Goal: Task Accomplishment & Management: Use online tool/utility

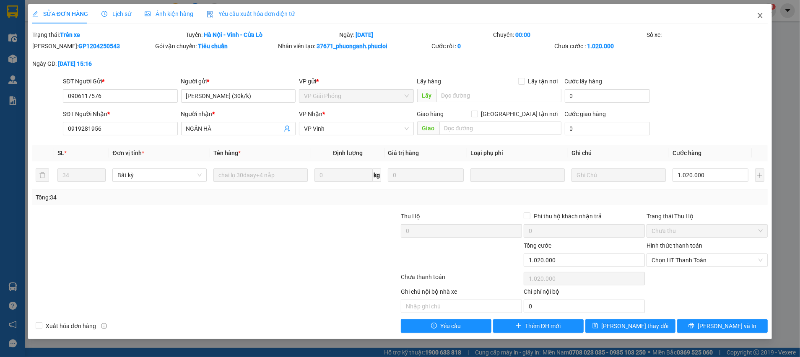
click at [761, 17] on icon "close" at bounding box center [760, 15] width 5 height 5
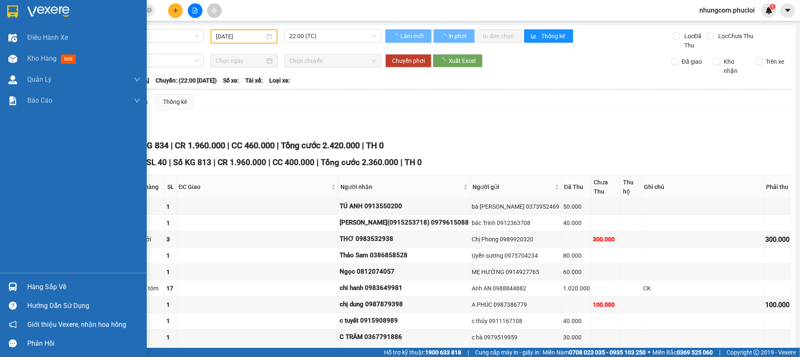
click at [44, 286] on div "Hàng sắp về" at bounding box center [83, 287] width 113 height 13
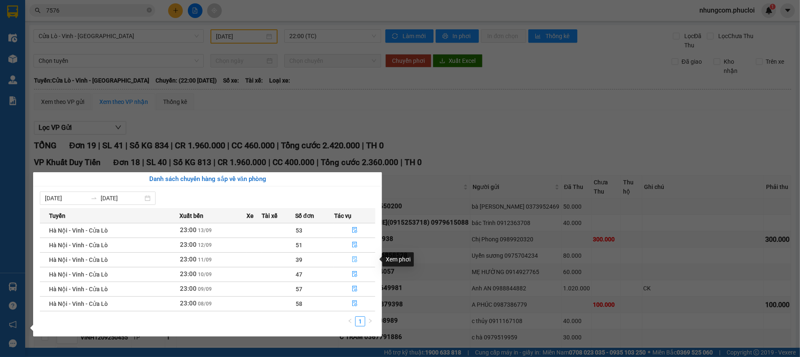
click at [357, 260] on icon "file-done" at bounding box center [355, 260] width 6 height 6
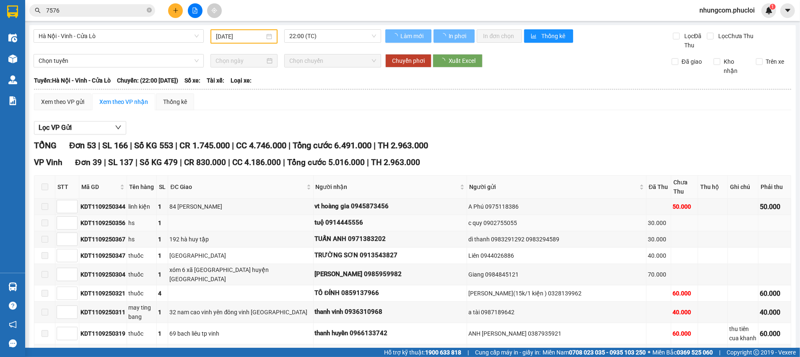
type input "[DATE]"
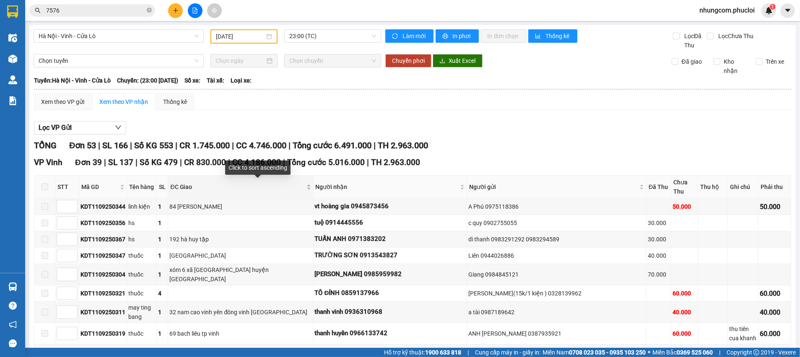
click at [311, 188] on div "ĐC Giao" at bounding box center [240, 186] width 140 height 9
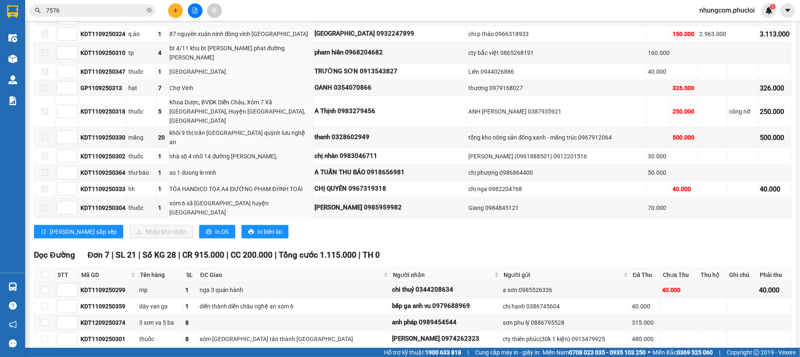
scroll to position [692, 0]
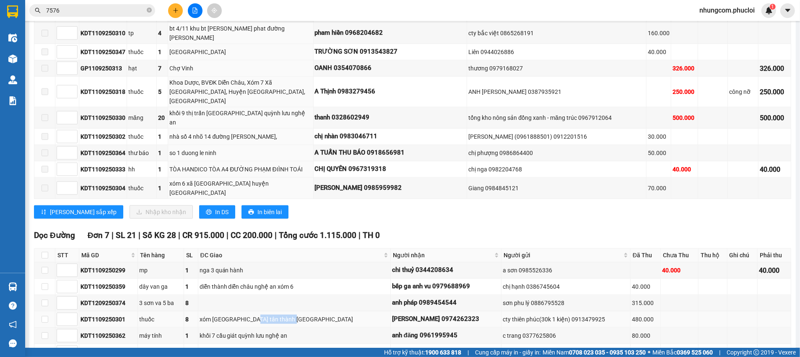
drag, startPoint x: 263, startPoint y: 283, endPoint x: 329, endPoint y: 284, distance: 65.4
click at [329, 315] on div "xóm tân minh tân thành yên thành" at bounding box center [294, 319] width 189 height 9
click at [147, 9] on icon "close-circle" at bounding box center [149, 10] width 5 height 5
click at [176, 9] on icon "plus" at bounding box center [175, 10] width 0 height 5
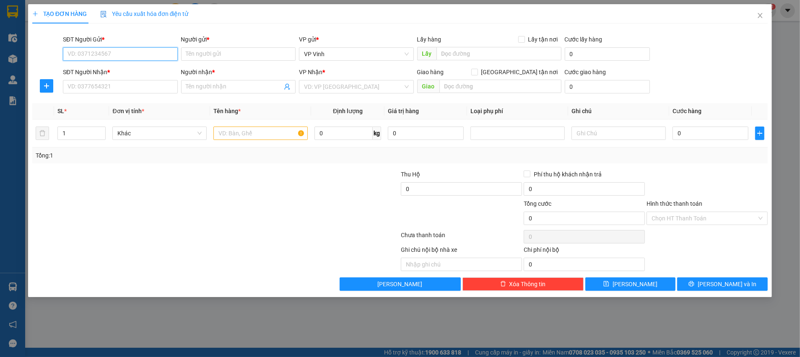
click at [163, 53] on input "SĐT Người Gửi *" at bounding box center [120, 53] width 115 height 13
type input "0945586636"
click at [96, 72] on div "0945586636 - A Hạnh" at bounding box center [120, 70] width 105 height 9
type input "A Hạnh"
type input "0945586636"
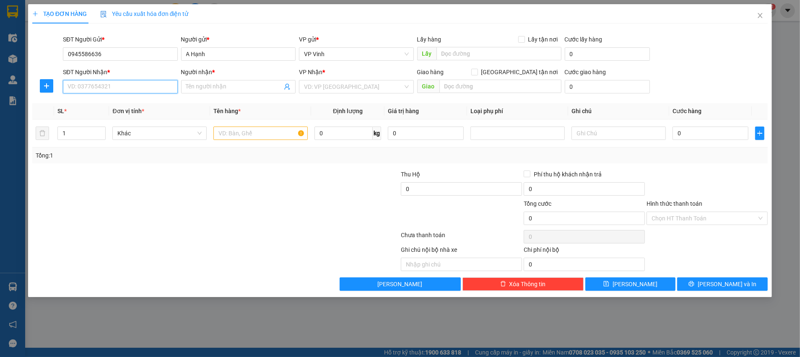
click at [121, 89] on input "SĐT Người Nhận *" at bounding box center [120, 86] width 115 height 13
click at [130, 101] on div "0375653325 - C VINH" at bounding box center [120, 103] width 105 height 9
type input "0375653325"
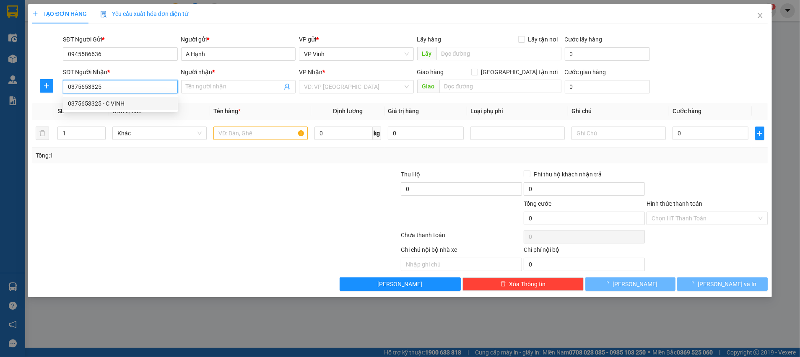
type input "C VINH"
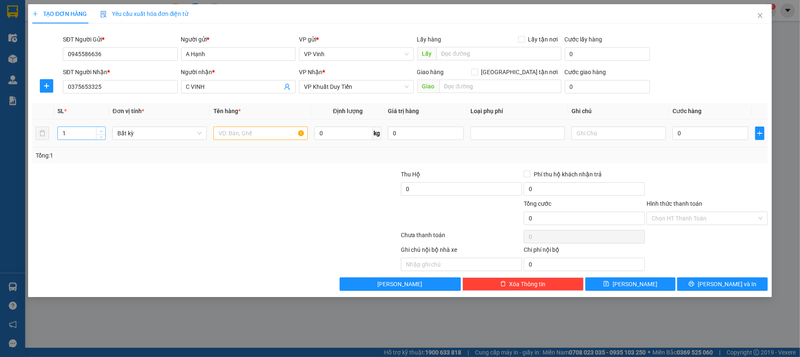
type input "2"
click at [101, 130] on icon "up" at bounding box center [101, 131] width 3 height 3
click at [248, 135] on input "text" at bounding box center [260, 133] width 94 height 13
type input "GẠO"
click at [345, 131] on input "0" at bounding box center [343, 133] width 58 height 13
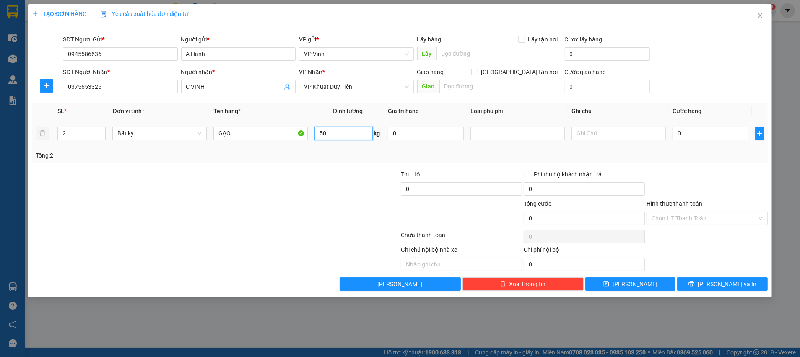
type input "50"
click at [336, 155] on div "Tổng: 2" at bounding box center [400, 155] width 729 height 9
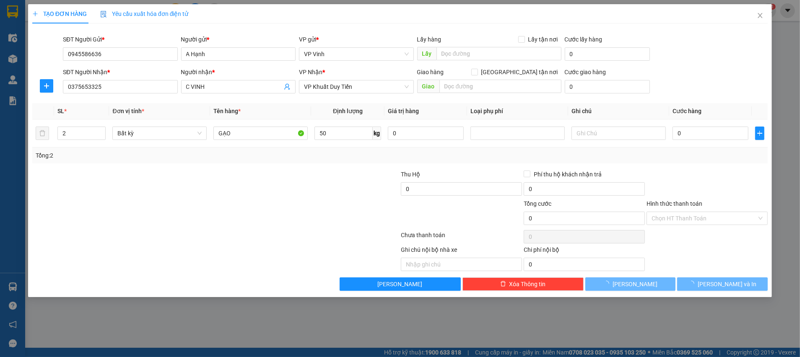
type input "120.000"
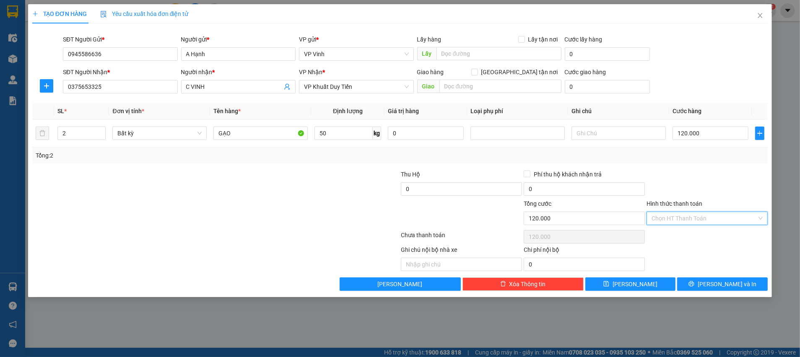
click at [699, 216] on input "Hình thức thanh toán" at bounding box center [703, 218] width 105 height 13
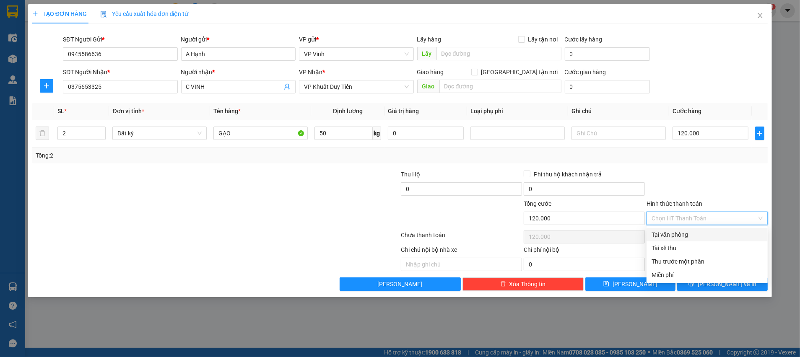
click at [674, 235] on div "Tại văn phòng" at bounding box center [706, 234] width 111 height 9
type input "0"
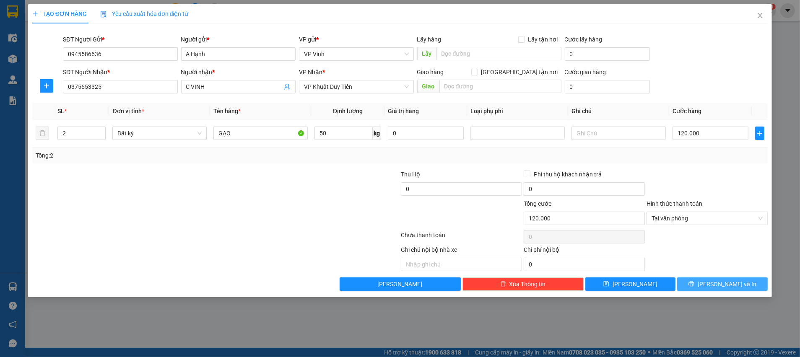
click at [715, 284] on span "[PERSON_NAME] và In" at bounding box center [726, 284] width 59 height 9
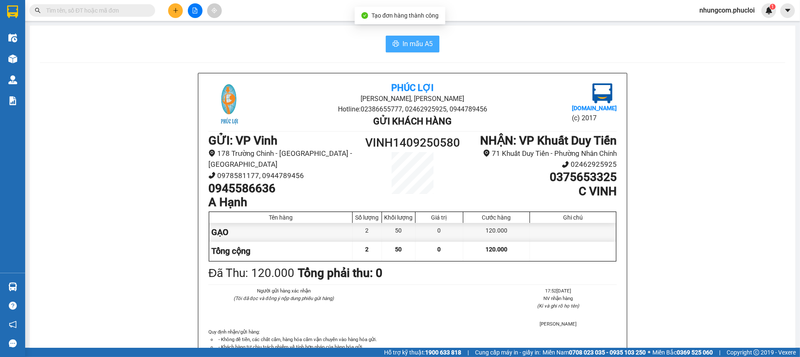
click at [405, 45] on span "In mẫu A5" at bounding box center [417, 44] width 30 height 10
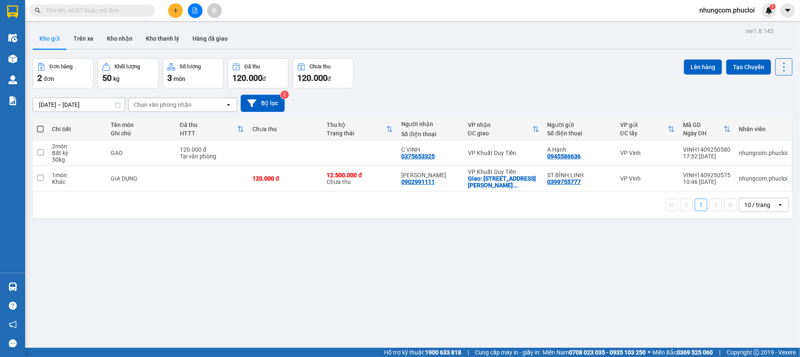
click at [160, 281] on div "ver 1.8.143 Kho gửi Trên xe Kho nhận Kho thanh lý Hàng đã giao Đơn hàng 2 đơn K…" at bounding box center [412, 203] width 766 height 357
click at [344, 257] on div "ver 1.8.143 Kho gửi Trên xe Kho nhận Kho thanh lý Hàng đã giao Đơn hàng 2 đơn K…" at bounding box center [412, 203] width 766 height 357
click at [606, 257] on div "ver 1.8.143 Kho gửi Trên xe Kho nhận Kho thanh lý Hàng đã giao Đơn hàng 2 đơn K…" at bounding box center [412, 203] width 766 height 357
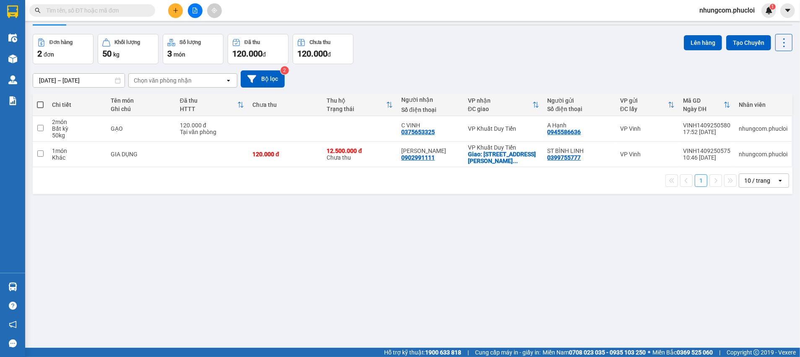
scroll to position [38, 0]
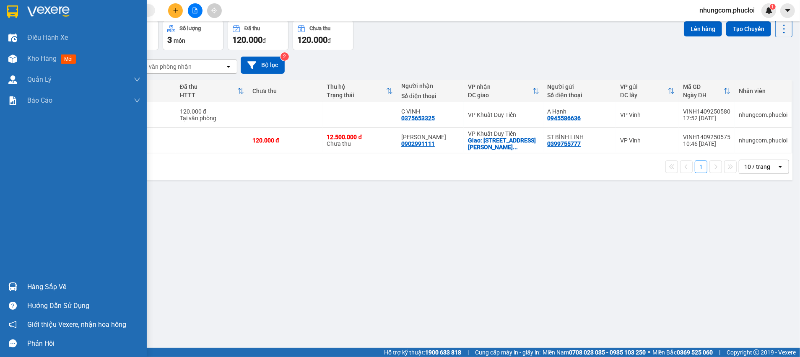
click at [44, 283] on div "Hàng sắp về" at bounding box center [83, 287] width 113 height 13
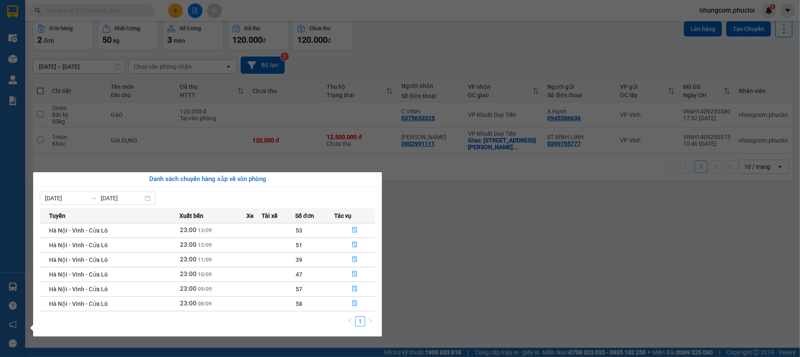
click at [489, 236] on section "Kết quả tìm kiếm ( 28 ) Bộ lọc Ngày tạo đơn gần nhất Mã ĐH Trạng thái Món hàng …" at bounding box center [400, 178] width 800 height 357
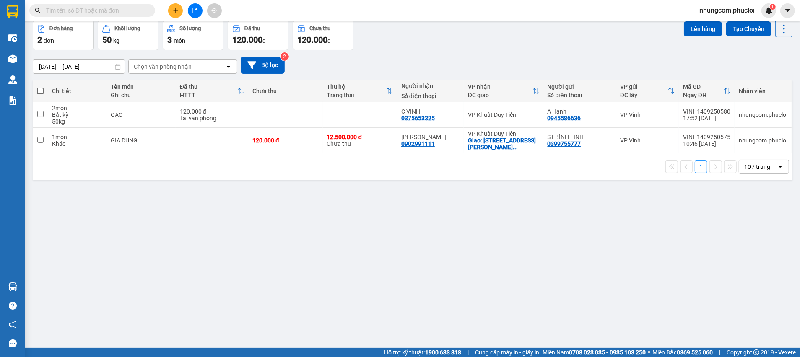
click at [309, 214] on div "ver 1.8.143 Kho gửi Trên xe Kho nhận Kho thanh lý Hàng đã giao Đơn hàng 2 đơn K…" at bounding box center [412, 165] width 766 height 357
click at [84, 8] on input "text" at bounding box center [95, 10] width 99 height 9
paste input "0858478900"
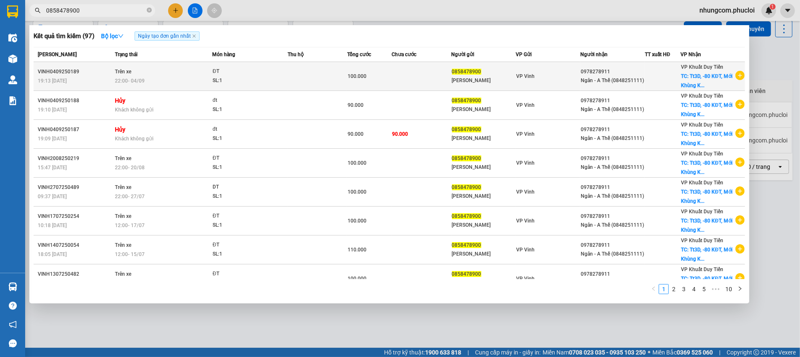
type input "0858478900"
click at [371, 73] on div "100.000" at bounding box center [369, 76] width 44 height 9
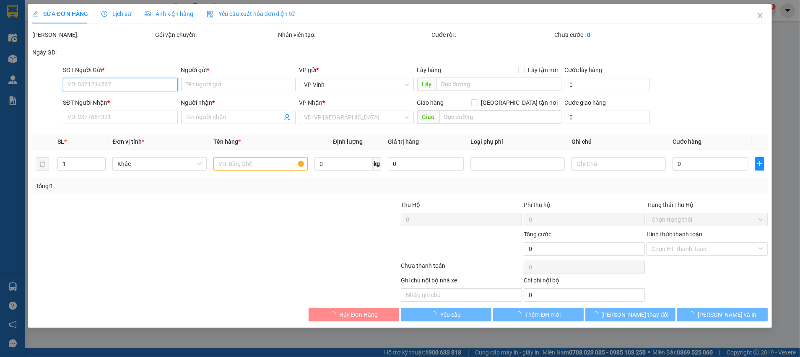
type input "0858478900"
type input "[PERSON_NAME]"
type input "0978278911"
type input "Ngân - A Thế (0848251111)"
checkbox input "true"
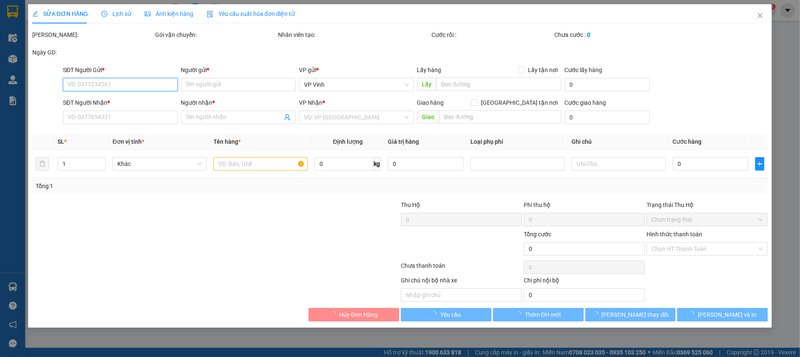
type input "Tt3D, -80 KĐT, Mới [PERSON_NAME], Trung Văn- [PERSON_NAME][GEOGRAPHIC_DATA]"
type input "100.000"
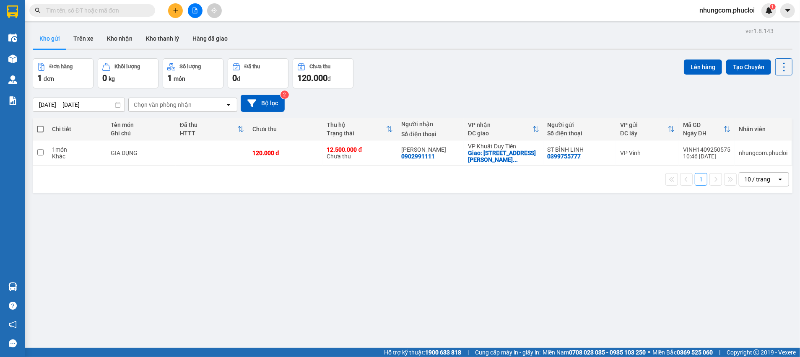
scroll to position [26, 0]
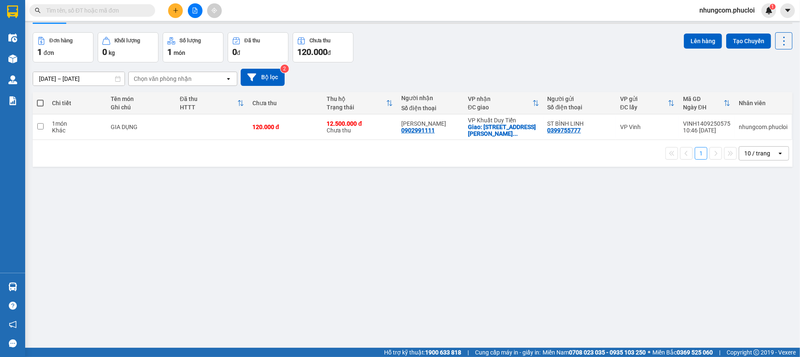
click at [174, 8] on icon "plus" at bounding box center [176, 11] width 6 height 6
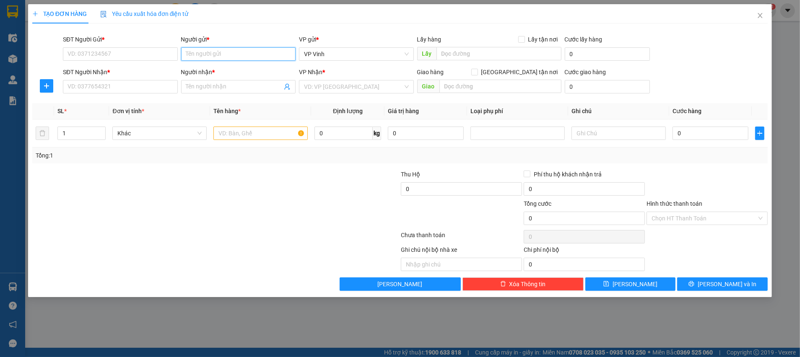
click at [231, 58] on input "Người gửi *" at bounding box center [238, 53] width 115 height 13
type input "zada"
click at [217, 67] on div "TUẤN ZADA - 0858478900" at bounding box center [238, 70] width 105 height 9
type input "0858478900"
type input "[PERSON_NAME]"
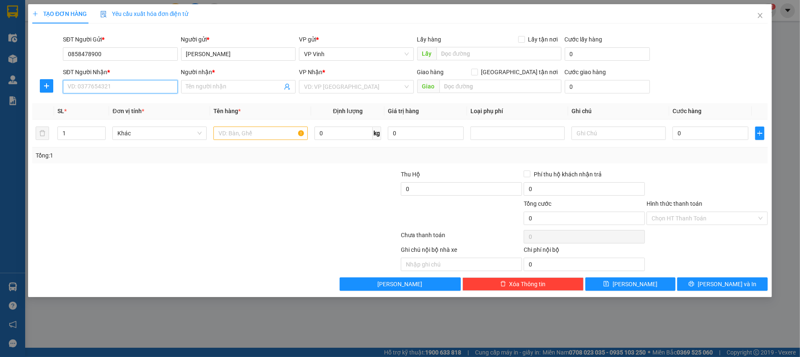
click at [134, 85] on input "SĐT Người Nhận *" at bounding box center [120, 86] width 115 height 13
click at [285, 82] on span at bounding box center [287, 86] width 7 height 9
click at [132, 56] on input "0858478900" at bounding box center [120, 53] width 115 height 13
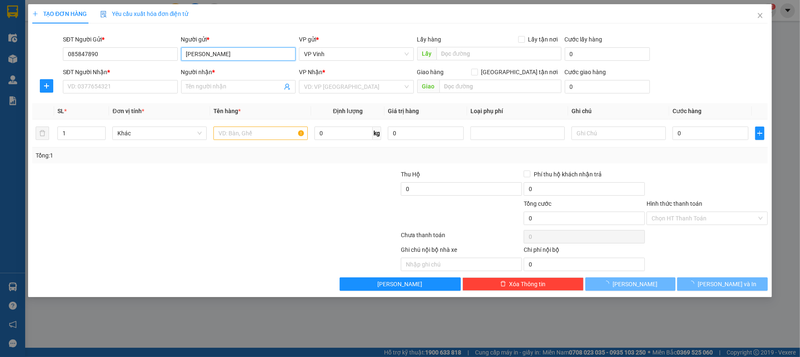
click at [221, 52] on input "[PERSON_NAME]" at bounding box center [238, 53] width 115 height 13
click at [217, 69] on div "TUẤN ZADA - 0858478900" at bounding box center [238, 70] width 105 height 9
type input "0858478900"
click at [291, 84] on span at bounding box center [238, 86] width 115 height 13
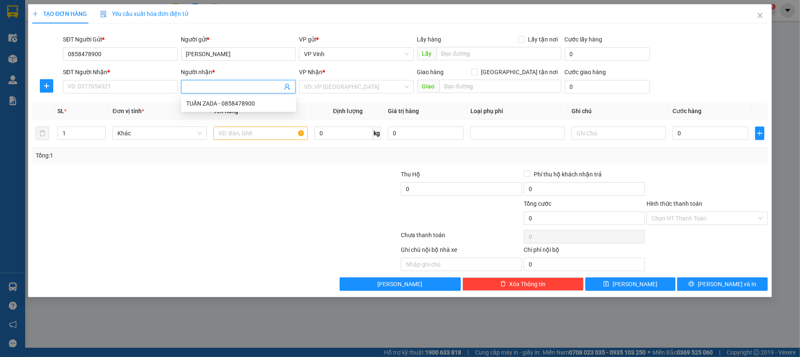
click at [291, 84] on span at bounding box center [238, 86] width 115 height 13
click at [116, 82] on input "SĐT Người Nhận *" at bounding box center [120, 86] width 115 height 13
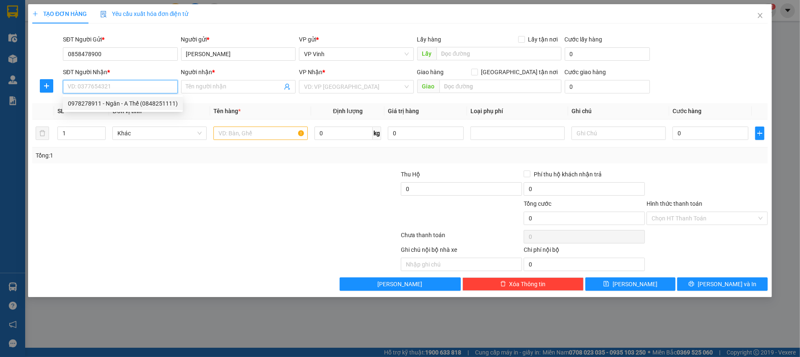
click at [123, 104] on div "0978278911 - Ngân - A Thế (0848251111)" at bounding box center [123, 103] width 110 height 9
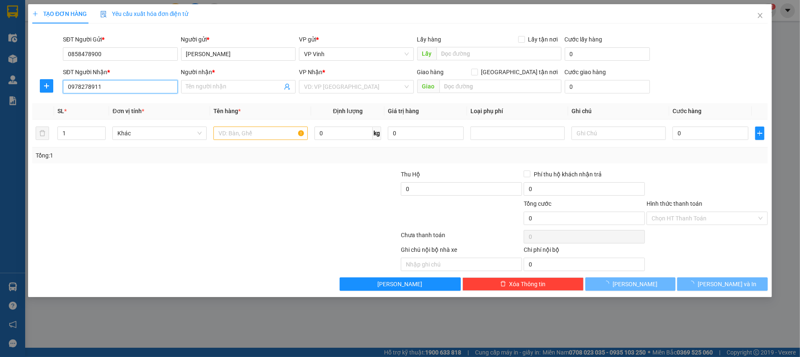
click at [122, 84] on input "0978278911" at bounding box center [120, 86] width 115 height 13
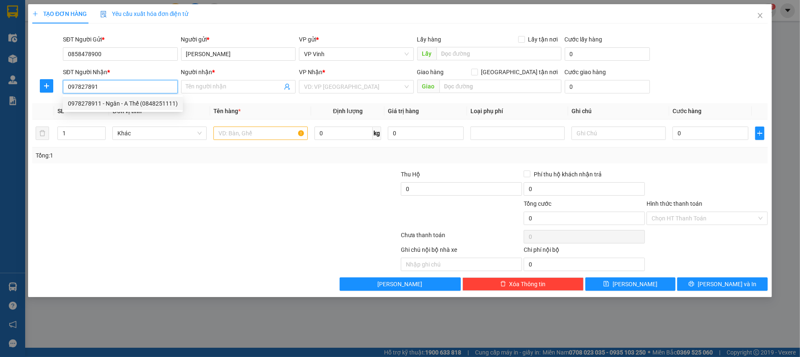
click at [105, 104] on div "0978278911 - Ngân - A Thế (0848251111)" at bounding box center [123, 103] width 110 height 9
type input "0978278911"
type input "Ngân - A Thế (0848251111)"
checkbox input "true"
type input "Tt3D, -80 KĐT, Mới [PERSON_NAME], Trung Văn- [PERSON_NAME][GEOGRAPHIC_DATA]"
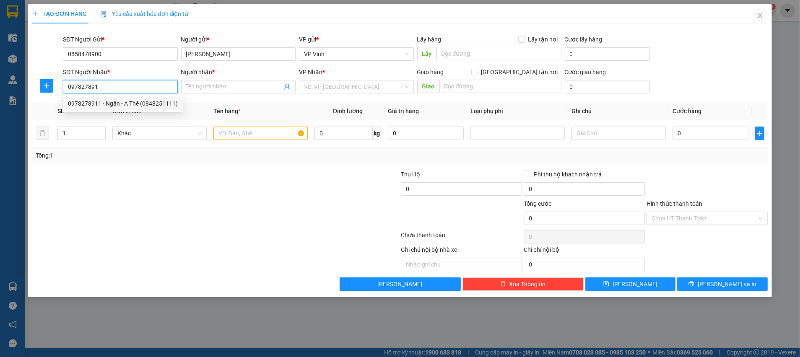
type input "60.000"
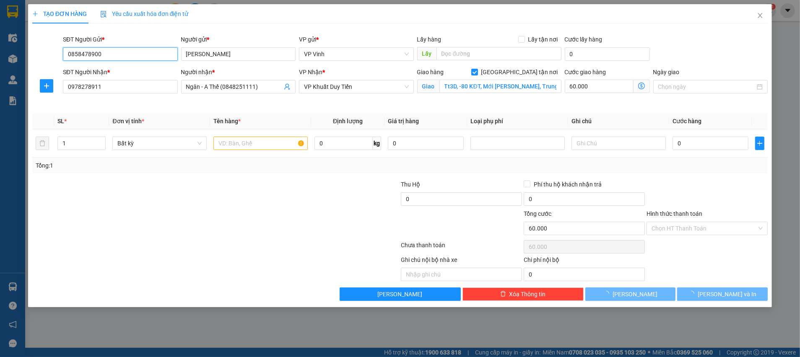
click at [92, 47] on input "0858478900" at bounding box center [120, 53] width 115 height 13
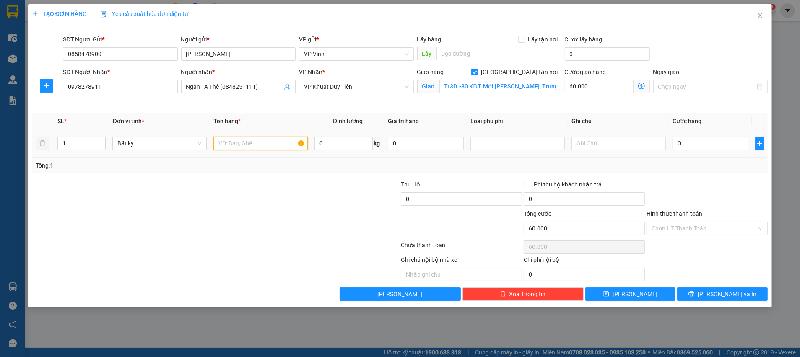
click at [240, 147] on input "text" at bounding box center [260, 143] width 94 height 13
type input "dt"
click at [703, 145] on input "0" at bounding box center [710, 143] width 76 height 13
type input "4"
type input "60.004"
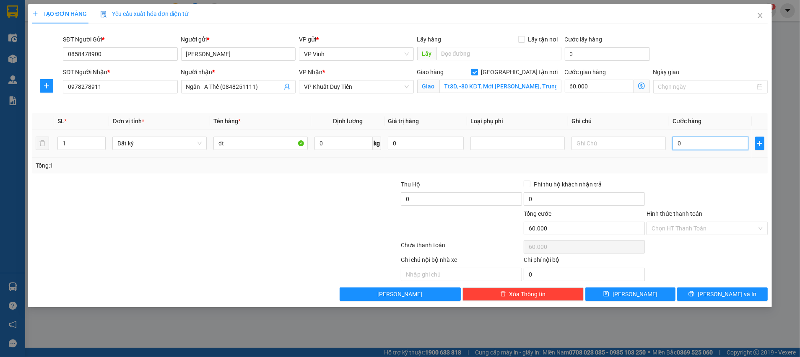
type input "60.004"
type input "40"
type input "60.040"
type input "40.000"
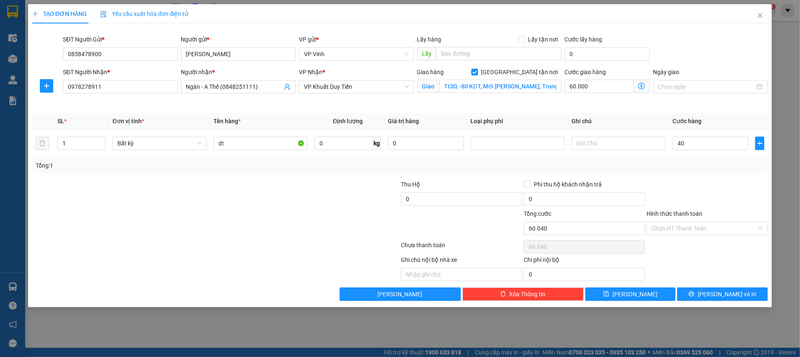
type input "100.000"
click at [721, 168] on div "Tổng: 1" at bounding box center [400, 165] width 729 height 9
click at [693, 236] on div "Hình thức thanh toán Chọn HT Thanh Toán" at bounding box center [706, 223] width 121 height 29
click at [696, 232] on input "Hình thức thanh toán" at bounding box center [703, 228] width 105 height 13
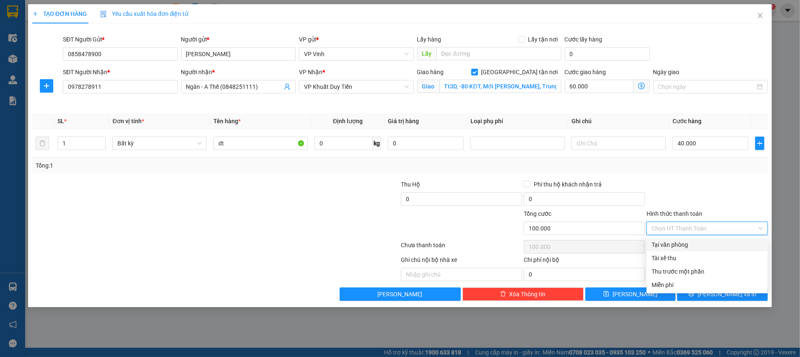
click at [693, 248] on div "Tại văn phòng" at bounding box center [706, 244] width 111 height 9
type input "0"
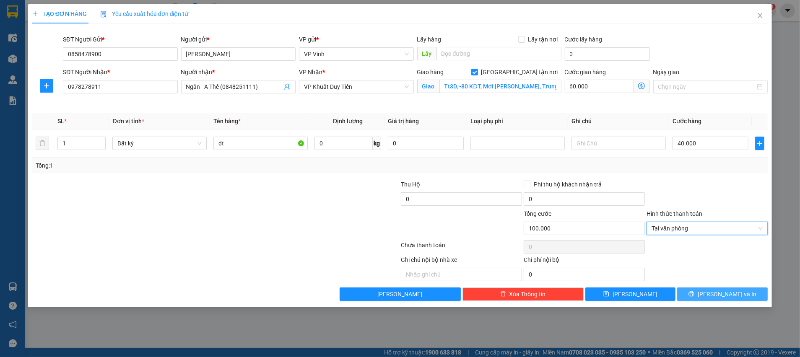
click at [716, 293] on span "[PERSON_NAME] và In" at bounding box center [726, 294] width 59 height 9
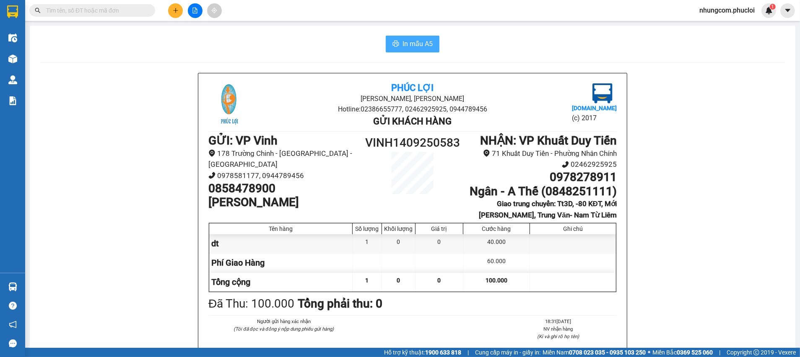
click at [415, 39] on span "In mẫu A5" at bounding box center [417, 44] width 30 height 10
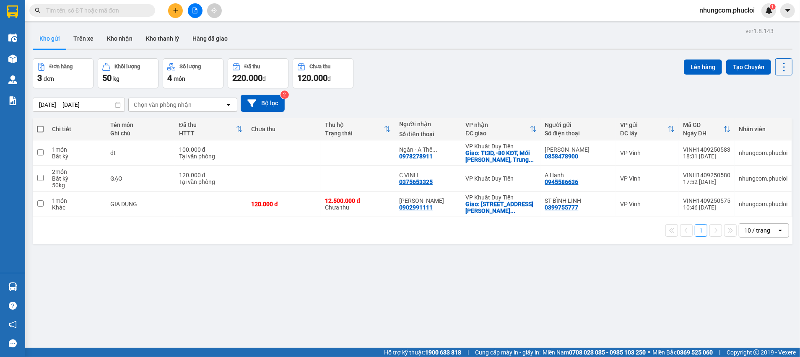
click at [71, 11] on input "text" at bounding box center [95, 10] width 99 height 9
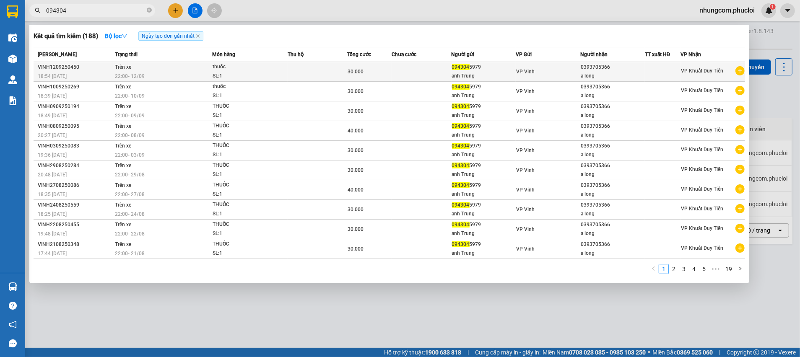
type input "094304"
click at [505, 72] on div "anh Trung" at bounding box center [484, 76] width 64 height 9
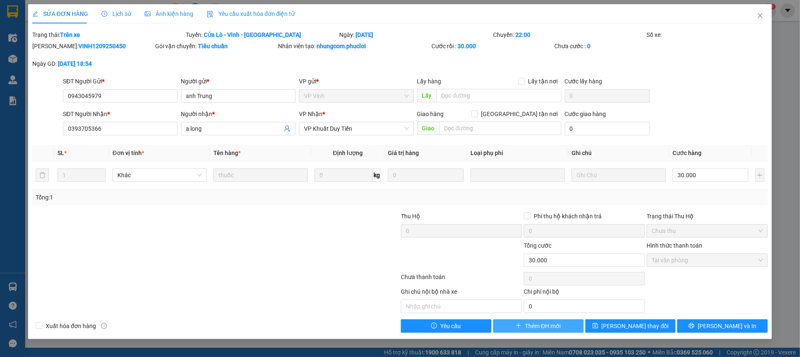
click at [557, 326] on span "Thêm ĐH mới" at bounding box center [543, 326] width 36 height 9
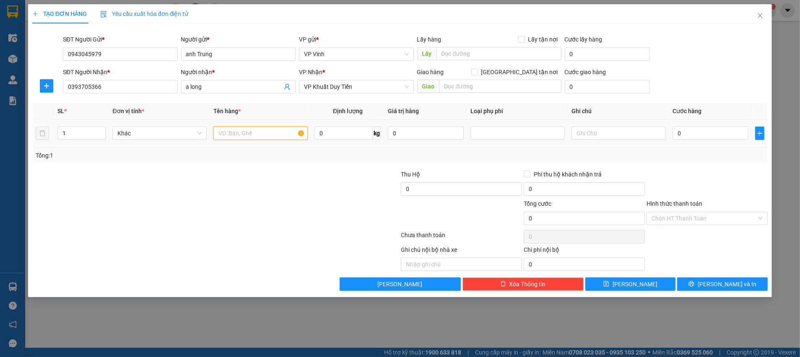
click at [257, 137] on input "text" at bounding box center [260, 133] width 94 height 13
type input "thuoc"
click at [694, 135] on input "0" at bounding box center [710, 133] width 76 height 13
type input "3"
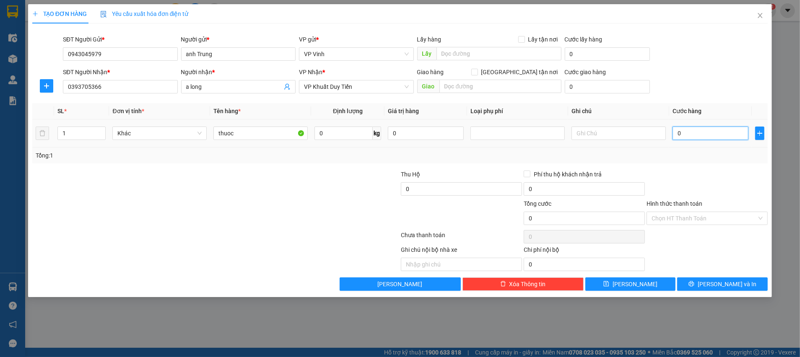
type input "3"
type input "30"
type input "30.000"
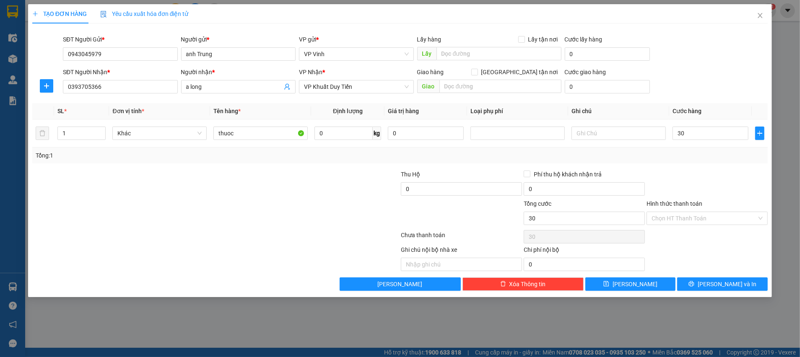
type input "30.000"
drag, startPoint x: 693, startPoint y: 173, endPoint x: 705, endPoint y: 183, distance: 16.0
click at [693, 171] on div at bounding box center [707, 184] width 123 height 29
click at [703, 217] on input "Hình thức thanh toán" at bounding box center [703, 218] width 105 height 13
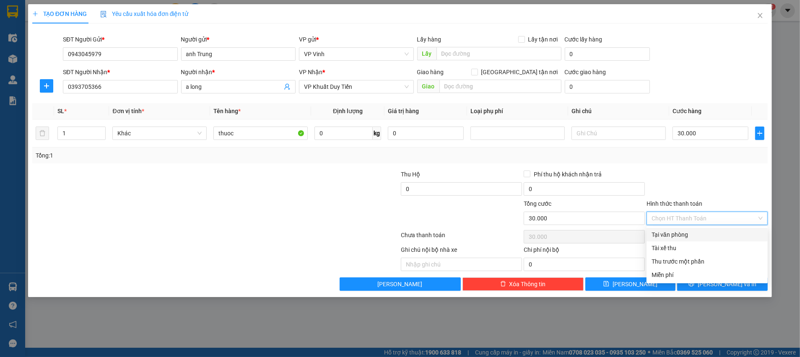
click at [695, 234] on div "Tại văn phòng" at bounding box center [706, 234] width 111 height 9
type input "0"
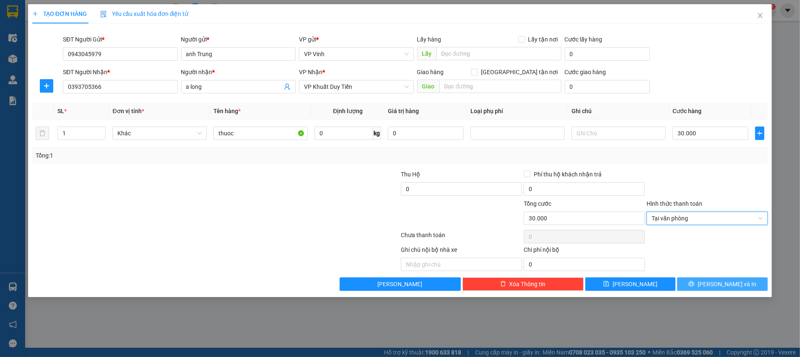
click at [694, 286] on icon "printer" at bounding box center [691, 284] width 6 height 6
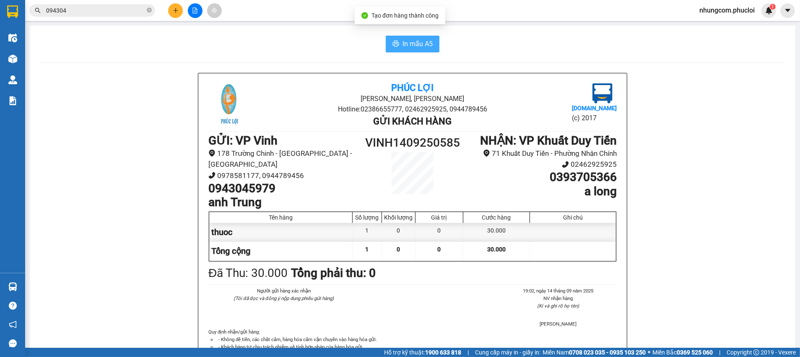
click at [417, 39] on span "In mẫu A5" at bounding box center [417, 44] width 30 height 10
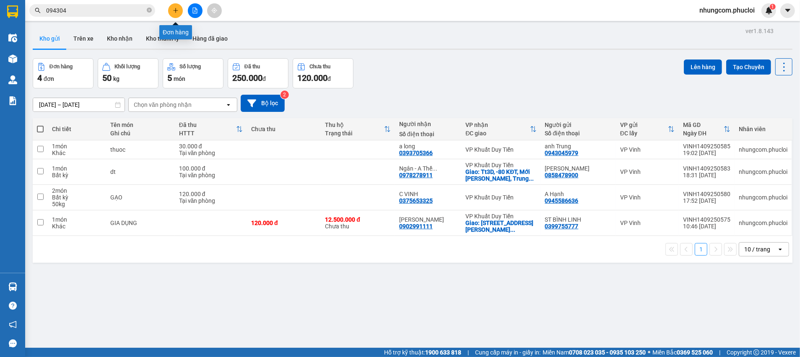
click at [177, 12] on icon "plus" at bounding box center [176, 11] width 6 height 6
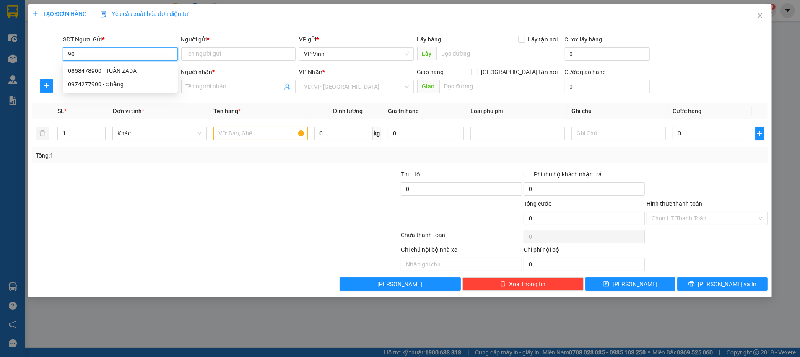
type input "9"
type input "8"
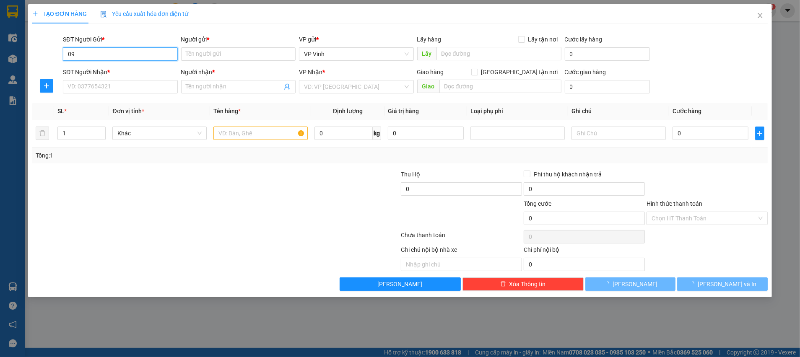
type input "0"
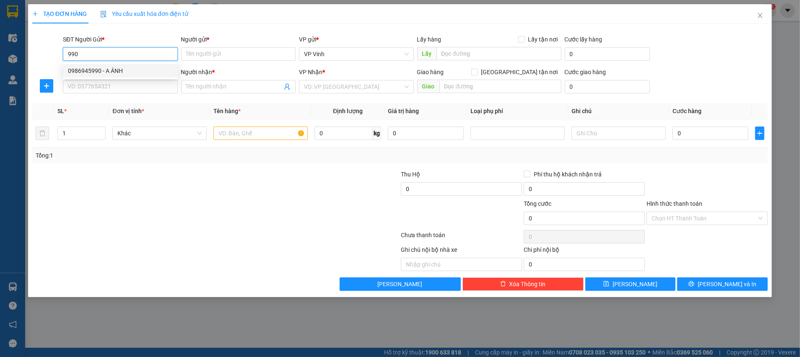
click at [105, 69] on div "0986945990 - A ÁNH" at bounding box center [120, 70] width 105 height 9
type input "0986945990"
type input "A ÁNH"
type input "0986945990"
click at [122, 78] on div "SĐT Người Nhận *" at bounding box center [120, 73] width 115 height 13
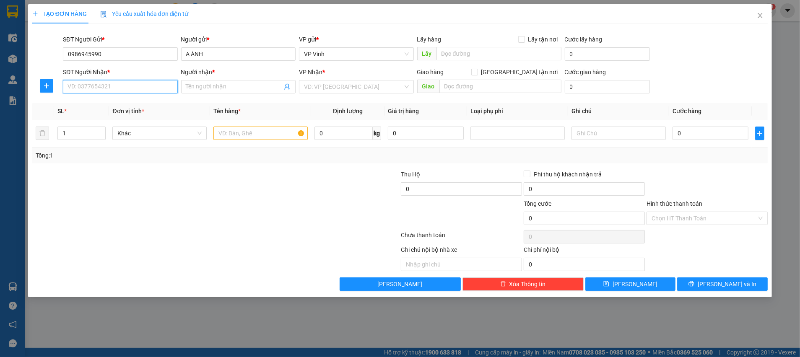
click at [124, 81] on input "SĐT Người Nhận *" at bounding box center [120, 86] width 115 height 13
click at [132, 104] on div "0978384315 - A Luân" at bounding box center [120, 103] width 105 height 9
type input "0978384315"
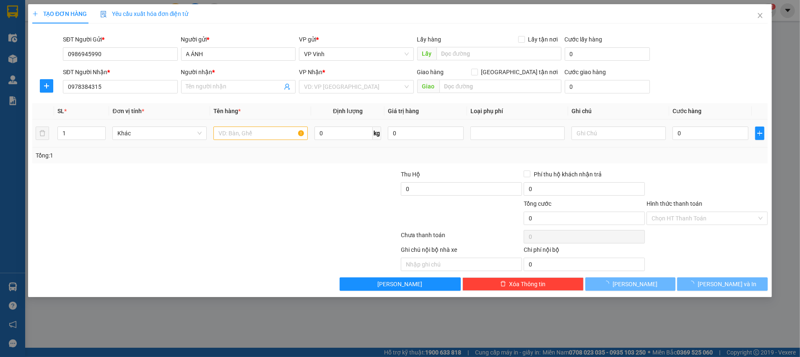
click at [263, 135] on div at bounding box center [260, 133] width 94 height 17
type input "A Luân"
checkbox input "true"
type input "CHỢ HAPULICO"
type input "20.000"
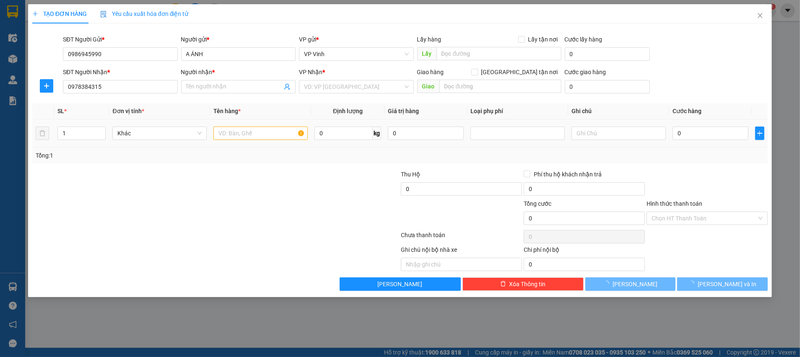
type input "20.000"
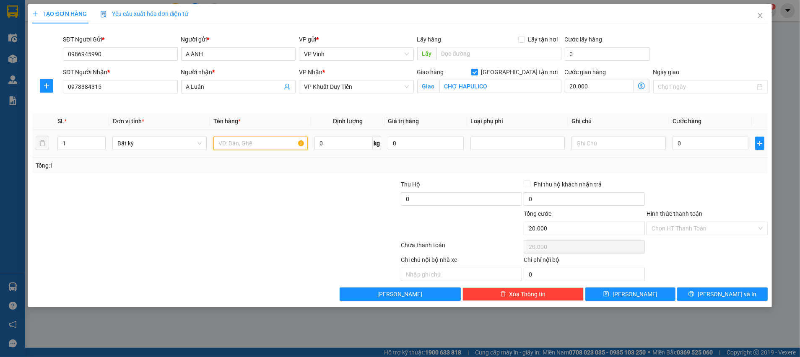
click at [261, 143] on input "text" at bounding box center [260, 143] width 94 height 13
click at [267, 144] on input "THUOOCS" at bounding box center [260, 143] width 94 height 13
type input "THUỐC"
click at [285, 174] on div "Transit Pickup Surcharge Ids Transit Deliver Surcharge Ids Transit Deliver Surc…" at bounding box center [399, 165] width 735 height 271
drag, startPoint x: 356, startPoint y: 144, endPoint x: 411, endPoint y: 151, distance: 55.0
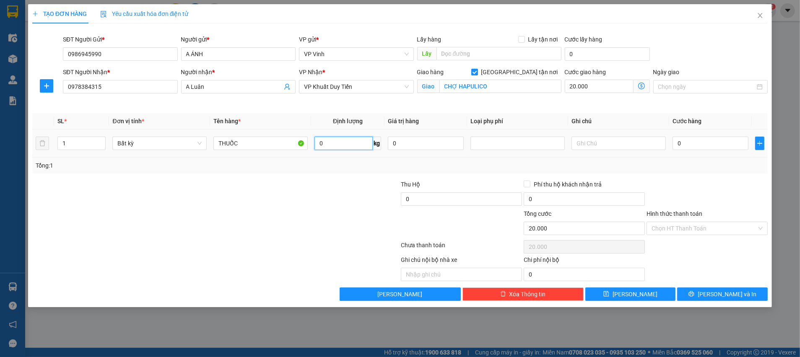
click at [356, 144] on input "0" at bounding box center [343, 143] width 58 height 13
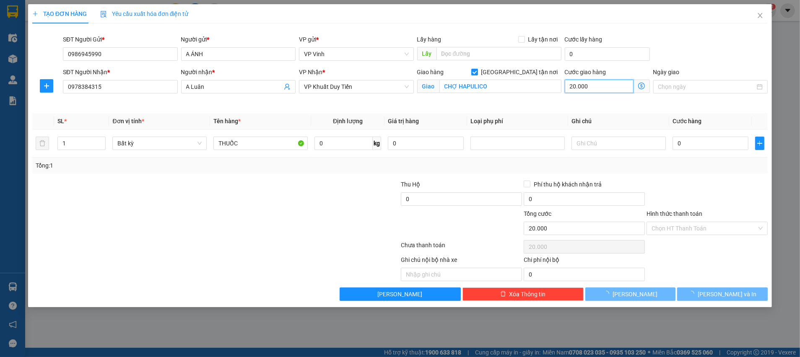
click at [602, 83] on input "20.000" at bounding box center [599, 86] width 69 height 13
type input "4"
type input "40"
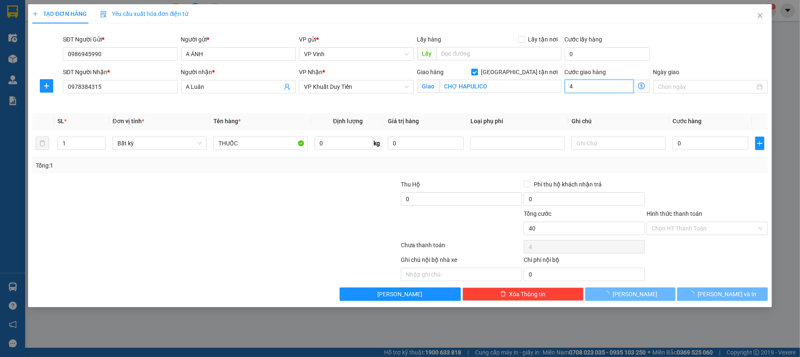
type input "40"
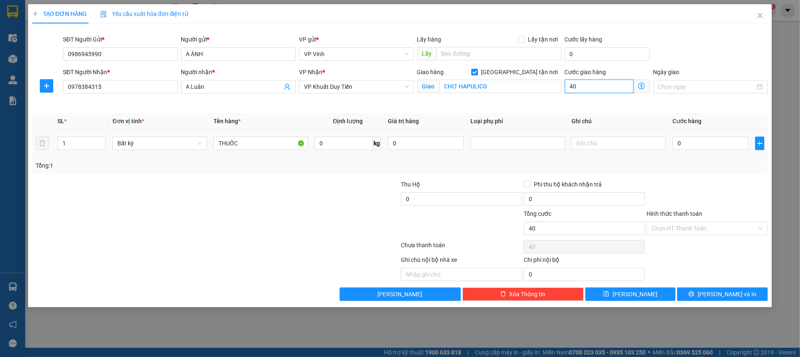
type input "40.000"
click at [704, 140] on input "0" at bounding box center [710, 143] width 76 height 13
type input "5"
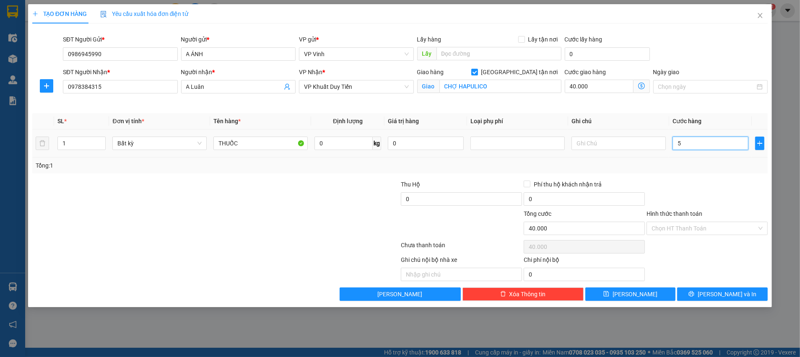
type input "40.005"
type input "50"
type input "40.050"
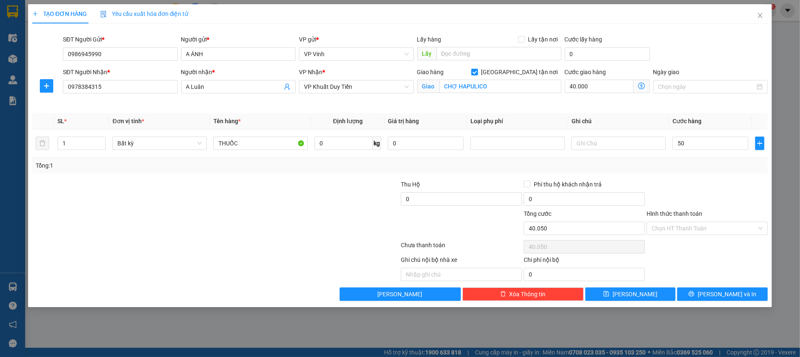
type input "50.000"
type input "90.000"
drag, startPoint x: 684, startPoint y: 186, endPoint x: 691, endPoint y: 204, distance: 19.4
click at [684, 187] on div at bounding box center [707, 194] width 123 height 29
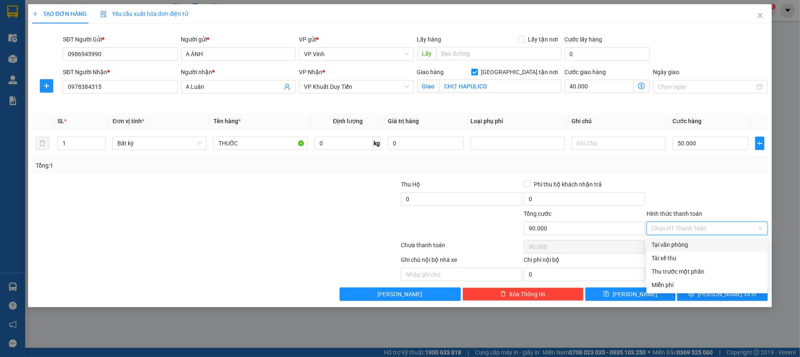
click at [681, 231] on input "Hình thức thanh toán" at bounding box center [703, 228] width 105 height 13
click at [670, 244] on div "Tại văn phòng" at bounding box center [706, 244] width 111 height 9
type input "0"
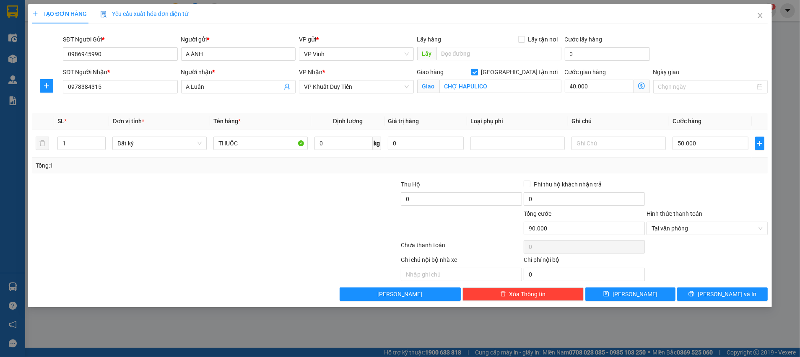
drag, startPoint x: 667, startPoint y: 245, endPoint x: 702, endPoint y: 262, distance: 39.0
click at [694, 256] on div "Transit Pickup Surcharge Ids Transit Deliver Surcharge Ids Transit Deliver Surc…" at bounding box center [399, 165] width 735 height 271
drag, startPoint x: 704, startPoint y: 297, endPoint x: 696, endPoint y: 290, distance: 10.7
click at [703, 297] on button "[PERSON_NAME] và In" at bounding box center [722, 294] width 91 height 13
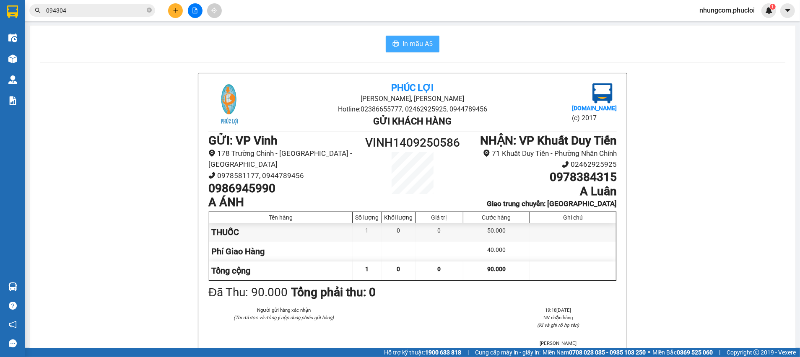
click at [402, 40] on span "In mẫu A5" at bounding box center [417, 44] width 30 height 10
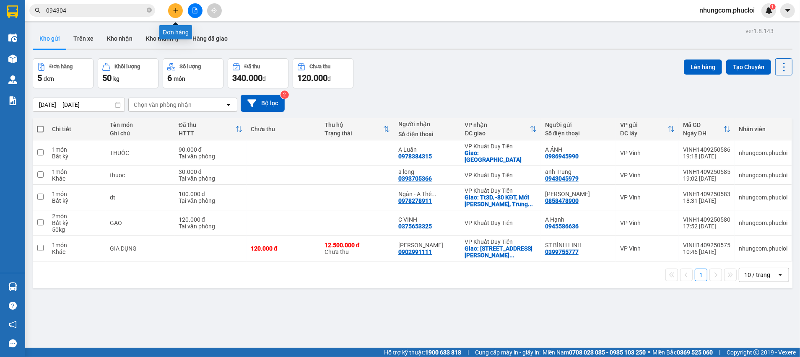
click at [177, 10] on icon "plus" at bounding box center [175, 10] width 5 height 0
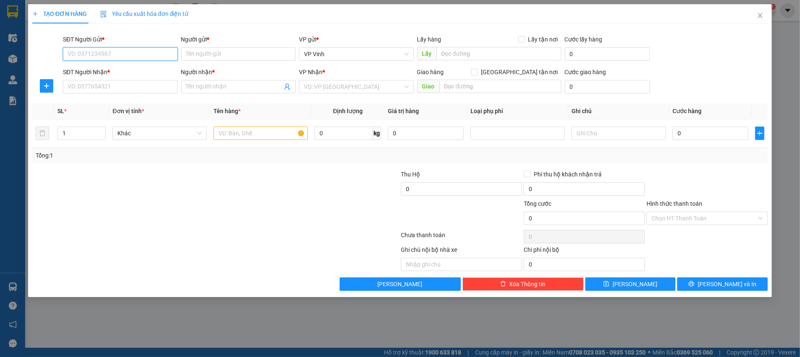
click at [145, 57] on input "SĐT Người Gửi *" at bounding box center [120, 53] width 115 height 13
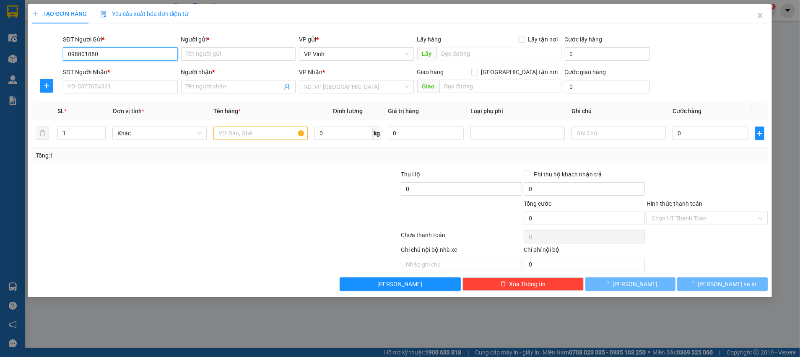
type input "0988018808"
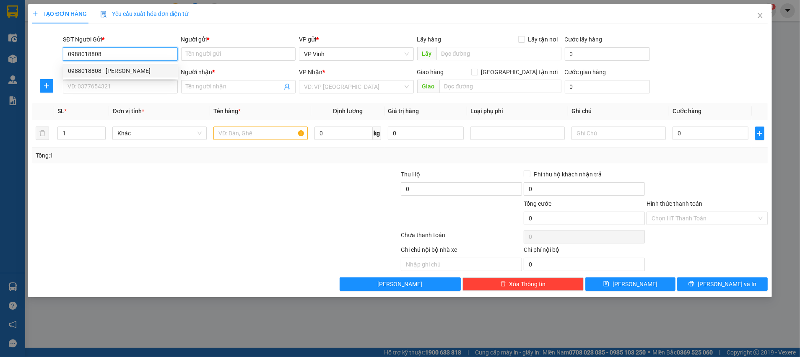
click at [117, 72] on div "0988018808 - [PERSON_NAME]" at bounding box center [120, 70] width 105 height 9
type input "dì minh"
type input "0988018808"
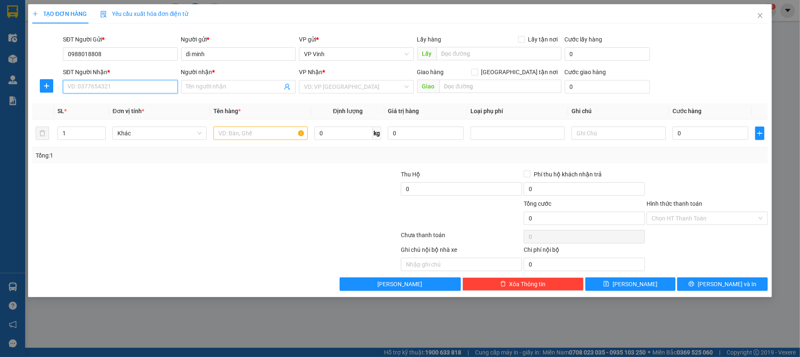
click at [116, 88] on input "SĐT Người Nhận *" at bounding box center [120, 86] width 115 height 13
click at [109, 114] on div "0988888137 - [PERSON_NAME]" at bounding box center [120, 116] width 105 height 9
type input "0988888137"
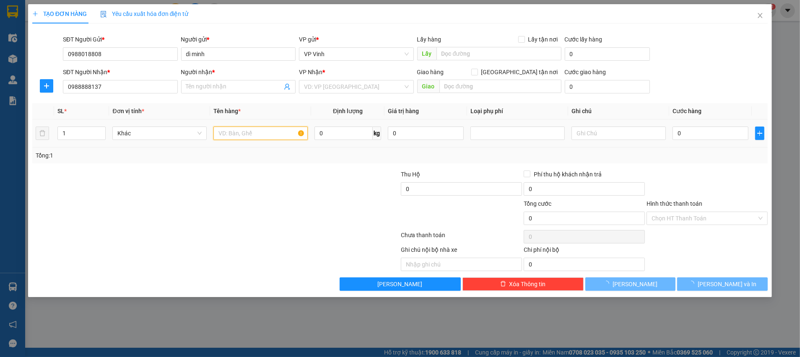
click at [261, 137] on input "text" at bounding box center [260, 133] width 94 height 13
type input "anh Phúc"
checkbox input "true"
type input "Số 13, Ngõ 477 Đ. [PERSON_NAME], [GEOGRAPHIC_DATA], [GEOGRAPHIC_DATA]"
type input "30.000"
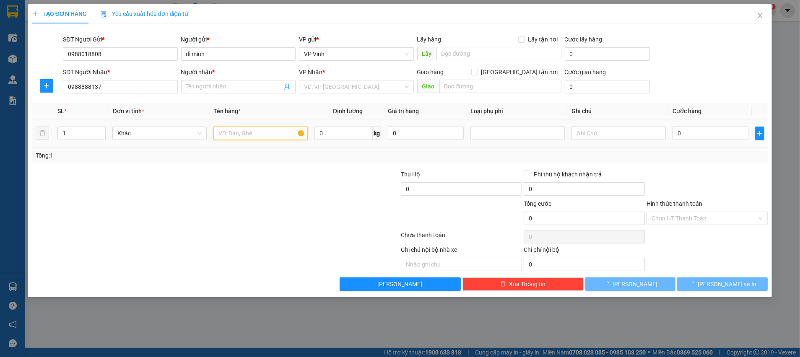
type input "30.000"
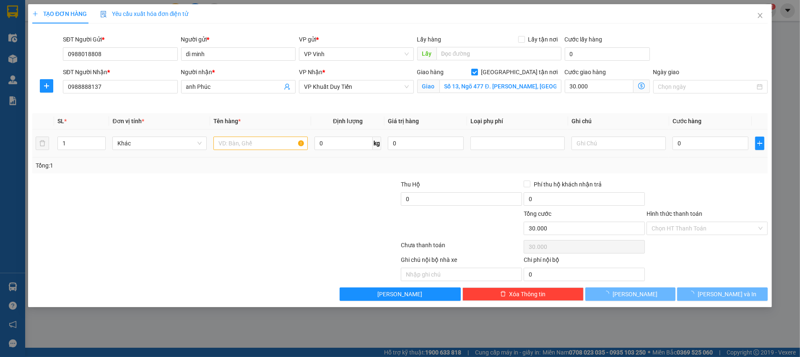
click at [101, 132] on td "1" at bounding box center [81, 144] width 55 height 28
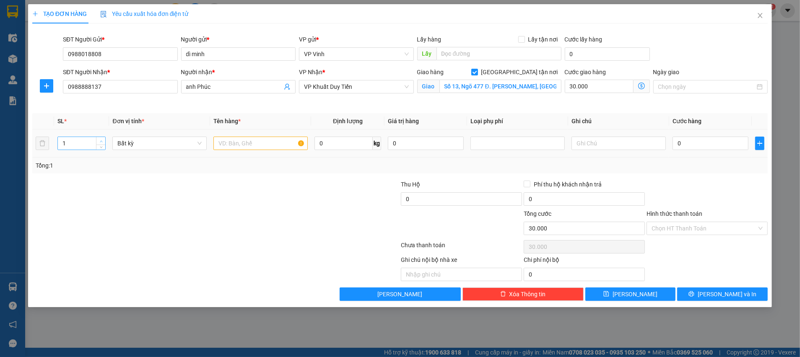
type input "2"
click at [100, 141] on icon "up" at bounding box center [101, 141] width 3 height 3
click at [259, 145] on input "text" at bounding box center [260, 143] width 94 height 13
type input "BƯỞI+ TP"
click at [731, 145] on input "0" at bounding box center [710, 143] width 76 height 13
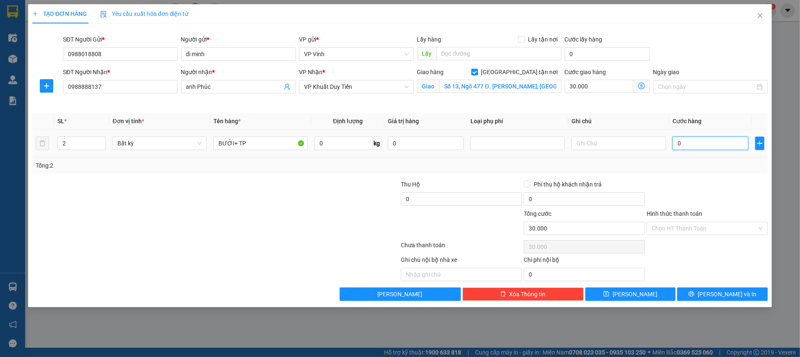
type input "6"
type input "30.006"
type input "60"
type input "30.060"
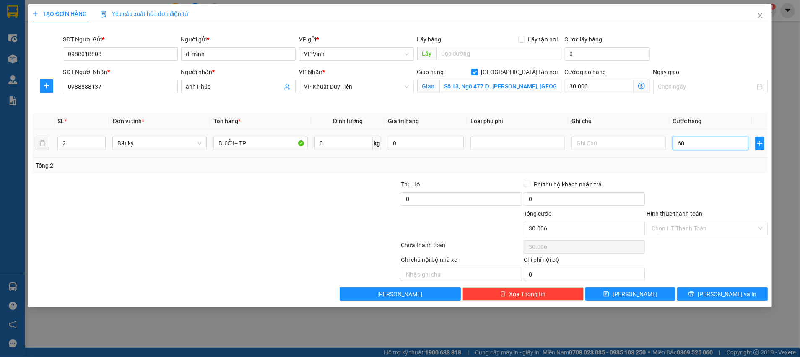
type input "30.060"
type input "60.000"
type input "90.000"
click at [726, 175] on div "Transit Pickup Surcharge Ids Transit Deliver Surcharge Ids Transit Deliver Surc…" at bounding box center [399, 165] width 735 height 271
click at [665, 231] on input "Hình thức thanh toán" at bounding box center [703, 228] width 105 height 13
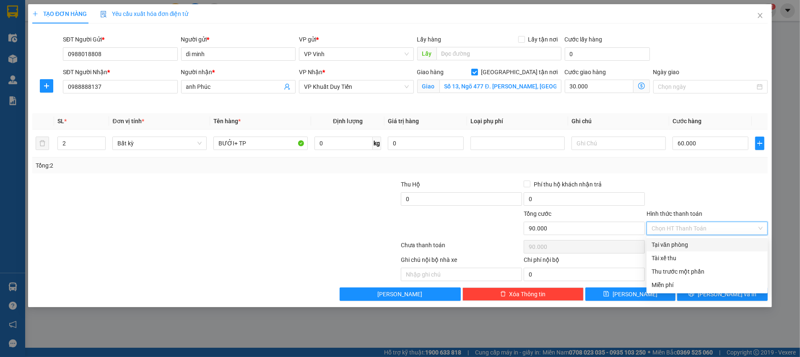
click at [668, 248] on div "Tại văn phòng" at bounding box center [706, 244] width 111 height 9
type input "0"
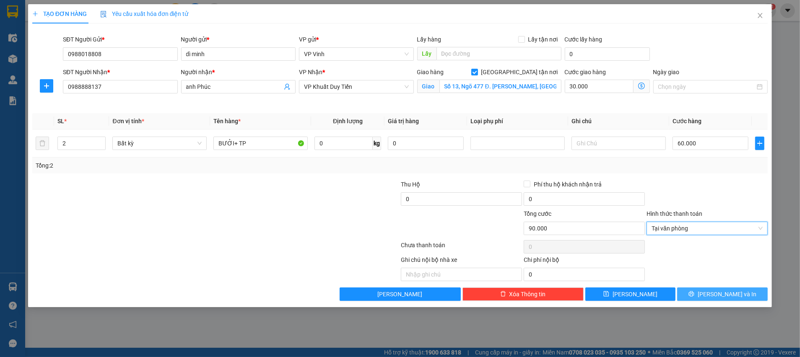
click at [731, 296] on span "[PERSON_NAME] và In" at bounding box center [726, 294] width 59 height 9
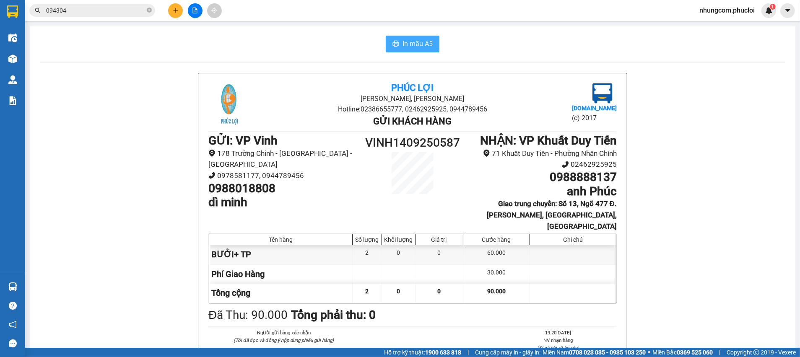
click at [417, 44] on span "In mẫu A5" at bounding box center [417, 44] width 30 height 10
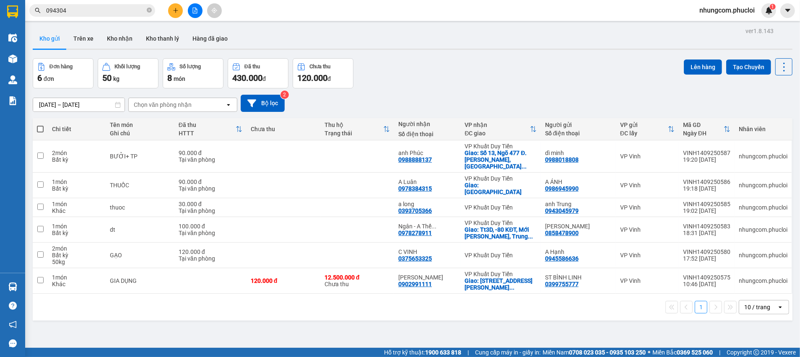
click at [303, 309] on div "ver 1.8.143 Kho gửi Trên xe Kho nhận Kho thanh [PERSON_NAME] đã giao Đơn hàng 6…" at bounding box center [412, 203] width 766 height 357
click at [172, 11] on button at bounding box center [175, 10] width 15 height 15
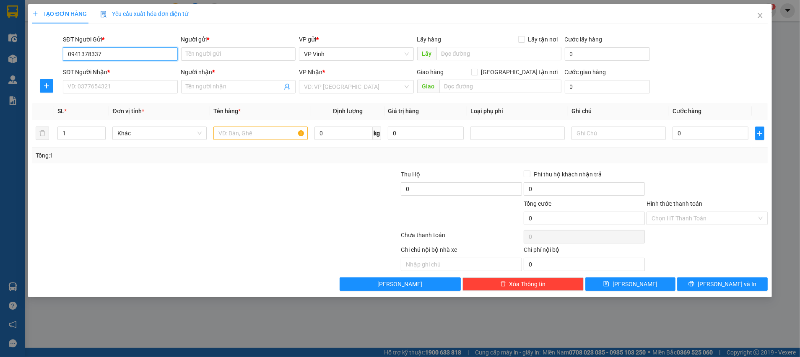
click at [87, 53] on input "0941378337" at bounding box center [120, 53] width 115 height 13
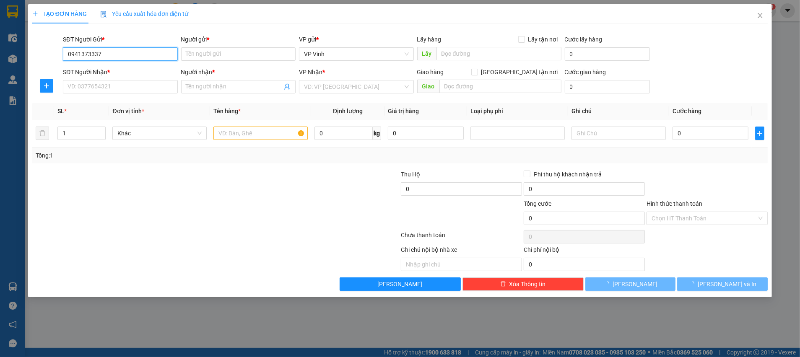
click at [127, 55] on input "0941373337" at bounding box center [120, 53] width 115 height 13
click at [93, 53] on input "0941373337" at bounding box center [120, 53] width 115 height 13
click at [87, 53] on input "0941373337" at bounding box center [120, 53] width 115 height 13
click at [80, 54] on input "0941373337" at bounding box center [120, 53] width 115 height 13
click at [74, 55] on input "0941373337" at bounding box center [120, 53] width 115 height 13
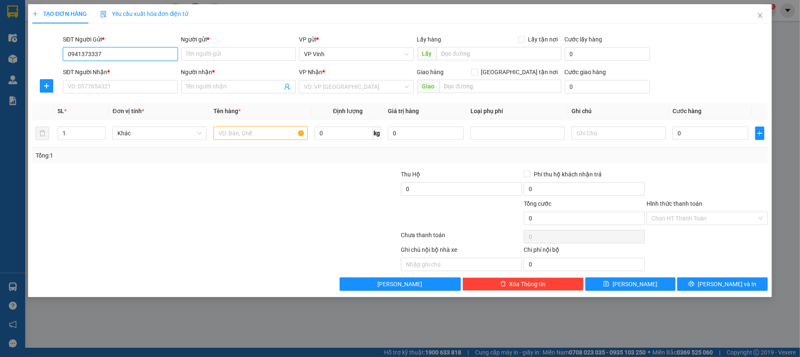
type input "0941373337"
drag, startPoint x: 62, startPoint y: 54, endPoint x: 114, endPoint y: 49, distance: 52.7
click at [63, 54] on div "SĐT Người Gửi * 0941373337" at bounding box center [120, 49] width 118 height 29
click at [226, 54] on input "Người gửi *" at bounding box center [238, 53] width 115 height 13
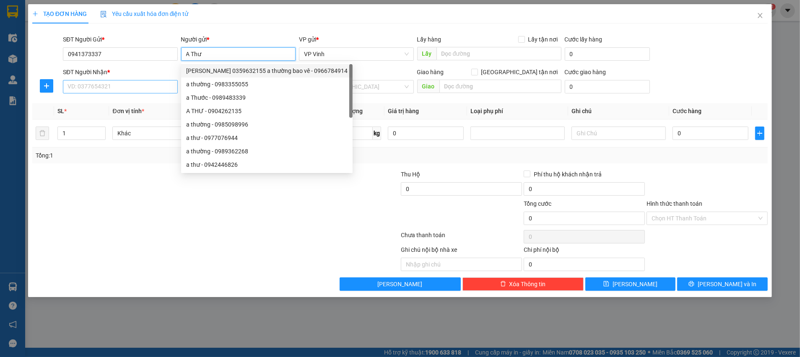
type input "A Thư"
click at [140, 83] on input "SĐT Người Nhận *" at bounding box center [120, 86] width 115 height 13
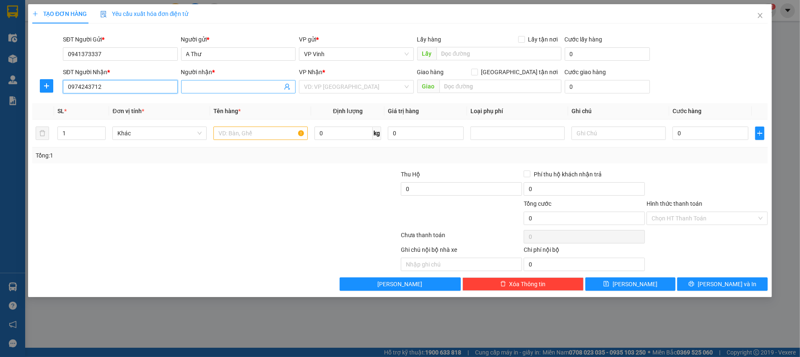
type input "0974243712"
click at [194, 82] on input "Người nhận *" at bounding box center [234, 86] width 96 height 9
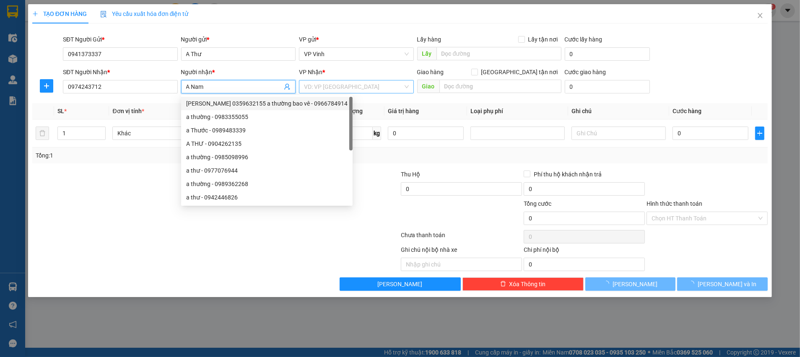
type input "A Nam"
click at [327, 87] on input "search" at bounding box center [353, 86] width 99 height 13
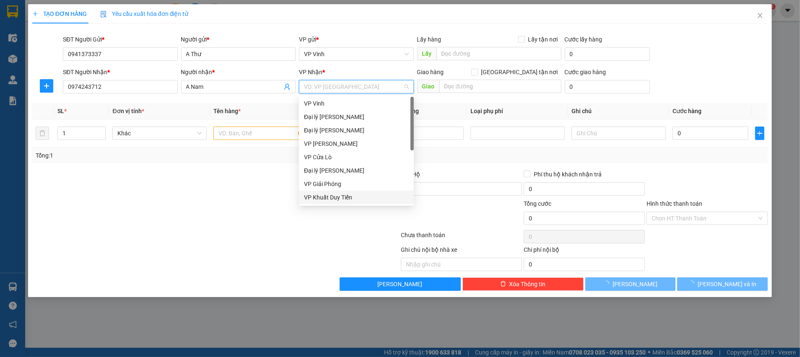
drag, startPoint x: 349, startPoint y: 197, endPoint x: 327, endPoint y: 187, distance: 24.4
click at [349, 197] on div "VP Khuất Duy Tiến" at bounding box center [356, 197] width 105 height 9
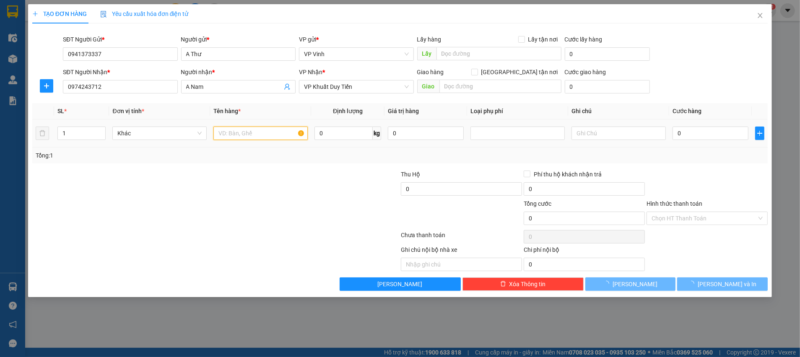
click at [265, 137] on input "text" at bounding box center [260, 133] width 94 height 13
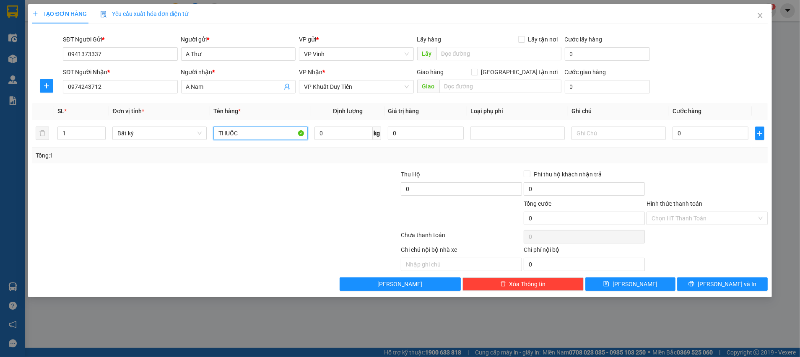
type input "THUỐC"
click at [210, 163] on div "Transit Pickup Surcharge Ids Transit Deliver Surcharge Ids Transit Deliver Surc…" at bounding box center [399, 160] width 735 height 261
drag, startPoint x: 696, startPoint y: 134, endPoint x: 682, endPoint y: 121, distance: 18.7
click at [697, 134] on input "0" at bounding box center [710, 133] width 76 height 13
click at [700, 146] on td "40.000" at bounding box center [710, 133] width 83 height 28
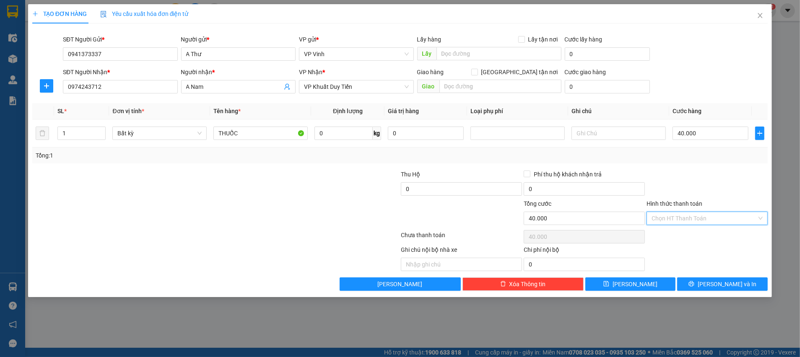
click at [679, 216] on input "Hình thức thanh toán" at bounding box center [703, 218] width 105 height 13
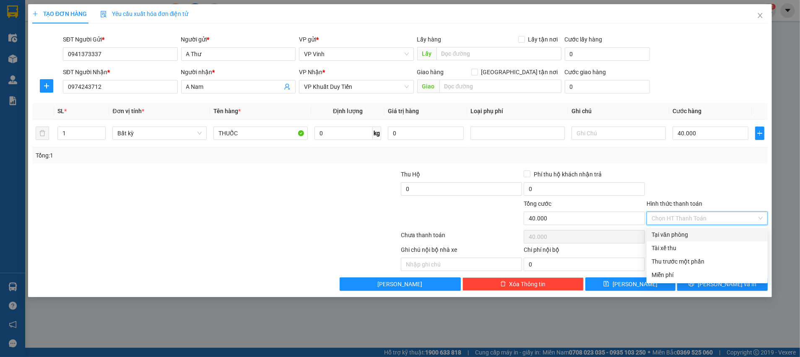
click at [672, 237] on div "Tại văn phòng" at bounding box center [706, 234] width 111 height 9
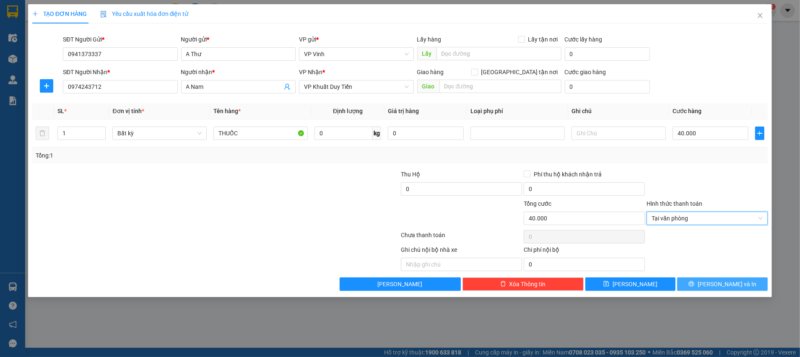
drag, startPoint x: 723, startPoint y: 284, endPoint x: 778, endPoint y: 278, distance: 55.3
click at [721, 284] on span "[PERSON_NAME] và In" at bounding box center [726, 284] width 59 height 9
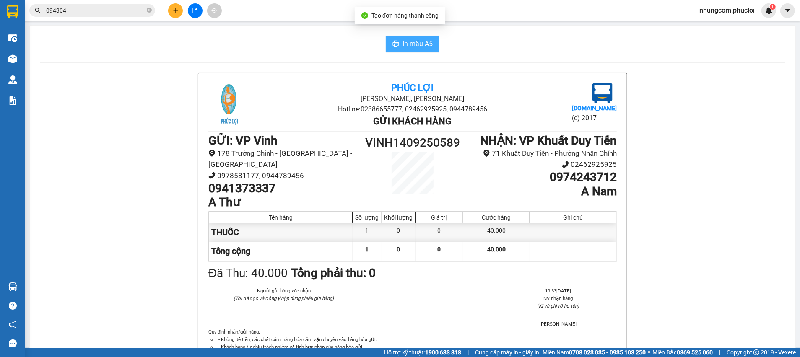
click at [406, 41] on span "In mẫu A5" at bounding box center [417, 44] width 30 height 10
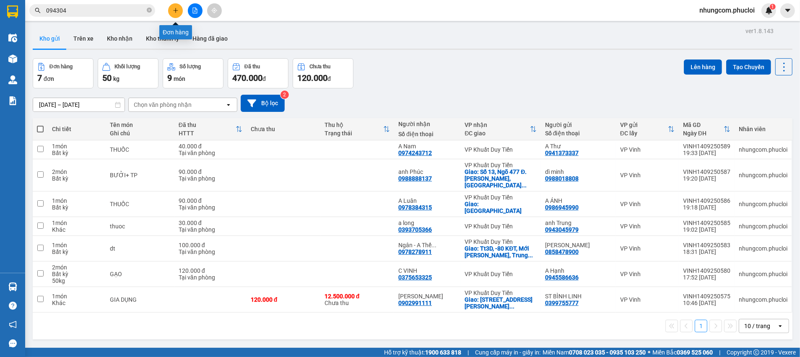
click at [174, 14] on button at bounding box center [175, 10] width 15 height 15
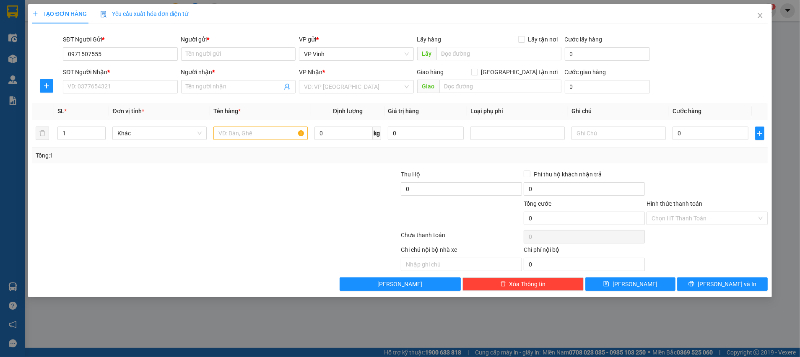
click at [132, 67] on div "SĐT Người Nhận *" at bounding box center [120, 71] width 115 height 9
click at [132, 80] on input "SĐT Người Nhận *" at bounding box center [120, 86] width 115 height 13
click at [130, 56] on input "0971507555" at bounding box center [120, 53] width 115 height 13
click at [113, 53] on input "0971507555" at bounding box center [120, 53] width 115 height 13
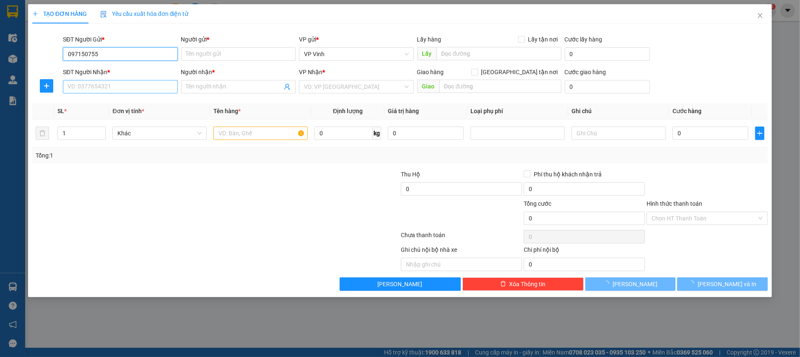
type input "0971507555"
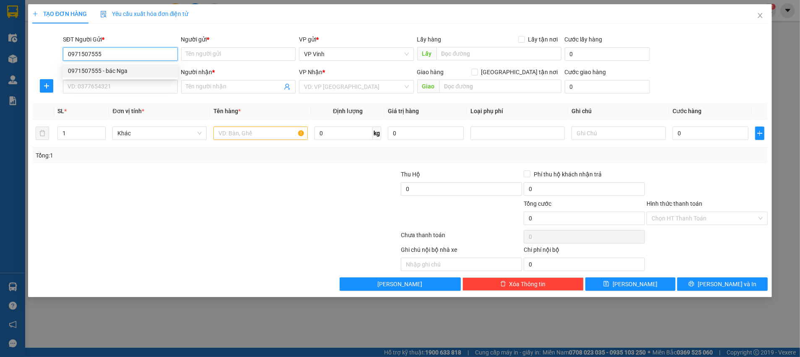
click at [119, 70] on div "0971507555 - bác Nga" at bounding box center [120, 70] width 105 height 9
type input "bác Nga"
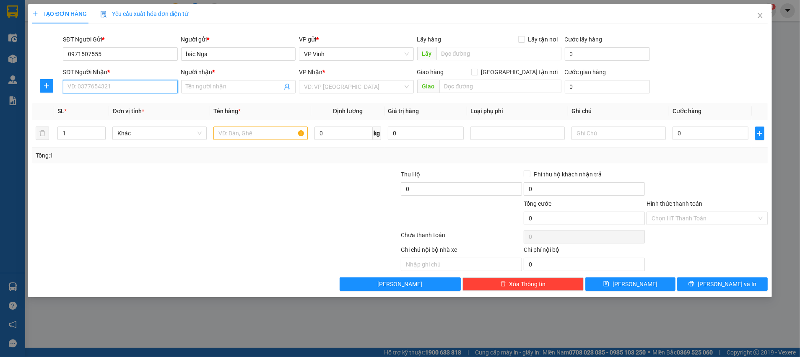
click at [120, 86] on input "SĐT Người Nhận *" at bounding box center [120, 86] width 115 height 13
click at [119, 104] on div "0982422242 - [PERSON_NAME]" at bounding box center [120, 103] width 105 height 9
type input "0982422242"
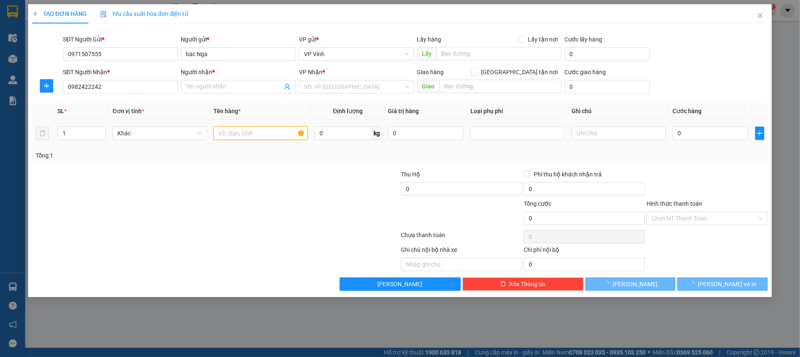
click at [239, 137] on input "text" at bounding box center [260, 133] width 94 height 13
type input "RAU"
drag, startPoint x: 256, startPoint y: 174, endPoint x: 651, endPoint y: 120, distance: 399.0
click at [257, 174] on div at bounding box center [154, 184] width 246 height 29
click at [711, 137] on input "0" at bounding box center [710, 133] width 76 height 13
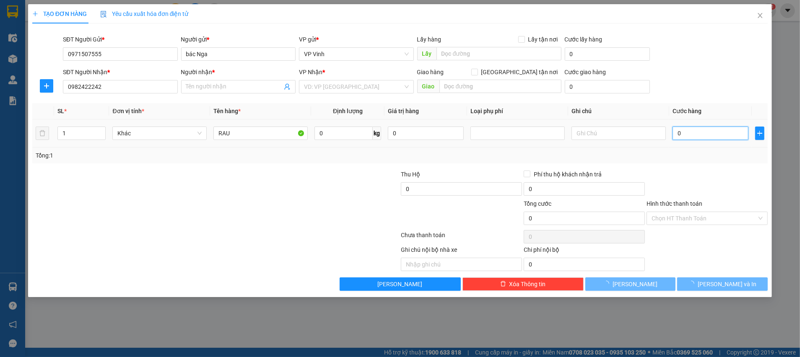
type input "anh Dũng"
type input "40"
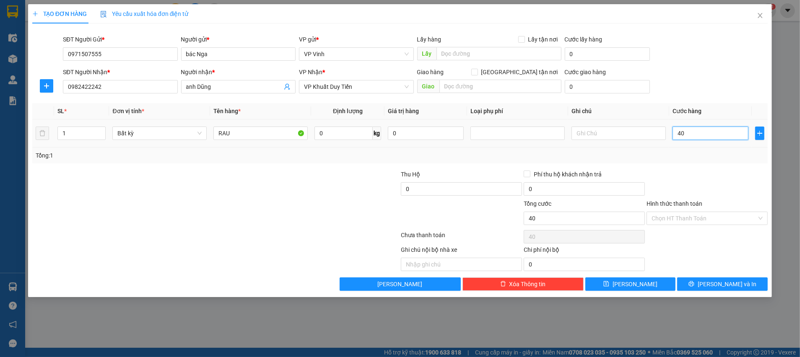
type input "40"
type input "40.000"
click at [729, 157] on div "Tổng: 1" at bounding box center [400, 155] width 729 height 9
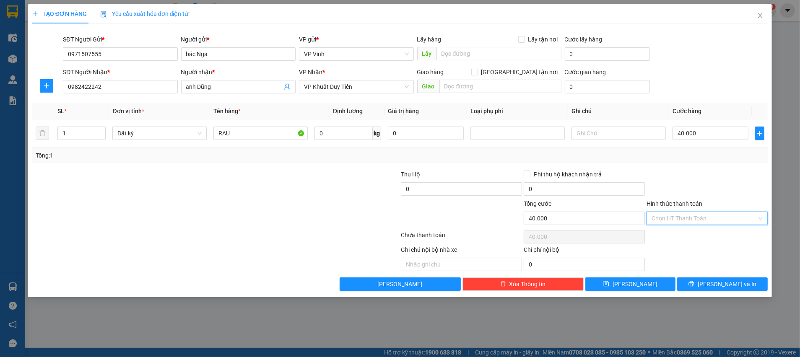
drag, startPoint x: 692, startPoint y: 216, endPoint x: 712, endPoint y: 215, distance: 19.7
click at [692, 216] on input "Hình thức thanh toán" at bounding box center [703, 218] width 105 height 13
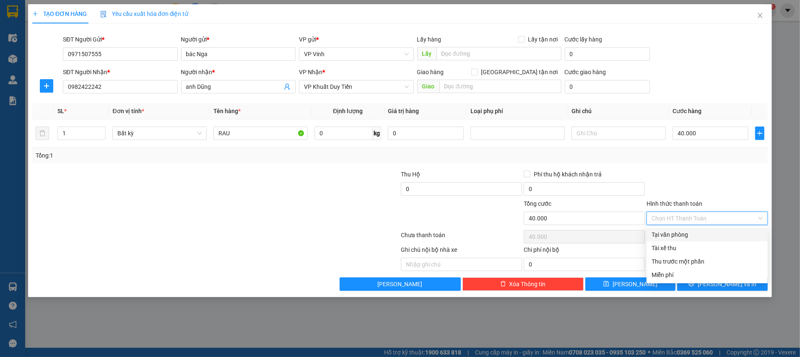
click at [674, 237] on div "Tại văn phòng" at bounding box center [706, 234] width 111 height 9
type input "0"
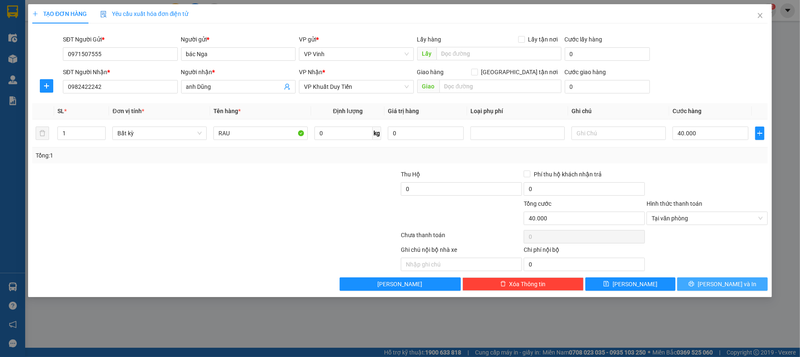
click at [694, 281] on icon "printer" at bounding box center [691, 284] width 6 height 6
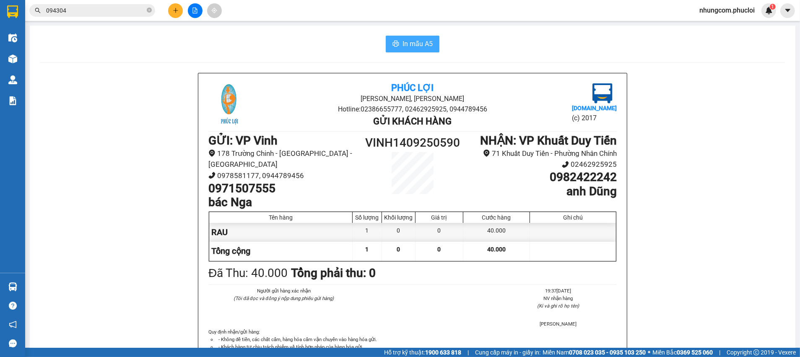
click at [411, 46] on span "In mẫu A5" at bounding box center [417, 44] width 30 height 10
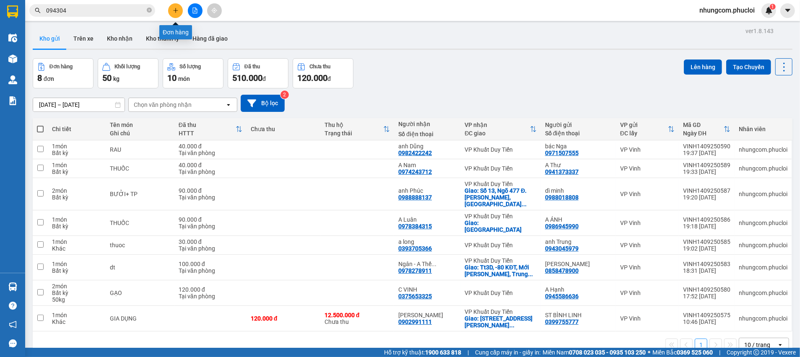
click at [171, 13] on button at bounding box center [175, 10] width 15 height 15
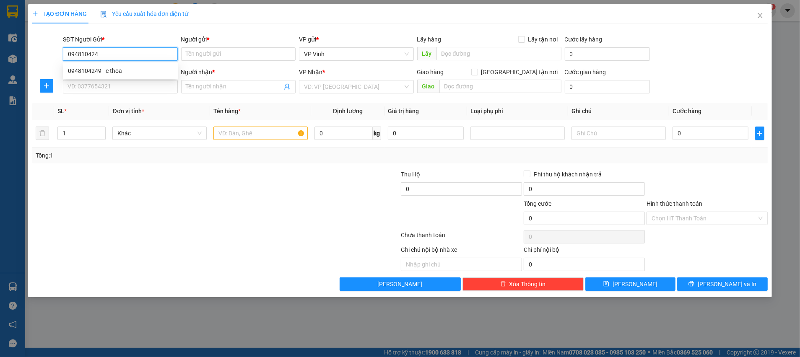
type input "0948104249"
click at [127, 69] on div "0948104249 - c thoa" at bounding box center [120, 70] width 105 height 9
type input "c thoa"
type input "0948104249"
click at [128, 88] on input "SĐT Người Nhận *" at bounding box center [120, 86] width 115 height 13
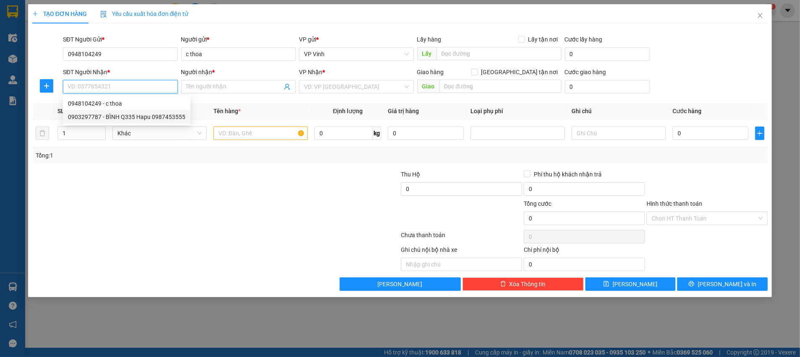
click at [143, 120] on div "0903297787 - BÌNH Q335 Hapu 0987453555" at bounding box center [126, 116] width 117 height 9
type input "0903297787"
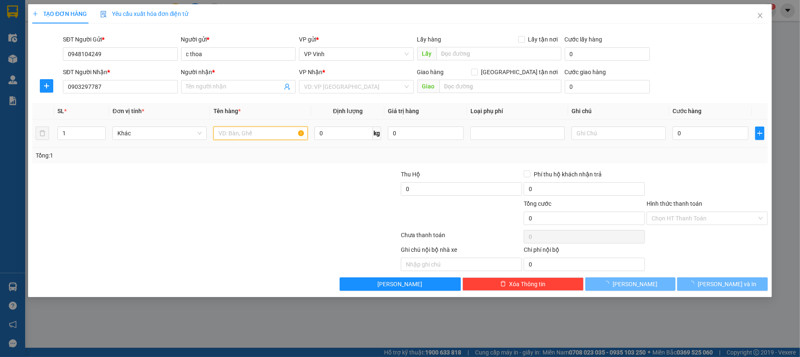
drag, startPoint x: 244, startPoint y: 134, endPoint x: 251, endPoint y: 126, distance: 11.0
click at [245, 134] on input "text" at bounding box center [260, 133] width 94 height 13
type input "THUỐC"
click at [726, 135] on input "0" at bounding box center [710, 133] width 76 height 13
type input "3"
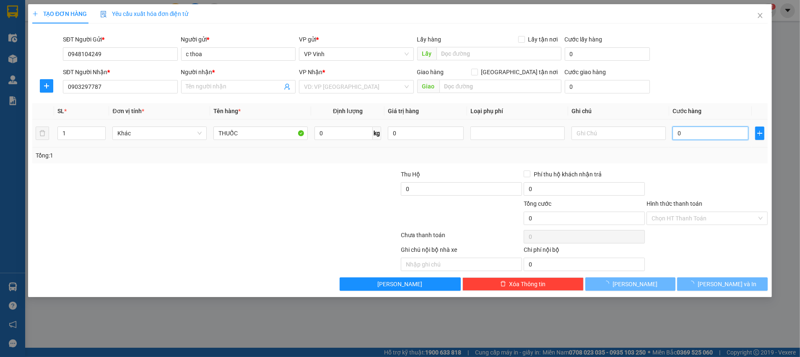
type input "3"
type input "30"
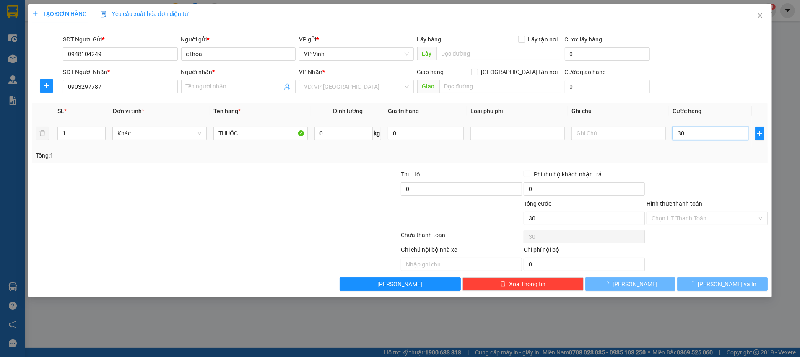
type input "BÌNH Q335 Hapu 0987453555"
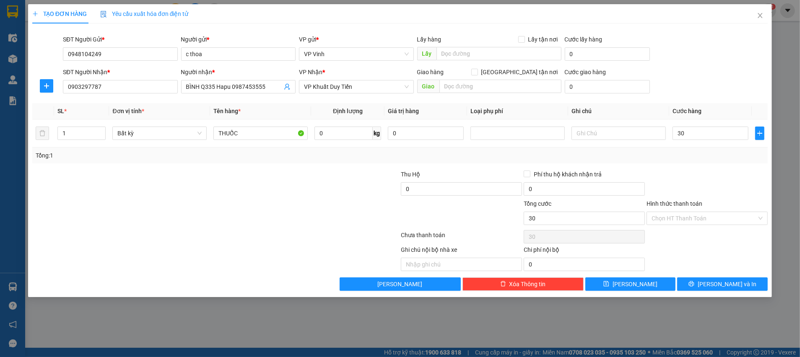
type input "30.000"
click at [296, 184] on div at bounding box center [338, 184] width 123 height 29
click at [697, 217] on input "Hình thức thanh toán" at bounding box center [703, 218] width 105 height 13
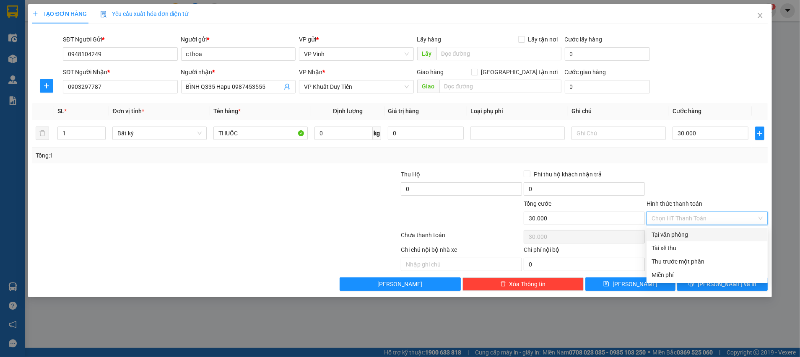
click at [679, 238] on div "Tại văn phòng" at bounding box center [706, 234] width 111 height 9
type input "0"
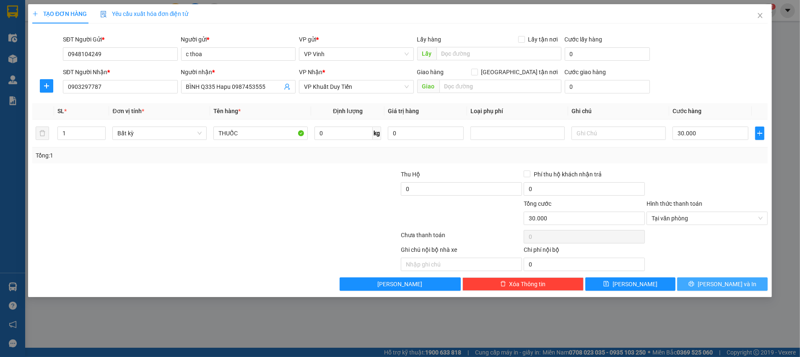
click at [719, 282] on span "[PERSON_NAME] và In" at bounding box center [726, 284] width 59 height 9
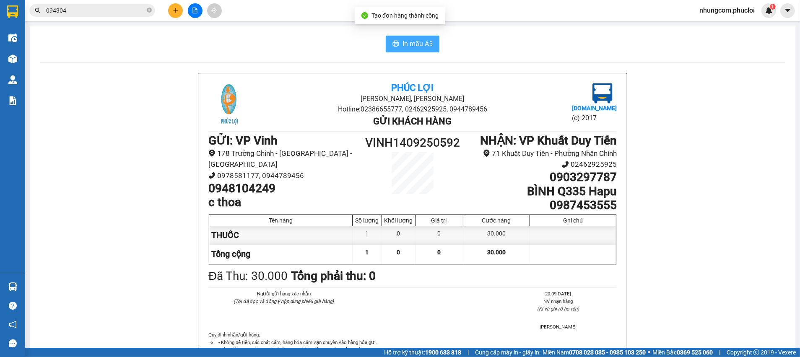
click at [410, 44] on span "In mẫu A5" at bounding box center [417, 44] width 30 height 10
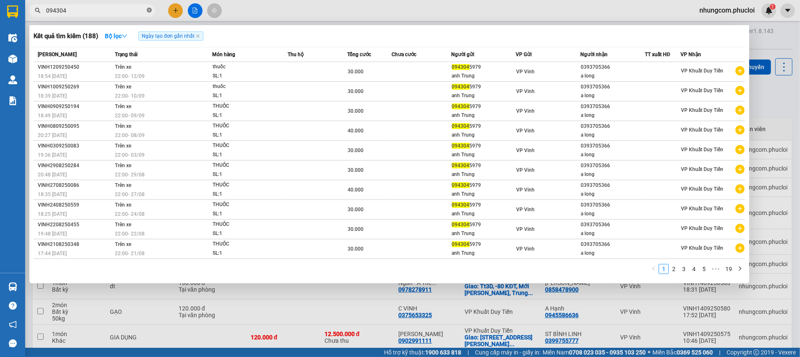
click at [148, 11] on icon "close-circle" at bounding box center [149, 10] width 5 height 5
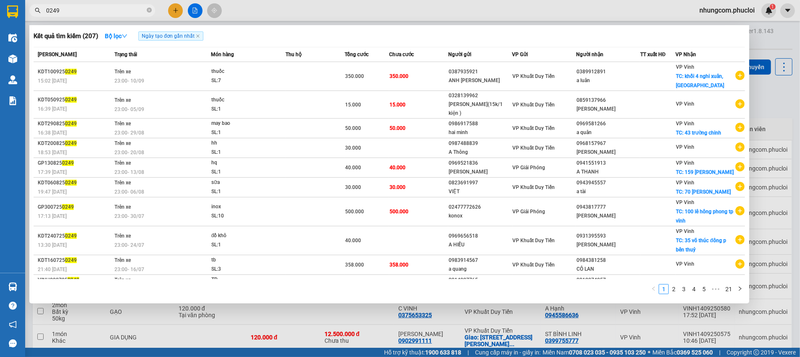
type input "0249"
click at [147, 9] on icon "close-circle" at bounding box center [149, 10] width 5 height 5
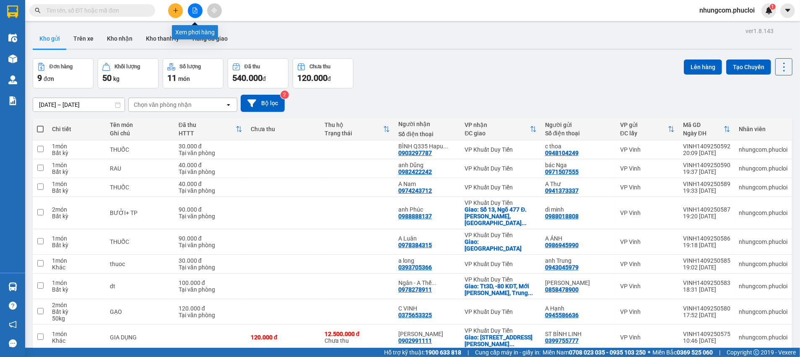
click at [192, 11] on icon "file-add" at bounding box center [195, 11] width 6 height 6
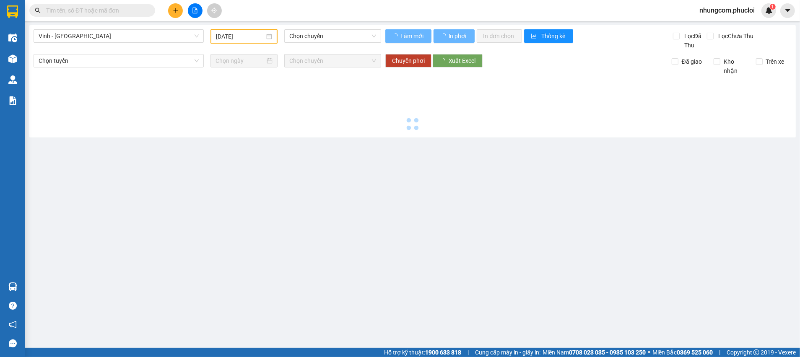
click at [196, 9] on icon "file-add" at bounding box center [195, 11] width 5 height 6
click at [145, 35] on span "Vinh - [GEOGRAPHIC_DATA]" at bounding box center [119, 36] width 160 height 13
type input "[DATE]"
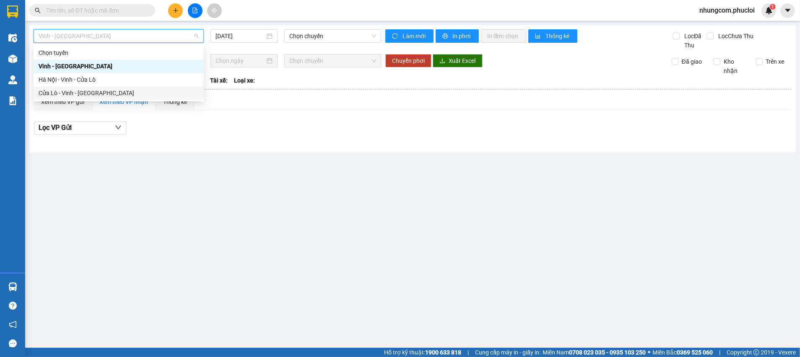
click at [67, 90] on div "Cửa Lò - Vinh - [GEOGRAPHIC_DATA]" at bounding box center [119, 92] width 160 height 9
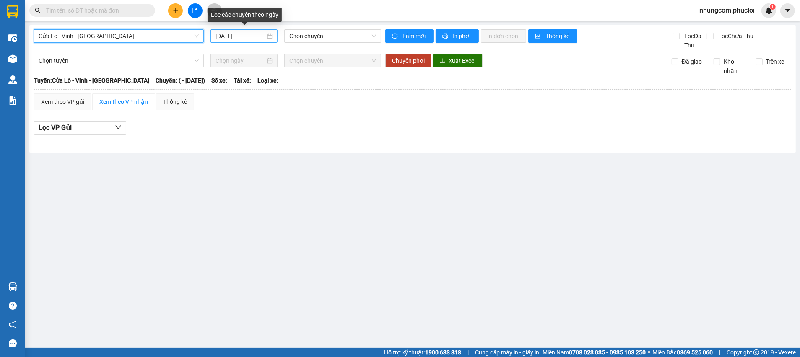
click at [270, 35] on div "[DATE]" at bounding box center [243, 35] width 57 height 9
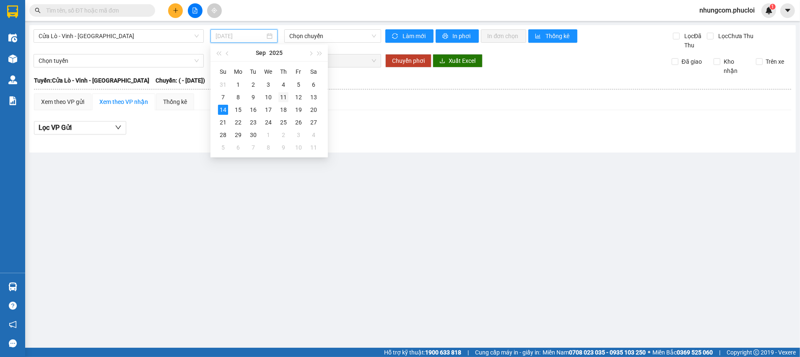
click at [285, 96] on div "11" at bounding box center [283, 97] width 10 height 10
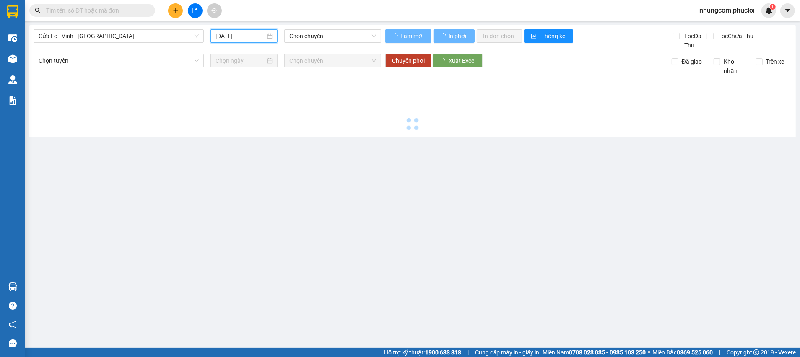
type input "[DATE]"
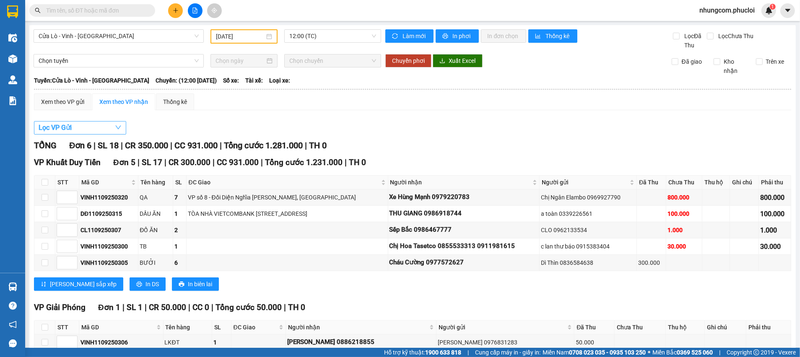
click at [96, 127] on button "Lọc VP Gửi" at bounding box center [80, 127] width 92 height 13
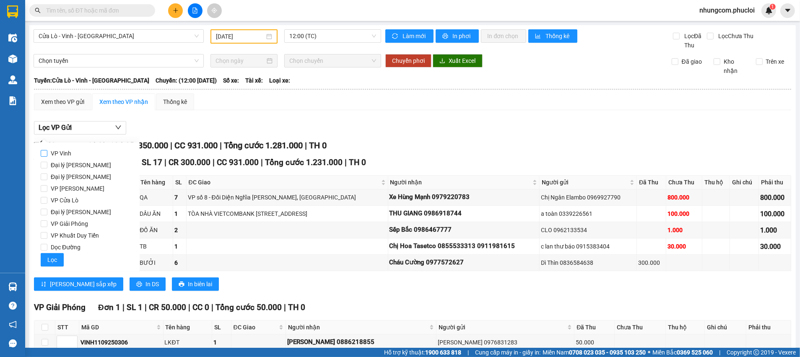
click at [46, 152] on input "VP Vinh" at bounding box center [44, 153] width 7 height 7
checkbox input "true"
click at [57, 260] on button "Lọc" at bounding box center [52, 259] width 23 height 13
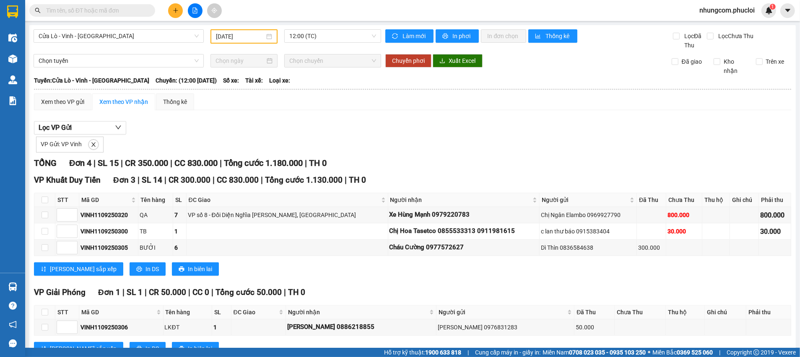
drag, startPoint x: 140, startPoint y: 162, endPoint x: 173, endPoint y: 174, distance: 34.2
click at [166, 162] on span "CR 350.000" at bounding box center [146, 163] width 43 height 10
click at [326, 37] on span "12:00 (TC)" at bounding box center [332, 36] width 86 height 13
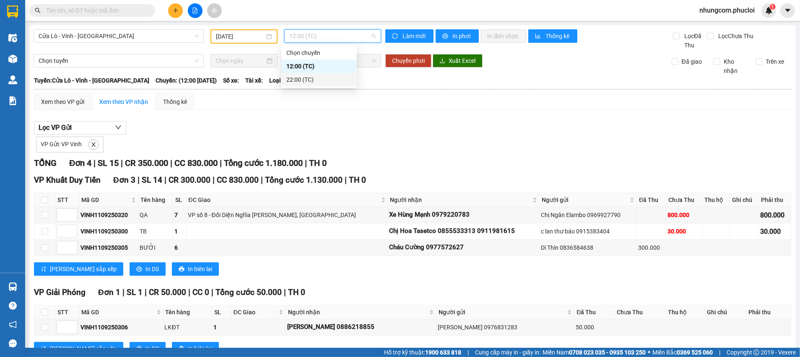
click at [302, 78] on div "22:00 (TC)" at bounding box center [318, 79] width 65 height 9
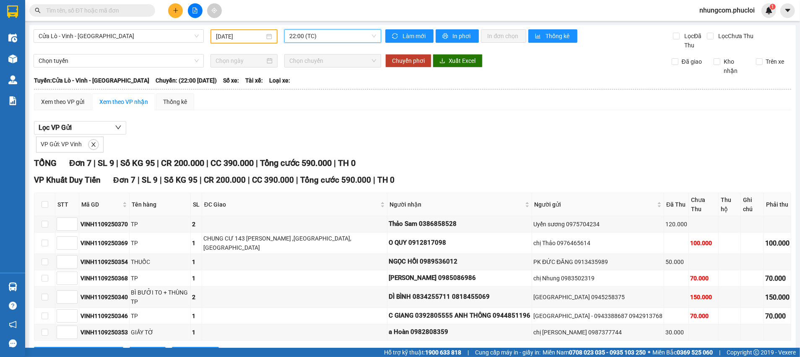
click at [267, 36] on div "[DATE]" at bounding box center [244, 36] width 56 height 9
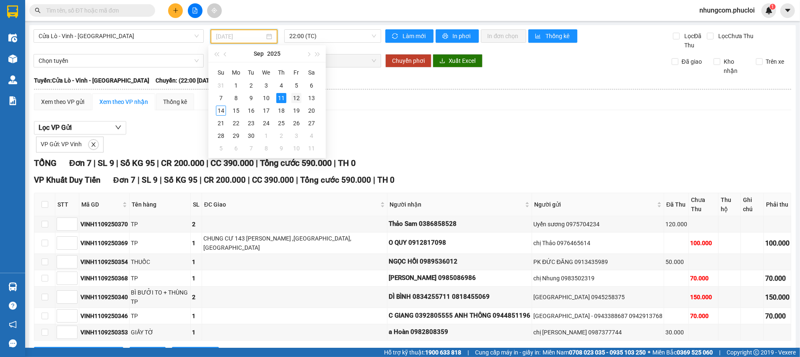
click at [294, 97] on div "12" at bounding box center [296, 98] width 10 height 10
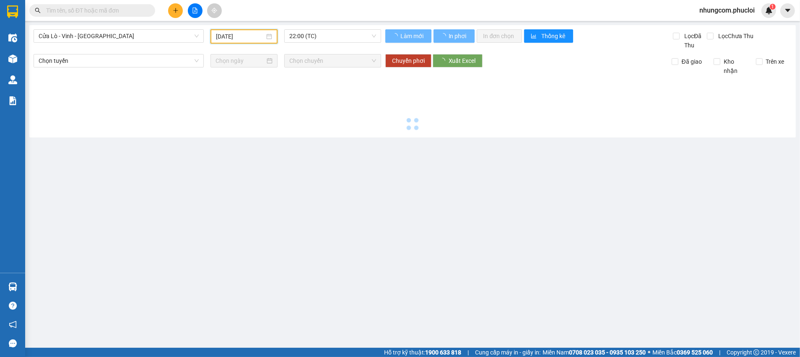
type input "[DATE]"
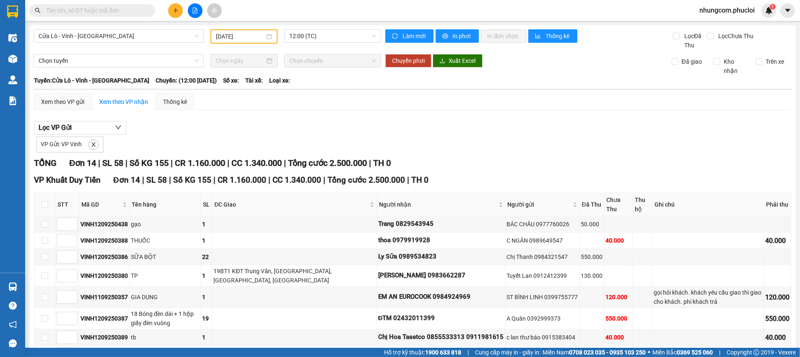
drag, startPoint x: 191, startPoint y: 162, endPoint x: 237, endPoint y: 160, distance: 46.2
click at [233, 160] on div "TỔNG Đơn 14 | SL 58 | Số KG 155 | CR 1.160.000 | CC 1.340.000 | Tổng cước 2.500…" at bounding box center [412, 163] width 757 height 13
click at [319, 36] on span "12:00 (TC)" at bounding box center [332, 36] width 86 height 13
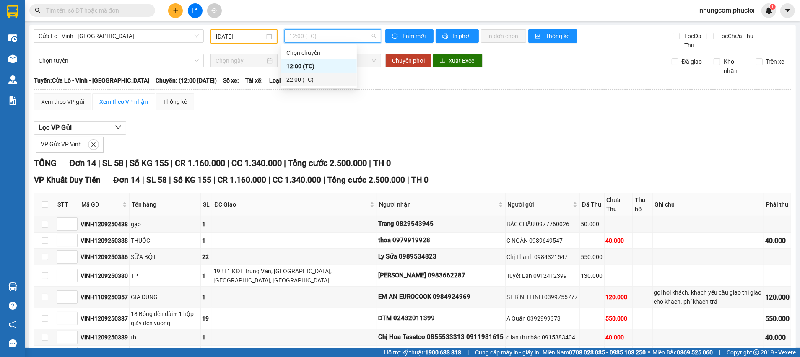
click at [305, 81] on div "22:00 (TC)" at bounding box center [318, 79] width 65 height 9
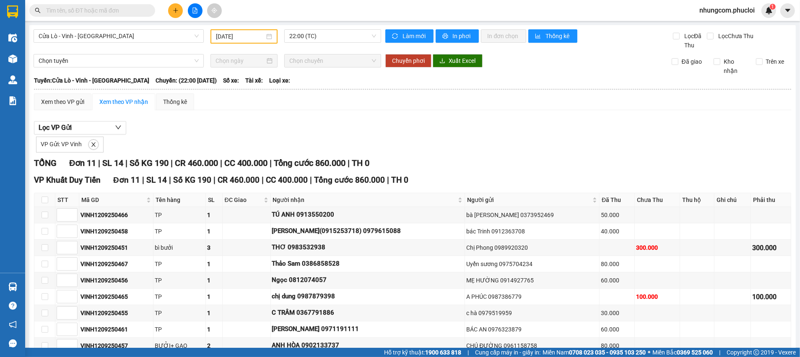
click at [130, 9] on input "text" at bounding box center [95, 10] width 99 height 9
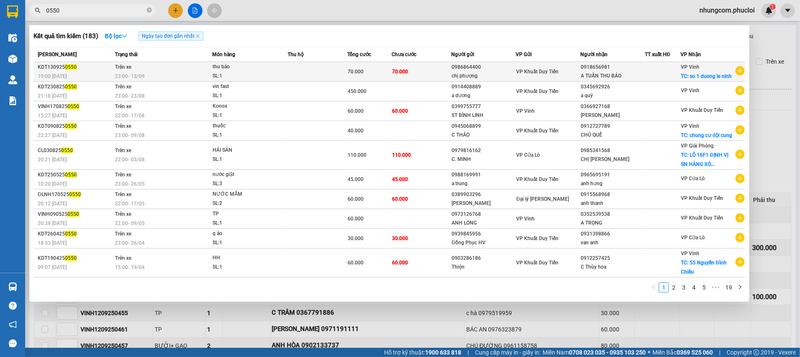
type input "0550"
click at [256, 70] on div "thu báo" at bounding box center [244, 66] width 63 height 9
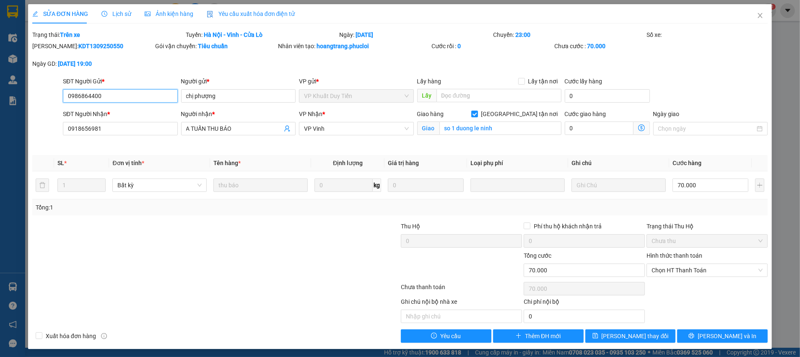
type input "0986864400"
type input "chị phượng"
type input "0918656981"
type input "A TUẤN THU BÁO"
checkbox input "true"
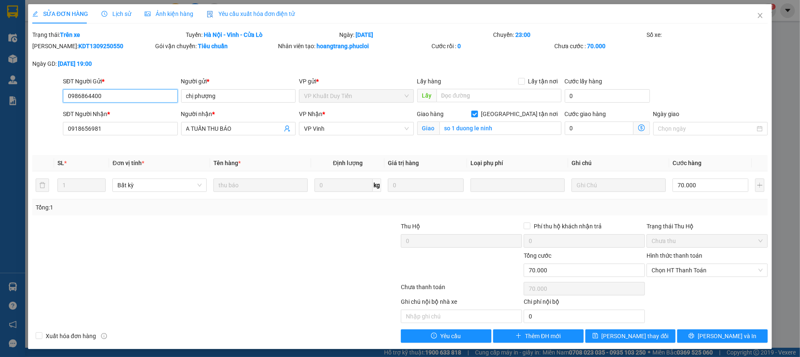
type input "so 1 duong le ninh"
type input "70.000"
drag, startPoint x: 709, startPoint y: 334, endPoint x: 717, endPoint y: 337, distance: 9.2
click at [709, 334] on span "[PERSON_NAME] và In" at bounding box center [726, 336] width 59 height 9
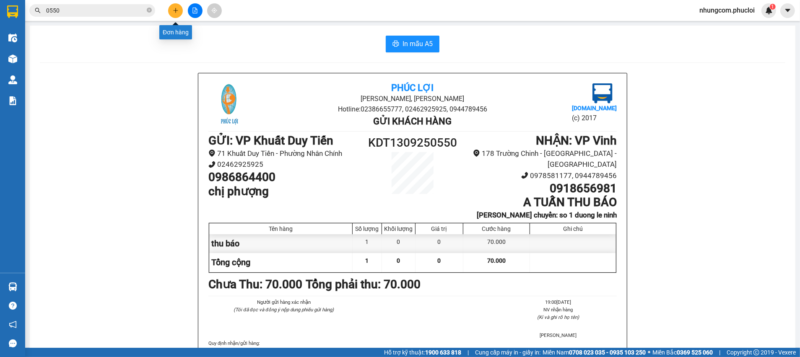
click at [176, 15] on button at bounding box center [175, 10] width 15 height 15
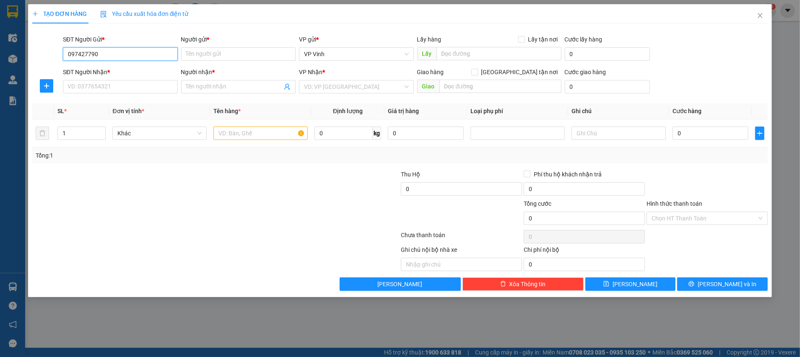
type input "0974277900"
click at [102, 69] on div "0974277900 - c hằng" at bounding box center [120, 70] width 105 height 9
type input "c hằng"
type input "0974277900"
click at [106, 86] on input "SĐT Người Nhận *" at bounding box center [120, 86] width 115 height 13
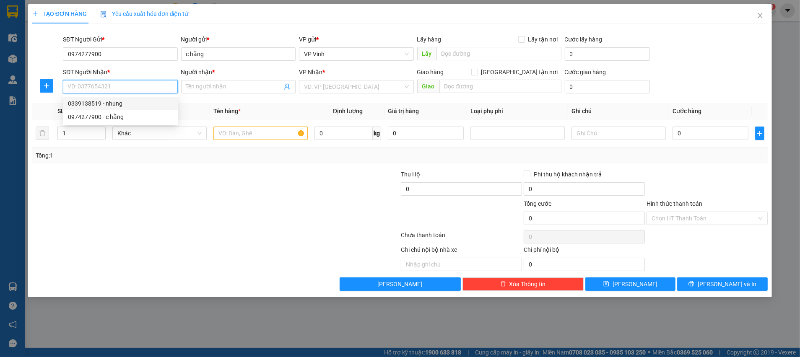
click at [119, 106] on div "0339138519 - nhung" at bounding box center [120, 103] width 105 height 9
type input "0339138519"
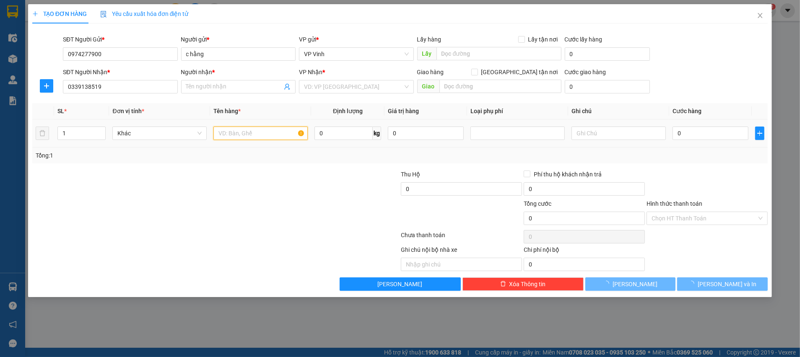
click at [242, 133] on input "text" at bounding box center [260, 133] width 94 height 13
type input "TP"
click at [740, 137] on input "0" at bounding box center [710, 133] width 76 height 13
type input "5"
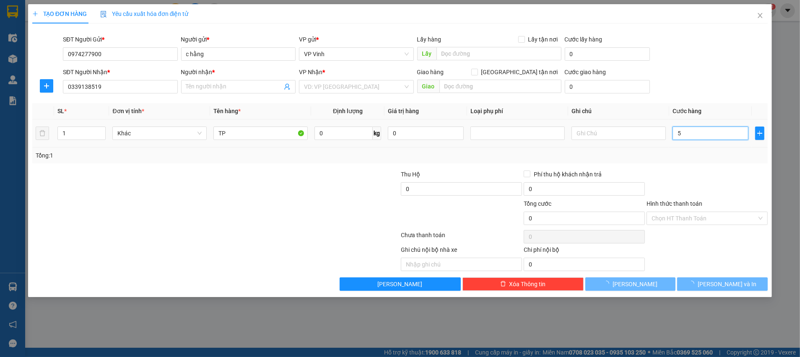
type input "5"
type input "50"
type input "50.000"
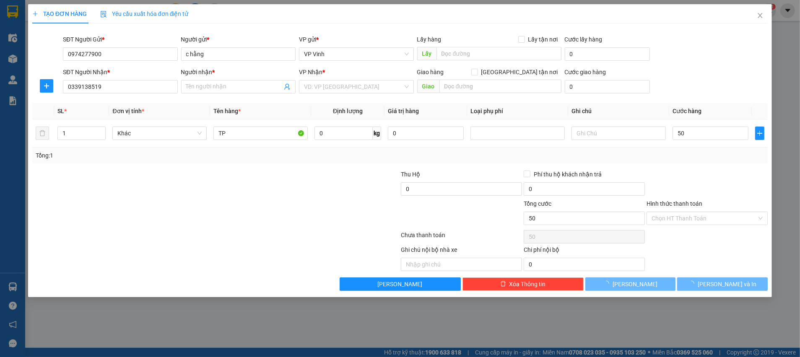
type input "50.000"
click at [709, 178] on div at bounding box center [707, 184] width 123 height 29
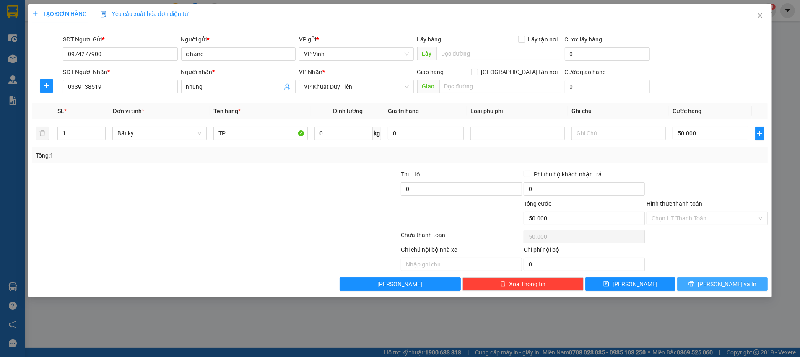
click at [700, 282] on button "[PERSON_NAME] và In" at bounding box center [722, 283] width 91 height 13
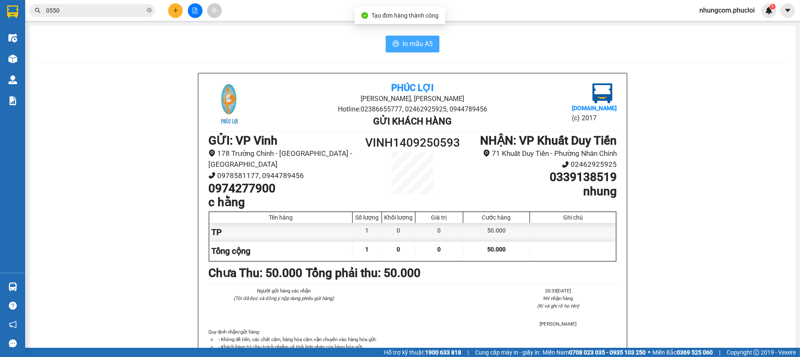
click at [417, 45] on span "In mẫu A5" at bounding box center [417, 44] width 30 height 10
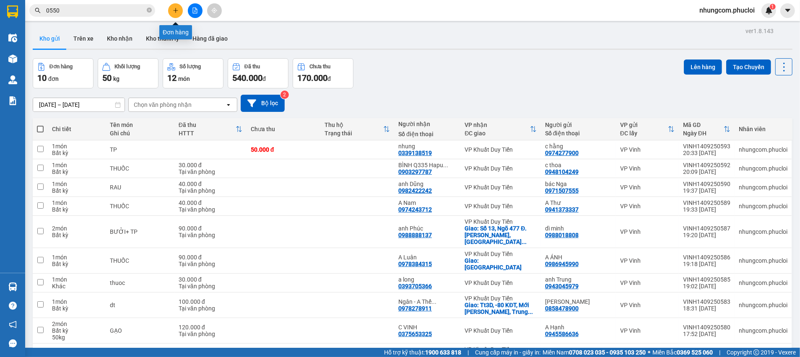
click at [177, 12] on button at bounding box center [175, 10] width 15 height 15
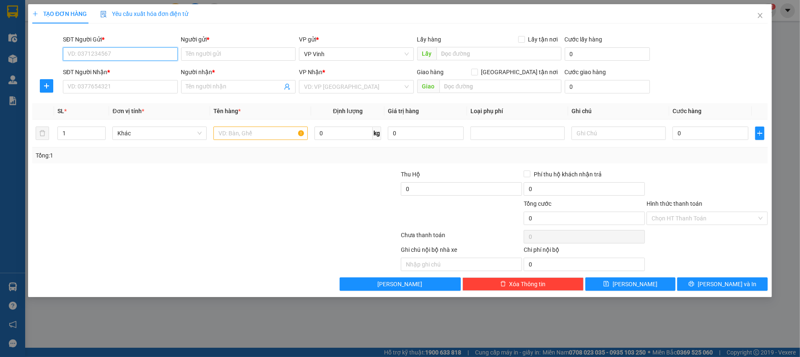
paste input "0979122666"
type input "0979122666"
click at [238, 50] on input "Người gửi *" at bounding box center [238, 53] width 115 height 13
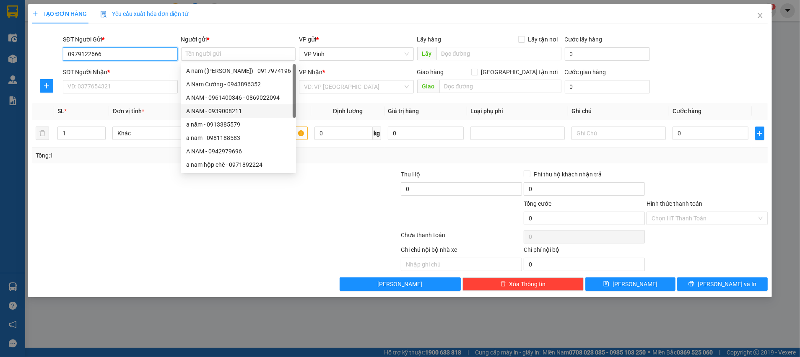
click at [126, 55] on input "0979122666" at bounding box center [120, 53] width 115 height 13
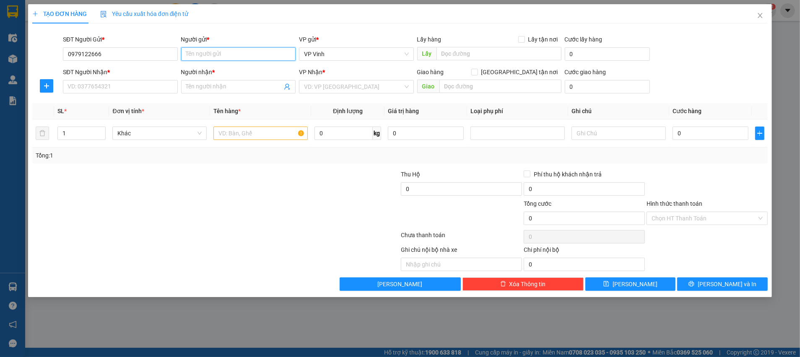
click at [225, 49] on input "Người gửi *" at bounding box center [238, 53] width 115 height 13
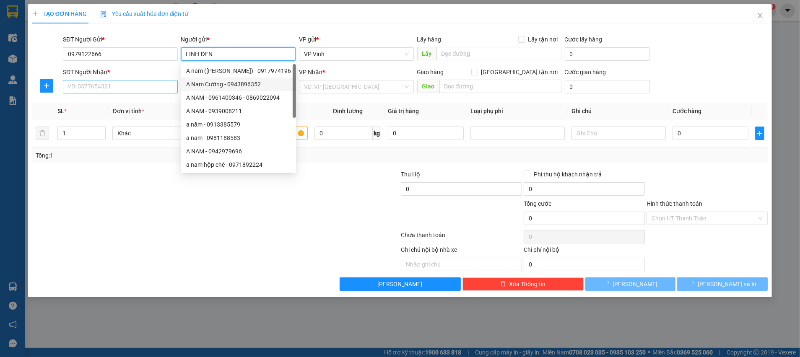
type input "LINH ĐEN"
click at [135, 91] on input "SĐT Người Nhận *" at bounding box center [120, 86] width 115 height 13
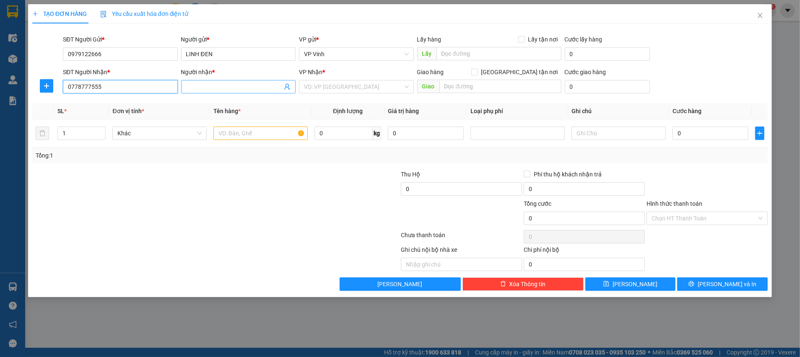
type input "0778777555"
click at [226, 80] on span at bounding box center [238, 86] width 115 height 13
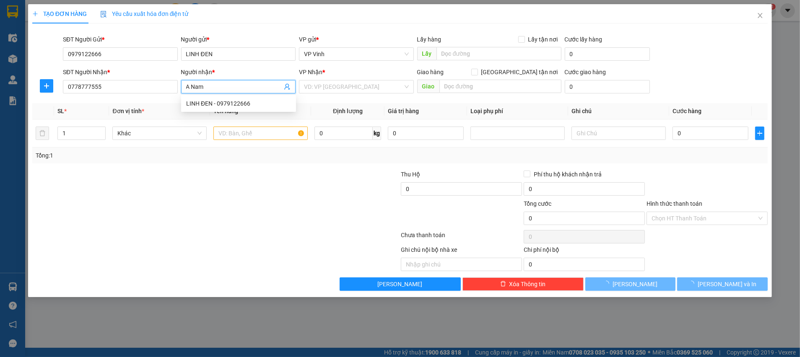
type input "A Nam"
drag, startPoint x: 285, startPoint y: 181, endPoint x: 364, endPoint y: 104, distance: 110.9
click at [288, 179] on div at bounding box center [338, 184] width 123 height 29
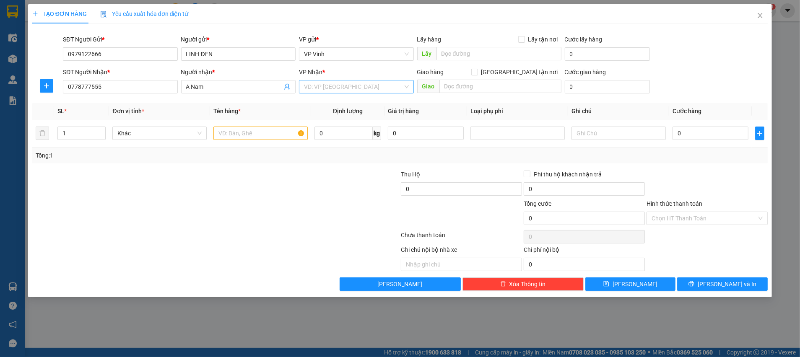
click at [346, 86] on input "search" at bounding box center [353, 86] width 99 height 13
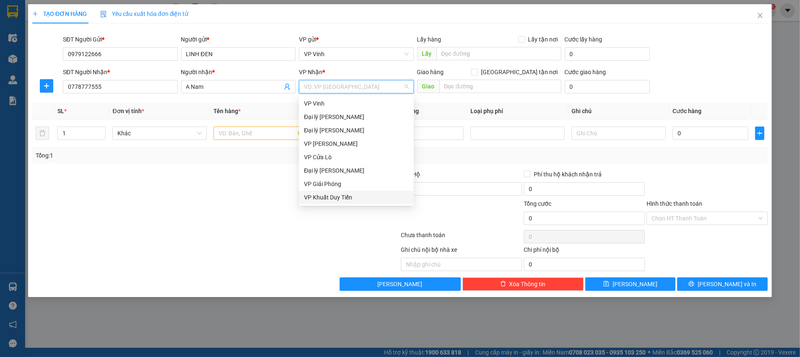
click at [329, 201] on div "VP Khuất Duy Tiến" at bounding box center [356, 197] width 105 height 9
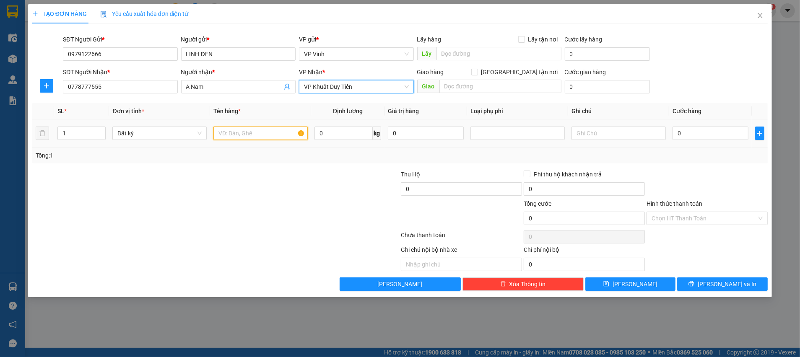
click at [264, 132] on input "text" at bounding box center [260, 133] width 94 height 13
type input "LKDT"
click at [707, 129] on input "0" at bounding box center [710, 133] width 76 height 13
type input "5"
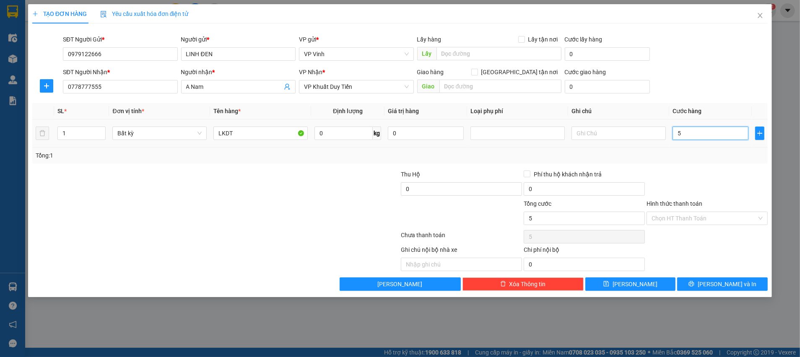
type input "5"
type input "50"
type input "50.000"
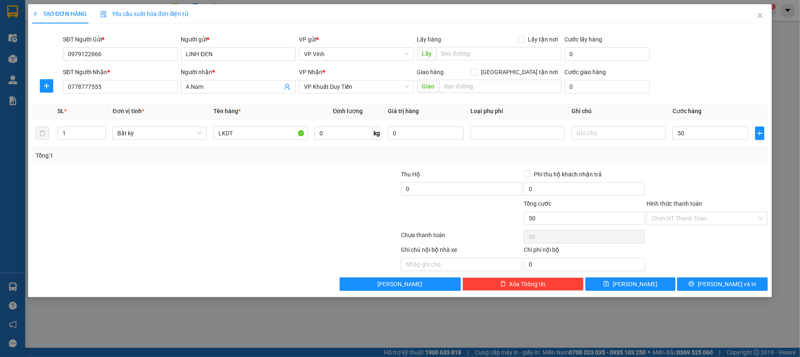
type input "50.000"
click at [704, 174] on div at bounding box center [707, 184] width 123 height 29
click at [713, 283] on button "[PERSON_NAME] và In" at bounding box center [722, 283] width 91 height 13
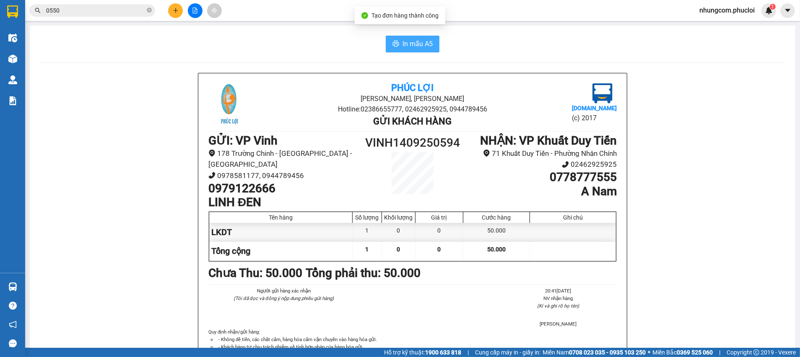
drag, startPoint x: 420, startPoint y: 47, endPoint x: 536, endPoint y: 132, distance: 144.5
click at [419, 47] on span "In mẫu A5" at bounding box center [417, 44] width 30 height 10
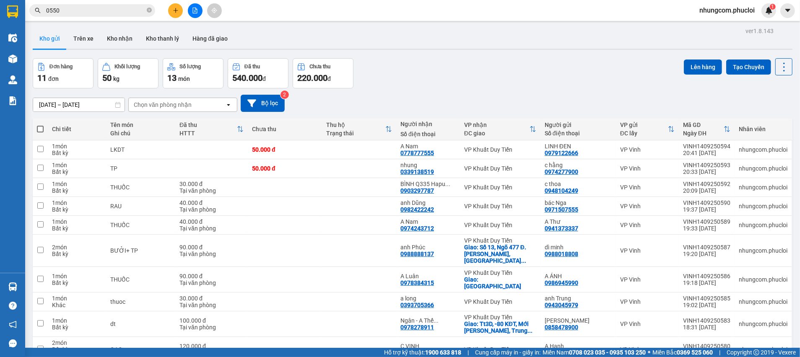
click at [148, 10] on icon "close-circle" at bounding box center [149, 10] width 5 height 5
paste input "0979122666"
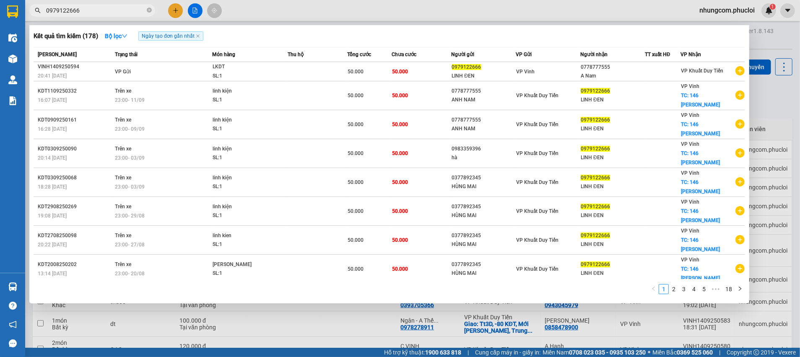
type input "0979122666"
click at [173, 14] on div at bounding box center [400, 178] width 800 height 357
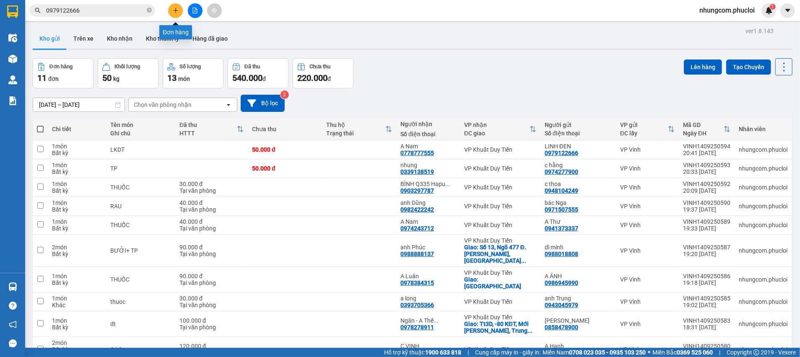
click at [175, 12] on icon "plus" at bounding box center [175, 10] width 0 height 5
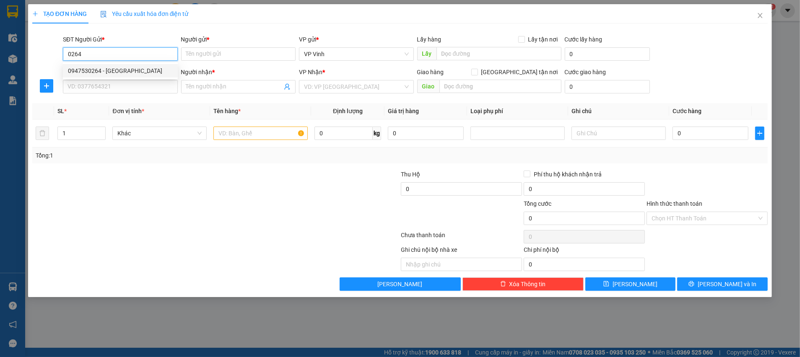
click at [126, 73] on div "0947530264 - [GEOGRAPHIC_DATA]" at bounding box center [120, 70] width 105 height 9
type input "0947530264"
type input "BÁC MIÊN"
checkbox input "true"
type input "[PERSON_NAME]"
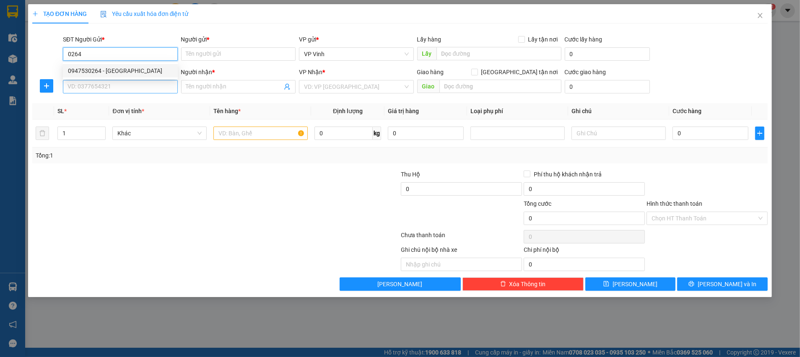
type input "20.000"
type input "0947530264"
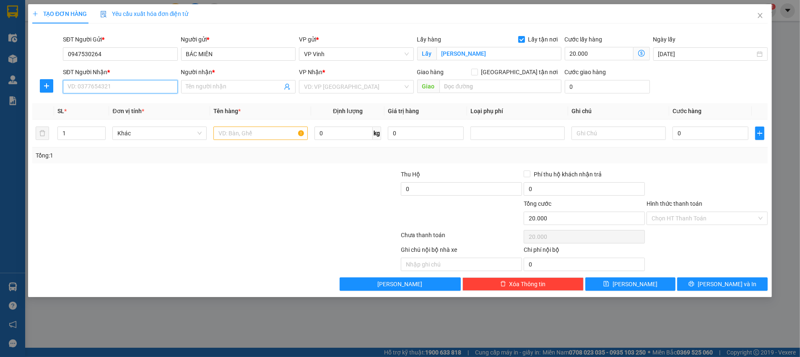
click at [119, 88] on input "SĐT Người Nhận *" at bounding box center [120, 86] width 115 height 13
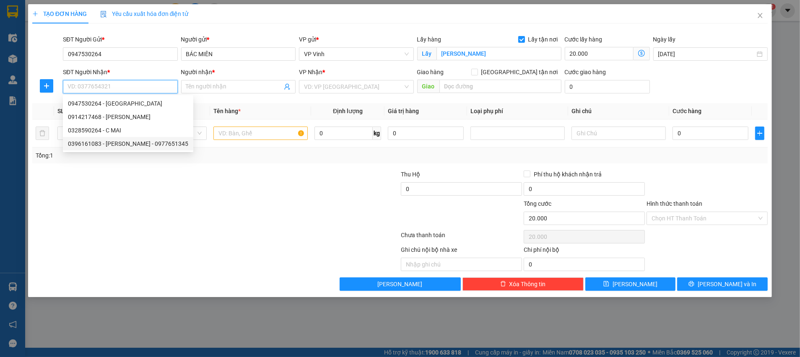
click at [111, 145] on div "0396161083 - [PERSON_NAME] - 0977651345" at bounding box center [128, 143] width 120 height 9
type input "0396161083"
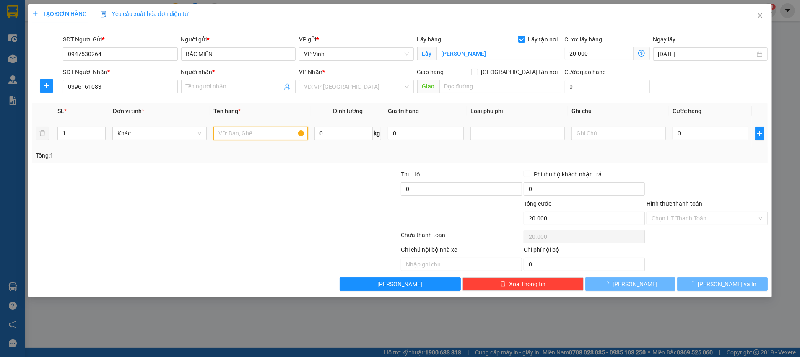
drag, startPoint x: 222, startPoint y: 132, endPoint x: 230, endPoint y: 132, distance: 8.0
click at [223, 132] on input "text" at bounding box center [260, 133] width 94 height 13
type input "[PERSON_NAME] - 0977651345"
checkbox input "true"
type input "Chung Cư Viện 103 - Sảnh 2 CT2"
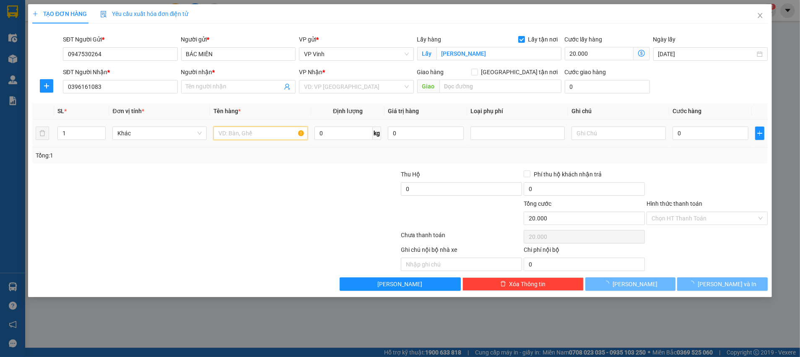
type input "80.000"
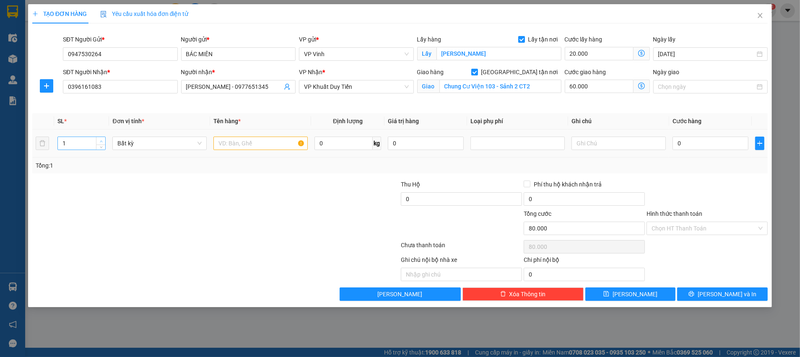
type input "2"
click at [100, 140] on icon "up" at bounding box center [101, 141] width 3 height 3
click at [232, 142] on input "text" at bounding box center [260, 143] width 94 height 13
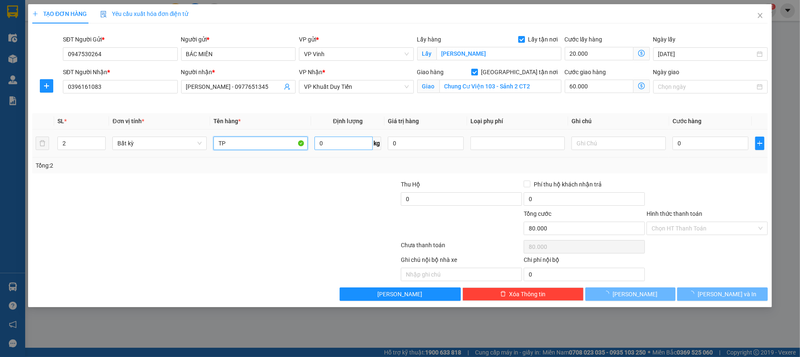
type input "TP"
click at [360, 146] on input "0" at bounding box center [343, 143] width 58 height 13
type input "28"
click at [360, 203] on div at bounding box center [338, 194] width 123 height 29
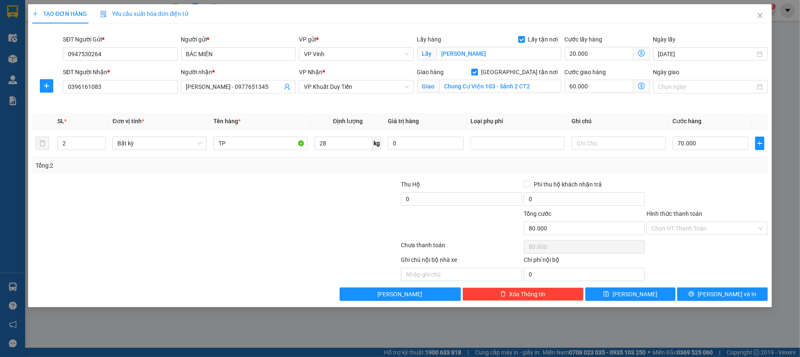
type input "70.000"
type input "150.000"
type input "0"
type input "80.000"
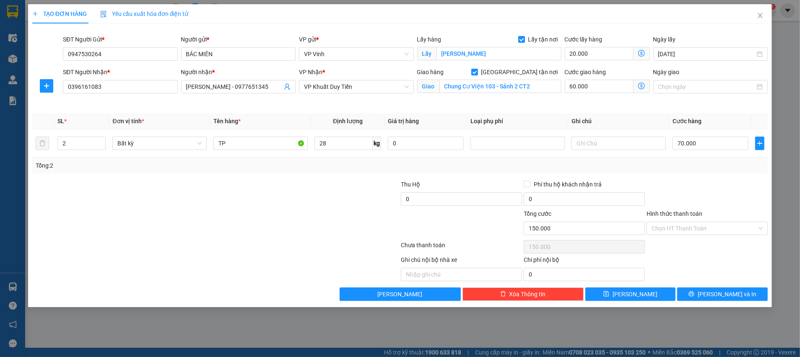
type input "80.000"
click at [687, 142] on input "0" at bounding box center [710, 143] width 76 height 13
click at [337, 163] on div "Tổng: 2" at bounding box center [400, 165] width 729 height 9
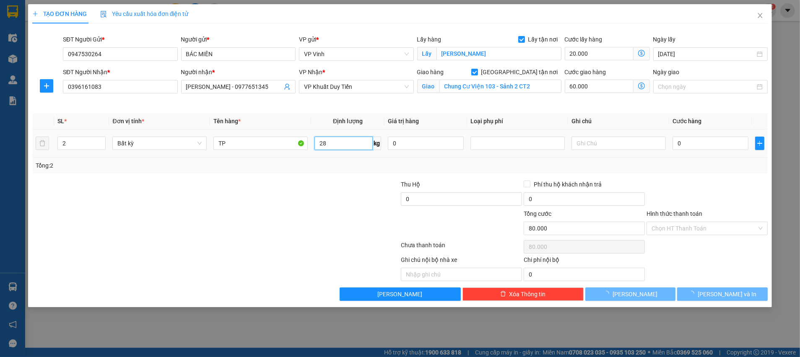
drag, startPoint x: 335, startPoint y: 141, endPoint x: 592, endPoint y: 130, distance: 257.6
click at [335, 140] on input "28" at bounding box center [343, 143] width 58 height 13
type input "28"
click at [321, 197] on div at bounding box center [338, 194] width 123 height 29
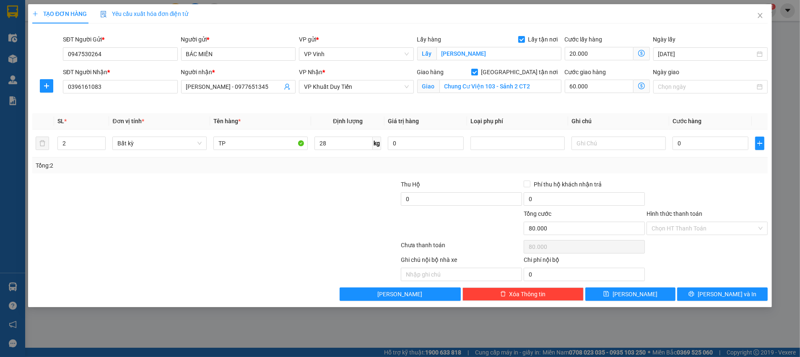
type input "70.000"
type input "150.000"
click at [692, 230] on input "Hình thức thanh toán" at bounding box center [703, 228] width 105 height 13
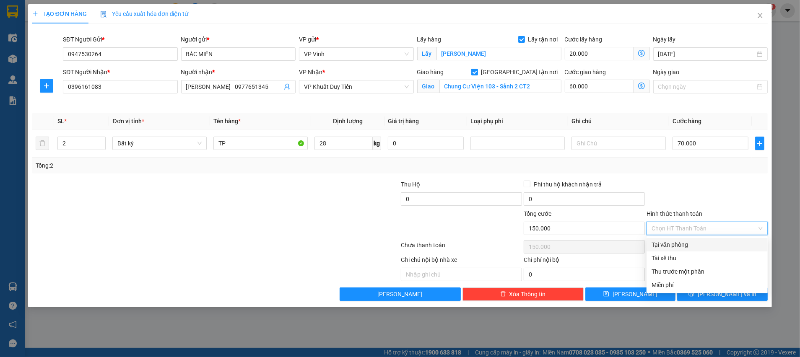
click at [691, 187] on div at bounding box center [707, 194] width 123 height 29
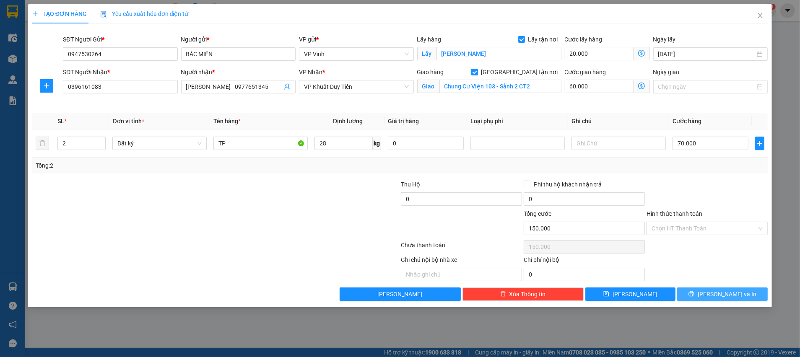
click at [727, 291] on span "[PERSON_NAME] và In" at bounding box center [726, 294] width 59 height 9
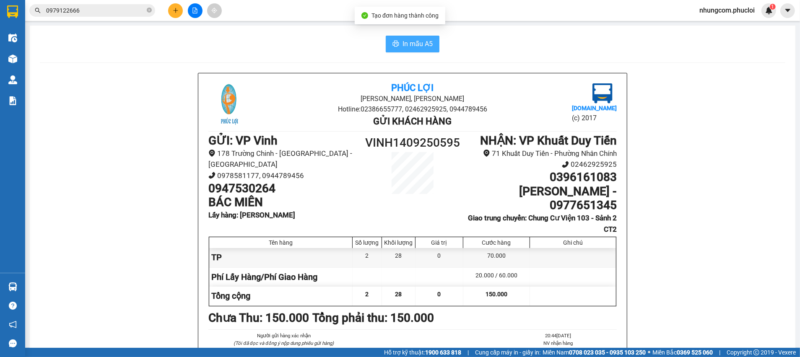
click at [402, 46] on span "In mẫu A5" at bounding box center [417, 44] width 30 height 10
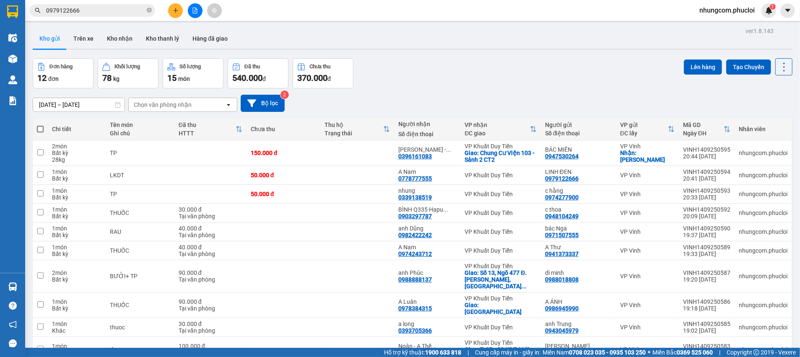
click at [586, 88] on div "[DATE] – [DATE] Press the down arrow key to interact with the calendar and sele…" at bounding box center [413, 103] width 760 height 30
click at [179, 14] on button at bounding box center [175, 10] width 15 height 15
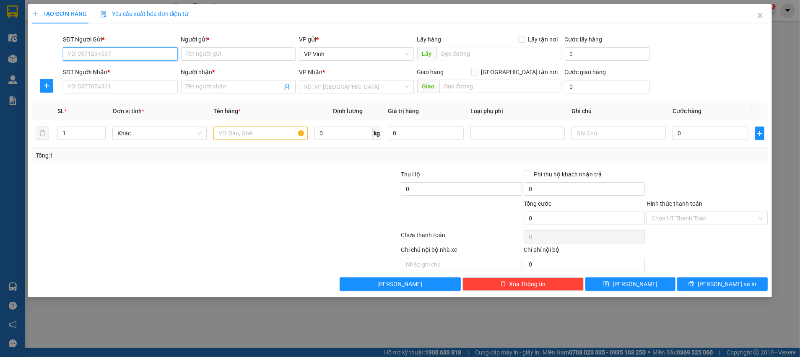
click at [153, 49] on input "SĐT Người Gửi *" at bounding box center [120, 53] width 115 height 13
click at [760, 17] on icon "close" at bounding box center [760, 15] width 7 height 7
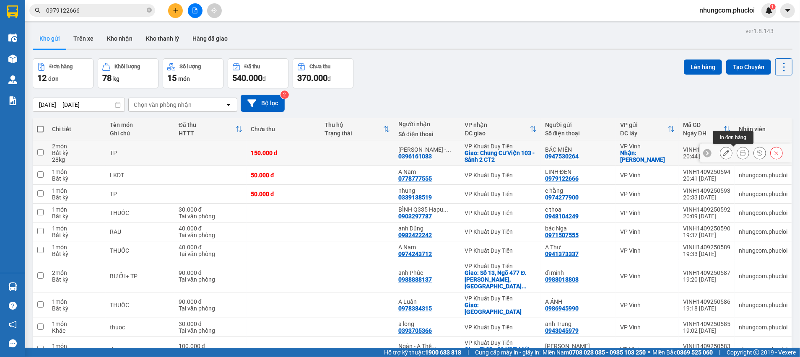
click at [720, 154] on button at bounding box center [726, 153] width 12 height 15
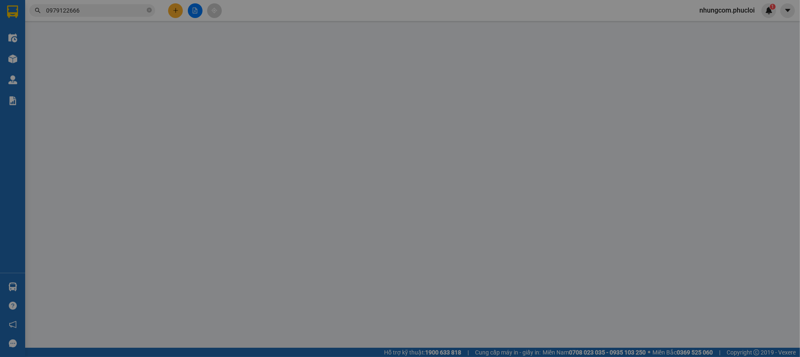
type input "0947530264"
type input "BÁC MIÊN"
checkbox input "true"
type input "[PERSON_NAME]"
type input "0396161083"
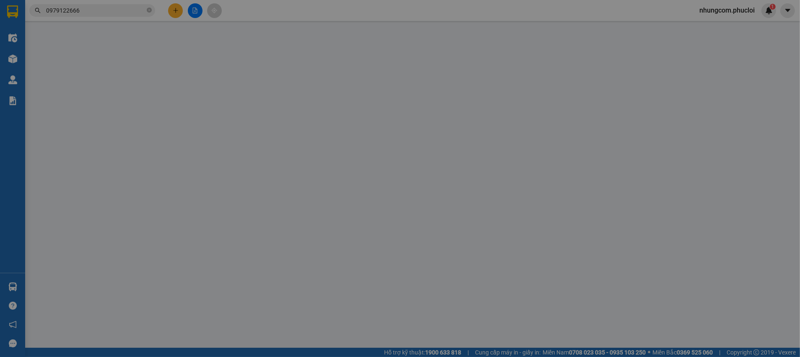
type input "[PERSON_NAME] - 0977651345"
checkbox input "true"
type input "Chung Cư Viện 103 - Sảnh 2 CT2"
type input "150.000"
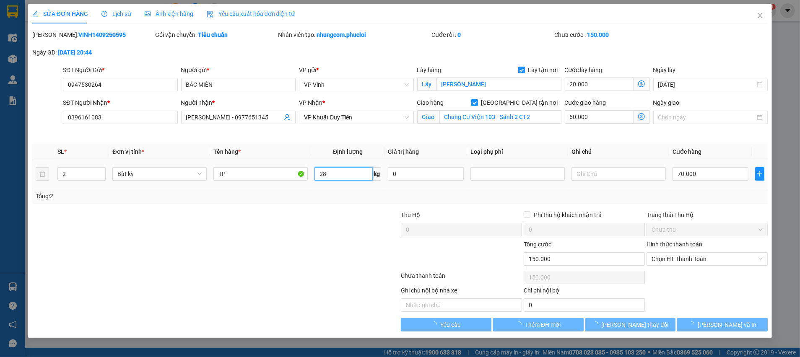
click at [352, 175] on input "28" at bounding box center [343, 173] width 58 height 13
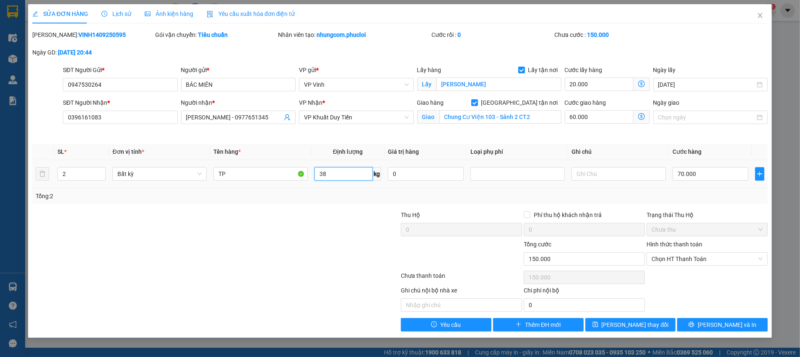
type input "38"
click at [329, 251] on div at bounding box center [338, 254] width 123 height 29
click at [728, 175] on input "70.000" at bounding box center [710, 173] width 76 height 13
type input "80.001"
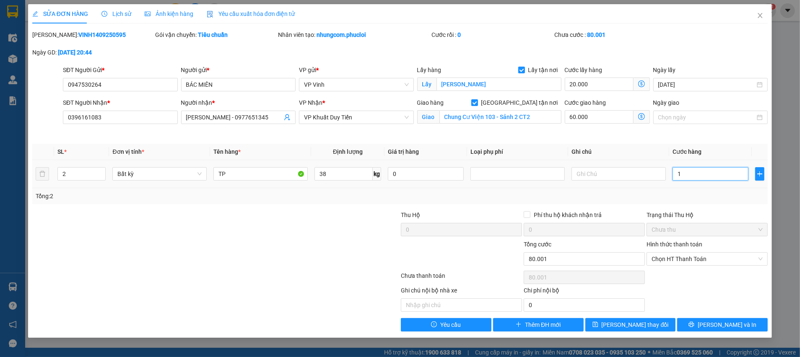
type input "10"
type input "80.010"
type input "100"
type input "80.100"
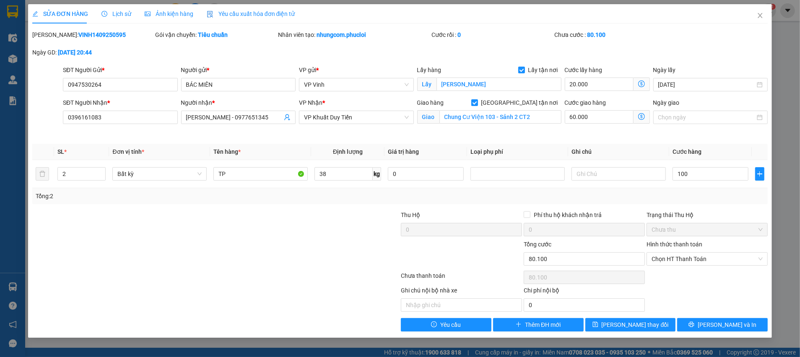
click at [720, 202] on div "Tổng: 2" at bounding box center [399, 196] width 735 height 16
click at [756, 257] on span "Chọn HT Thanh Toán" at bounding box center [706, 259] width 111 height 13
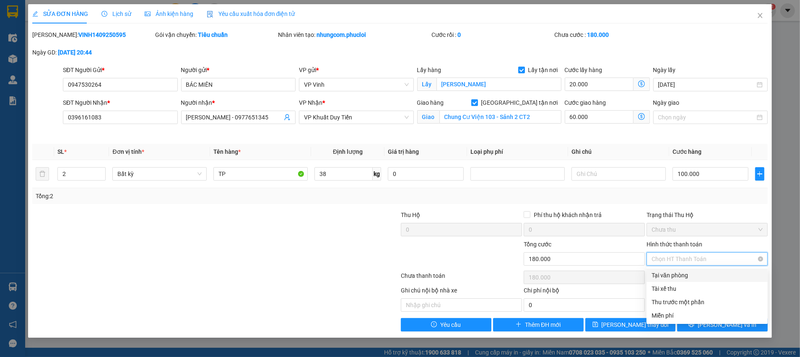
drag, startPoint x: 664, startPoint y: 276, endPoint x: 693, endPoint y: 264, distance: 32.1
click at [664, 276] on div "Tại văn phòng" at bounding box center [706, 275] width 111 height 9
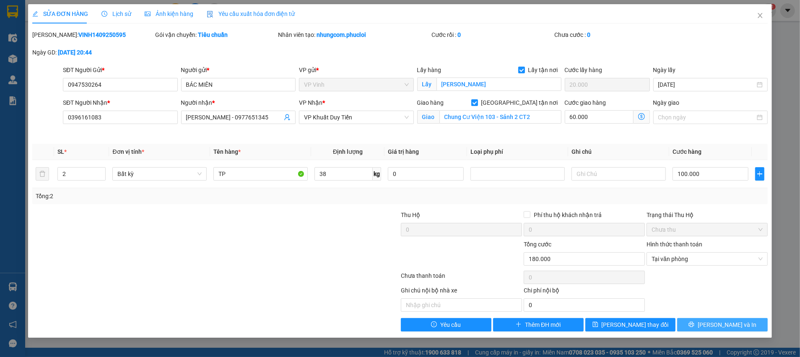
drag, startPoint x: 692, startPoint y: 325, endPoint x: 551, endPoint y: 283, distance: 146.9
click at [692, 325] on button "[PERSON_NAME] và In" at bounding box center [722, 324] width 91 height 13
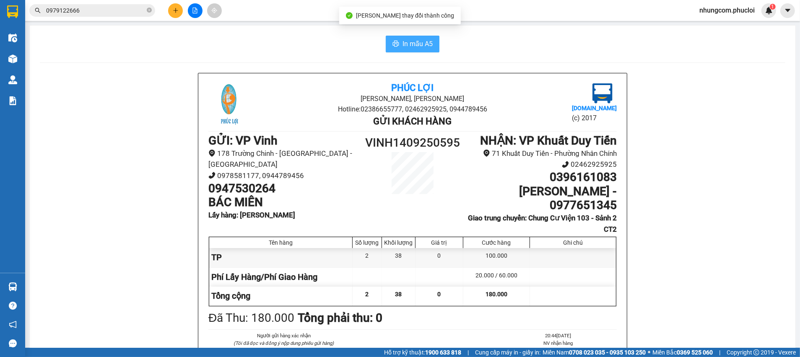
click at [402, 44] on span "In mẫu A5" at bounding box center [417, 44] width 30 height 10
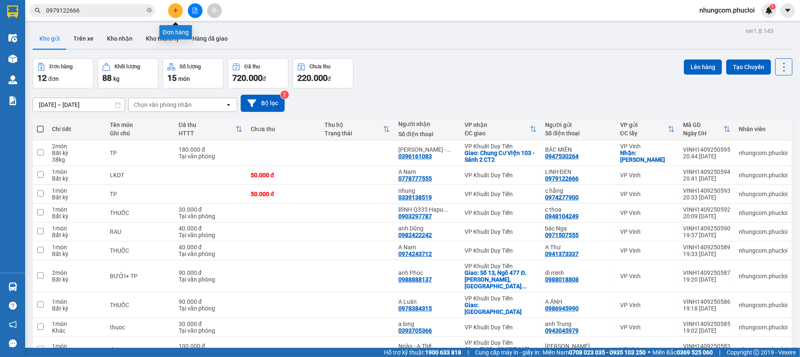
click at [175, 11] on icon "plus" at bounding box center [176, 11] width 6 height 6
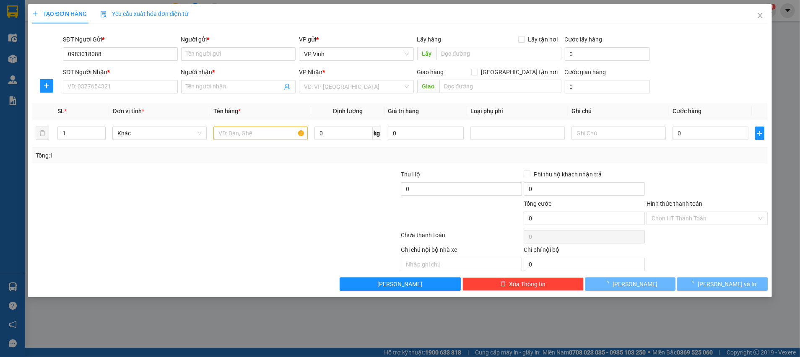
click at [180, 199] on div at bounding box center [154, 213] width 246 height 29
click at [145, 87] on input "SĐT Người Nhận *" at bounding box center [120, 86] width 115 height 13
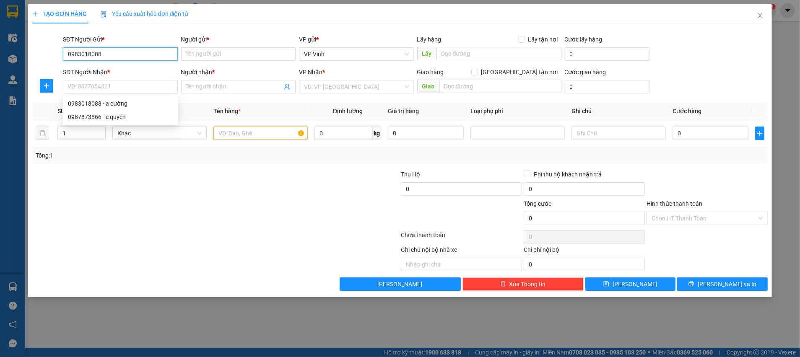
click at [155, 55] on input "0983018088" at bounding box center [120, 53] width 115 height 13
drag, startPoint x: 125, startPoint y: 72, endPoint x: 132, endPoint y: 79, distance: 9.8
click at [124, 72] on div "0983018088 - a cường" at bounding box center [120, 70] width 105 height 9
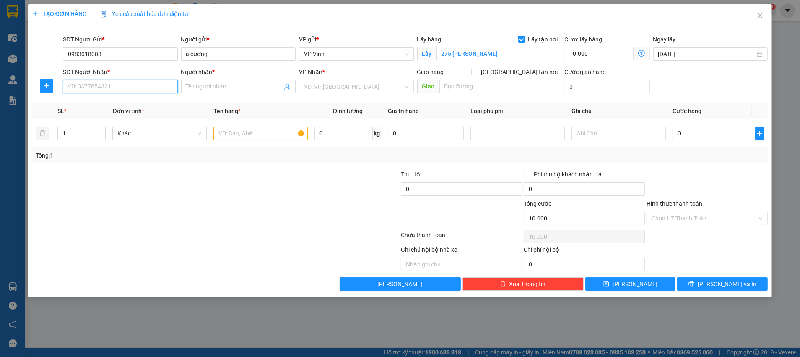
click at [134, 86] on input "SĐT Người Nhận *" at bounding box center [120, 86] width 115 height 13
click at [119, 117] on div "0987873866 - c quyên" at bounding box center [120, 116] width 105 height 9
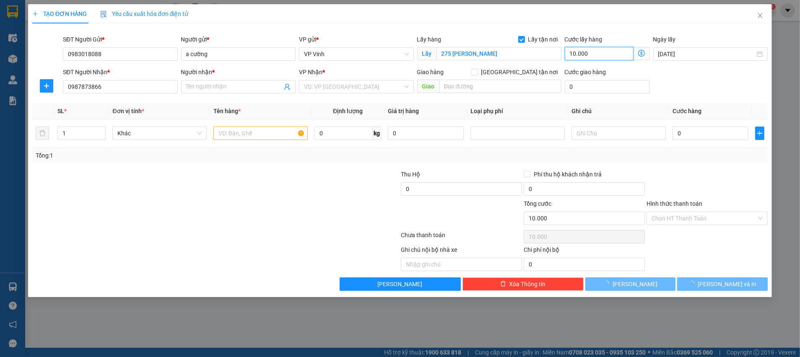
click at [591, 55] on input "10.000" at bounding box center [599, 53] width 69 height 13
click at [241, 136] on input "text" at bounding box center [260, 133] width 94 height 13
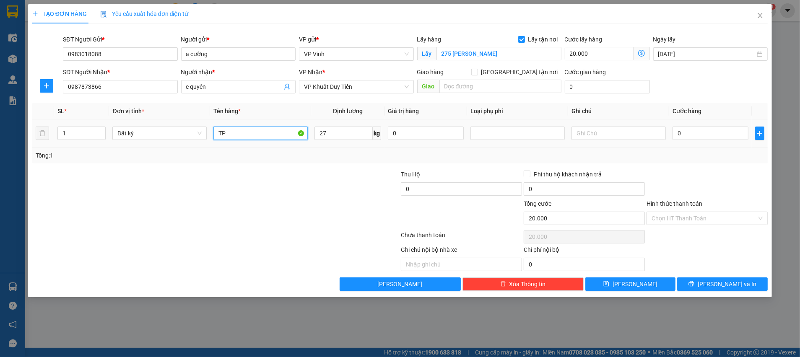
click at [240, 129] on input "TP" at bounding box center [260, 133] width 94 height 13
click at [315, 170] on div at bounding box center [338, 184] width 123 height 29
click at [695, 132] on input "70.000" at bounding box center [710, 133] width 76 height 13
drag, startPoint x: 697, startPoint y: 154, endPoint x: 721, endPoint y: 203, distance: 55.1
click at [697, 154] on div "Tổng: 1" at bounding box center [400, 155] width 729 height 9
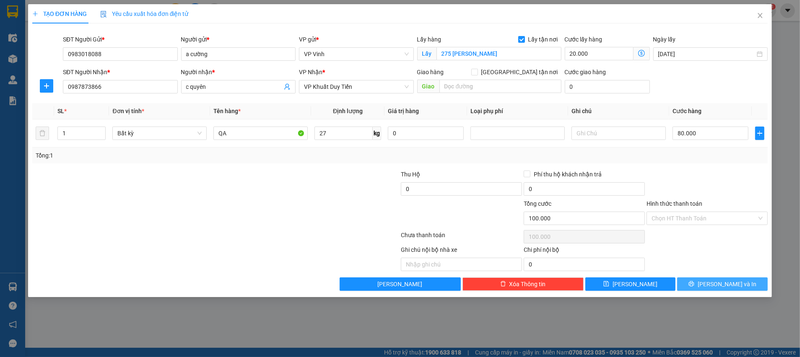
click at [713, 284] on button "[PERSON_NAME] và In" at bounding box center [722, 283] width 91 height 13
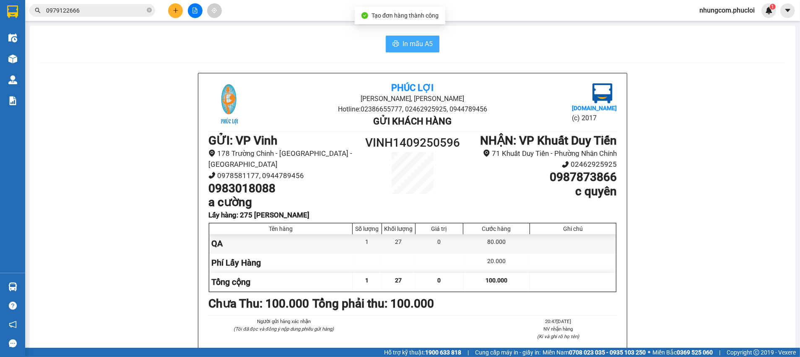
click at [402, 46] on span "In mẫu A5" at bounding box center [417, 44] width 30 height 10
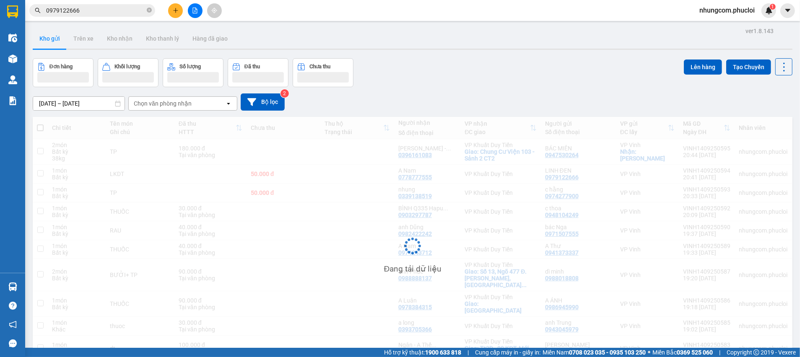
click at [178, 10] on icon "plus" at bounding box center [176, 11] width 6 height 6
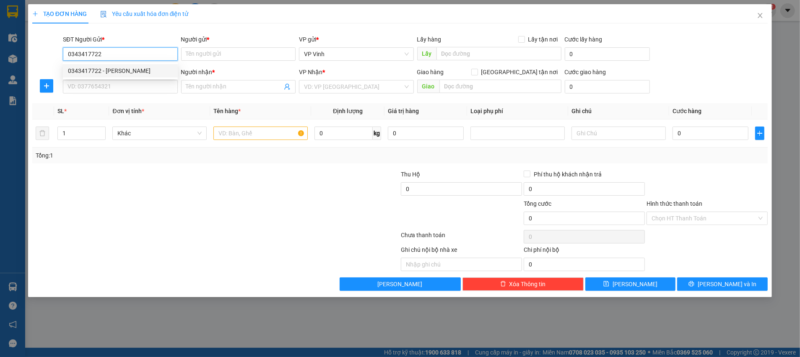
click at [100, 72] on div "0343417722 - [PERSON_NAME]" at bounding box center [120, 70] width 105 height 9
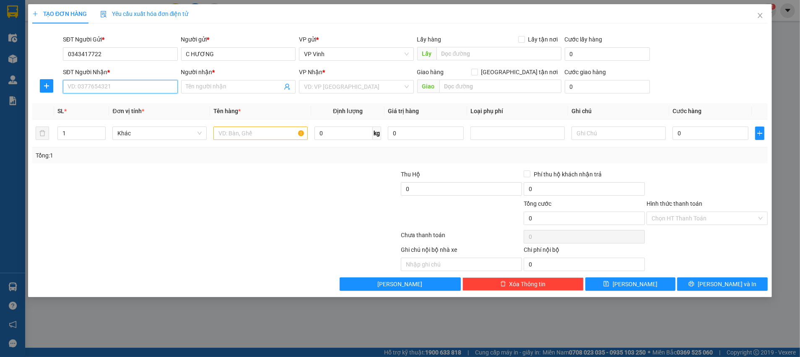
click at [115, 89] on input "SĐT Người Nhận *" at bounding box center [120, 86] width 115 height 13
click at [102, 106] on div "0915537297 - Chị Chi" at bounding box center [120, 103] width 105 height 9
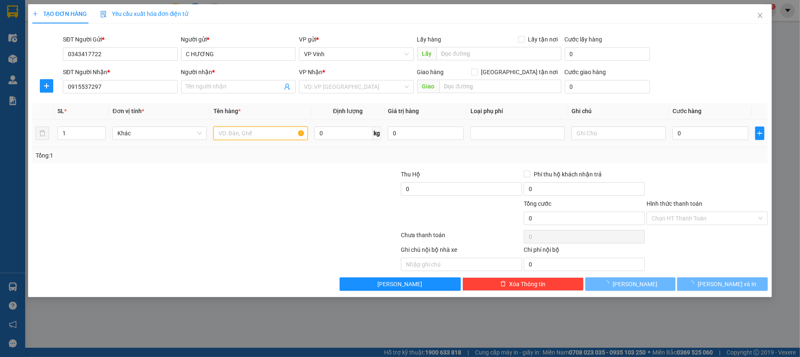
click at [251, 133] on input "text" at bounding box center [260, 133] width 94 height 13
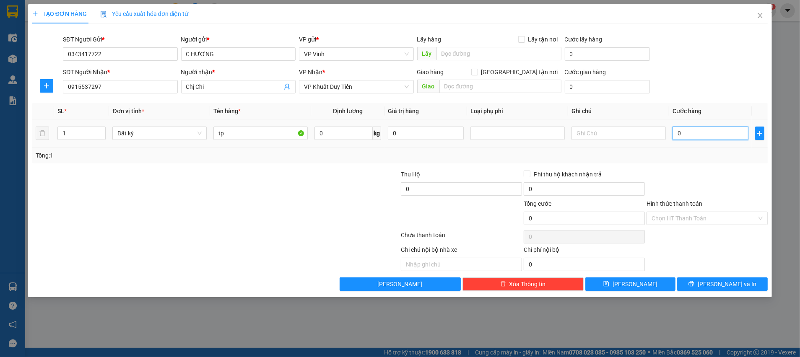
click at [680, 128] on input "0" at bounding box center [710, 133] width 76 height 13
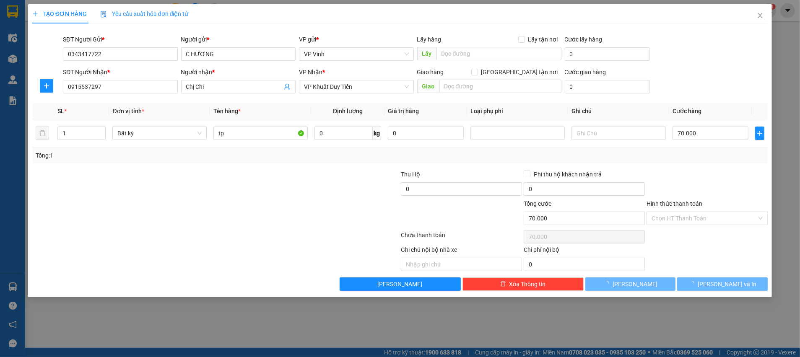
click at [692, 158] on div "Tổng: 1" at bounding box center [400, 155] width 729 height 9
click at [697, 218] on input "Hình thức thanh toán" at bounding box center [703, 218] width 105 height 13
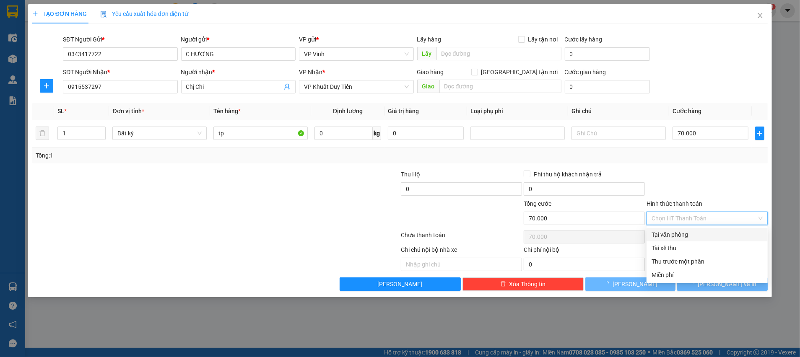
click at [688, 237] on div "Tại văn phòng" at bounding box center [706, 234] width 111 height 9
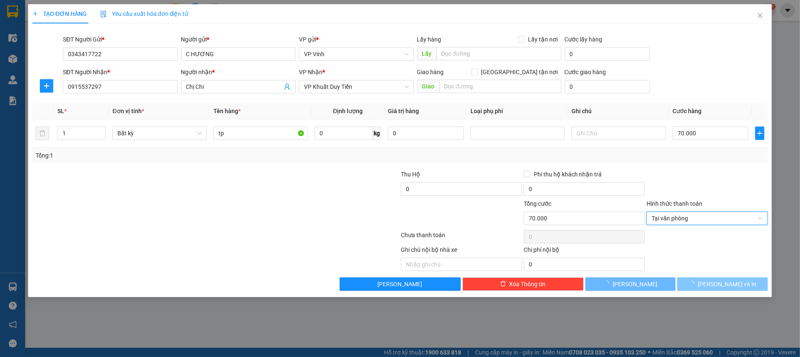
click at [719, 285] on span "[PERSON_NAME] và In" at bounding box center [726, 284] width 59 height 9
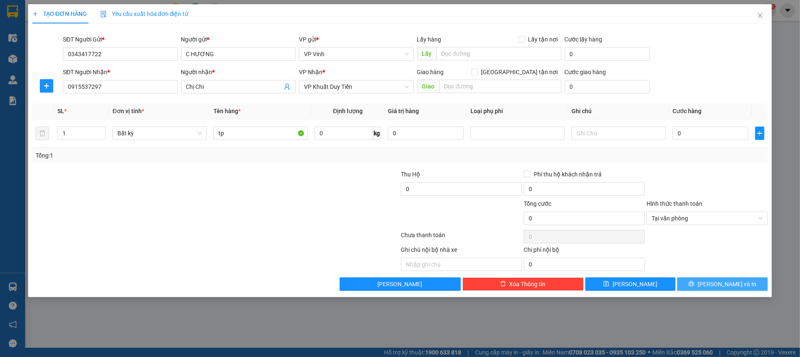
click at [702, 283] on button "[PERSON_NAME] và In" at bounding box center [722, 283] width 91 height 13
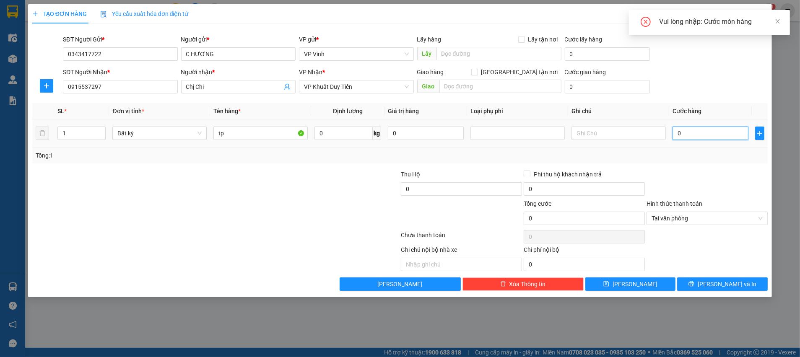
click at [706, 129] on input "0" at bounding box center [710, 133] width 76 height 13
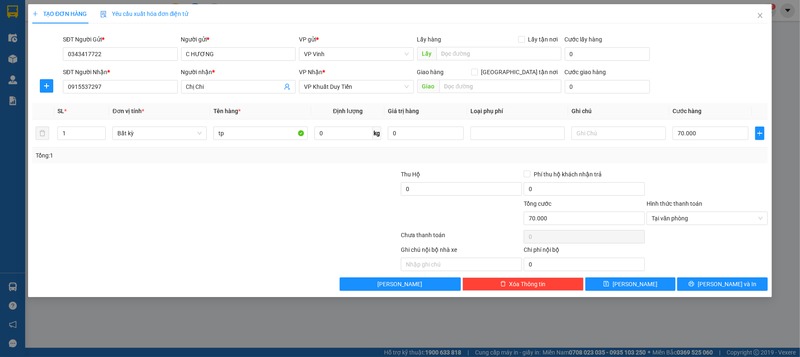
drag, startPoint x: 722, startPoint y: 156, endPoint x: 725, endPoint y: 241, distance: 84.7
click at [722, 159] on div "Tổng: 1" at bounding box center [400, 155] width 729 height 9
click at [703, 282] on button "[PERSON_NAME] và In" at bounding box center [722, 283] width 91 height 13
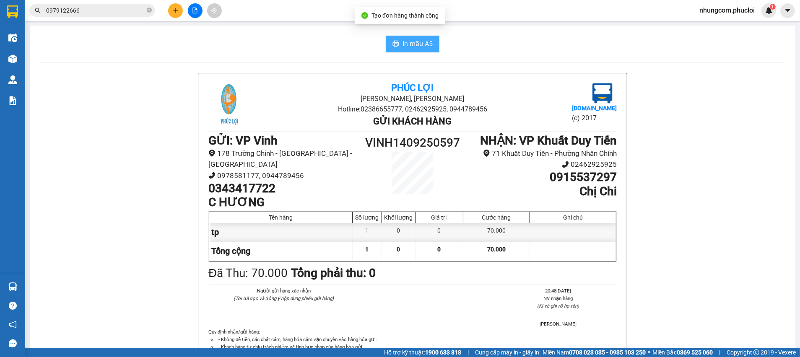
click at [415, 46] on span "In mẫu A5" at bounding box center [417, 44] width 30 height 10
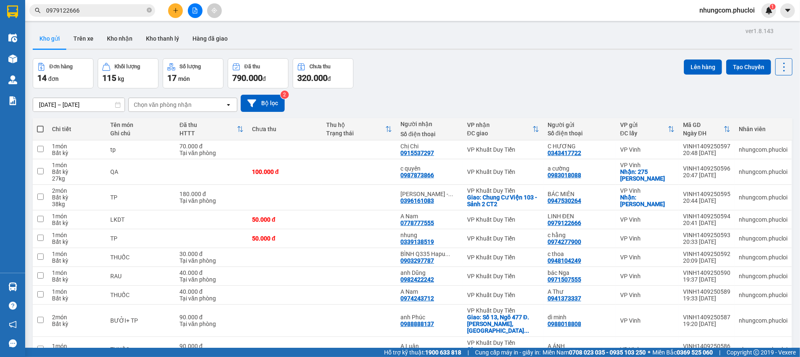
click at [535, 84] on div "Đơn hàng 14 đơn Khối lượng 115 kg Số lượng 17 món Đã thu 790.000 đ Chưa thu 320…" at bounding box center [413, 73] width 760 height 30
click at [175, 11] on icon "plus" at bounding box center [175, 10] width 0 height 5
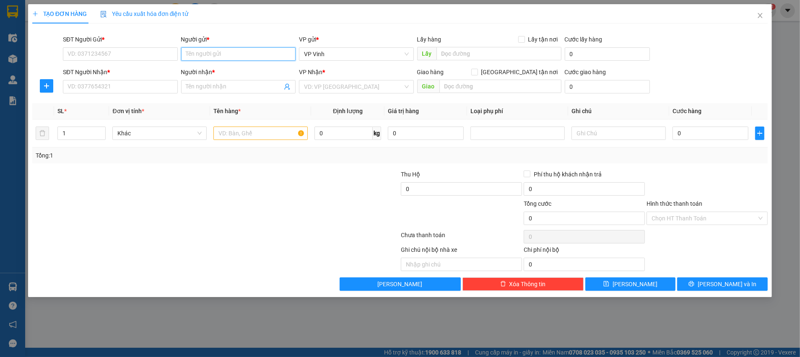
click at [215, 53] on input "Người gửi *" at bounding box center [238, 53] width 115 height 13
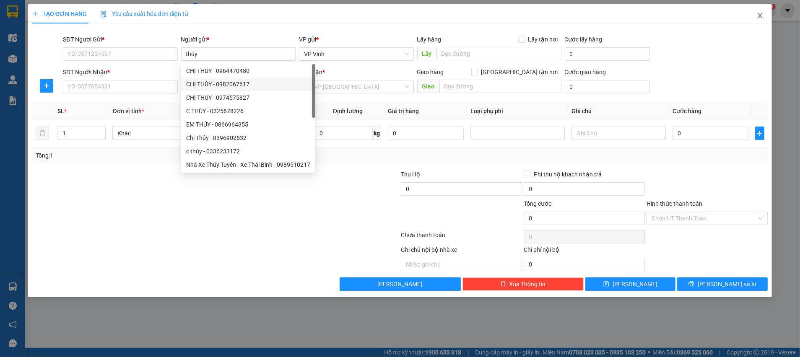
click at [758, 13] on icon "close" at bounding box center [760, 15] width 7 height 7
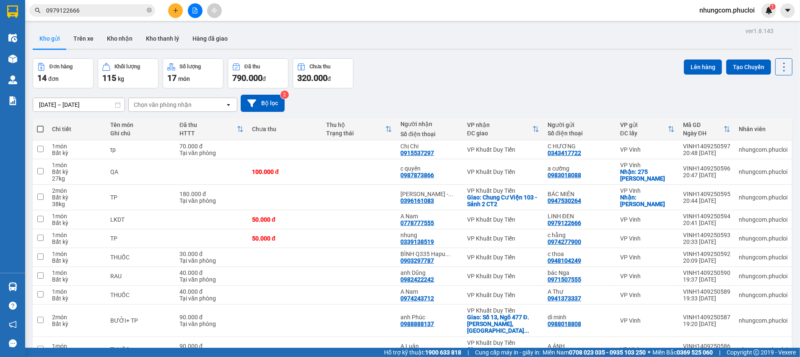
click at [173, 9] on icon "plus" at bounding box center [176, 11] width 6 height 6
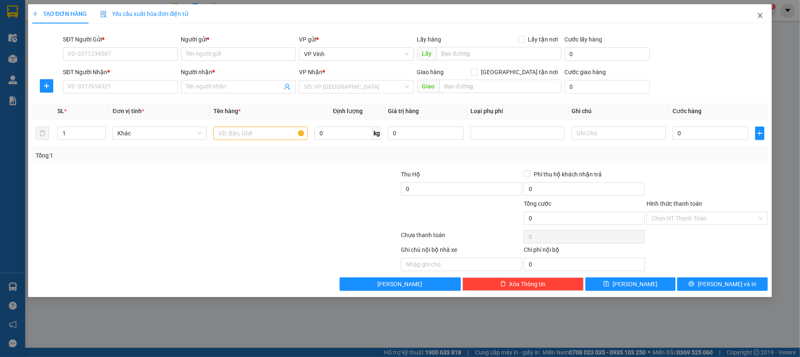
click at [762, 17] on icon "close" at bounding box center [760, 15] width 7 height 7
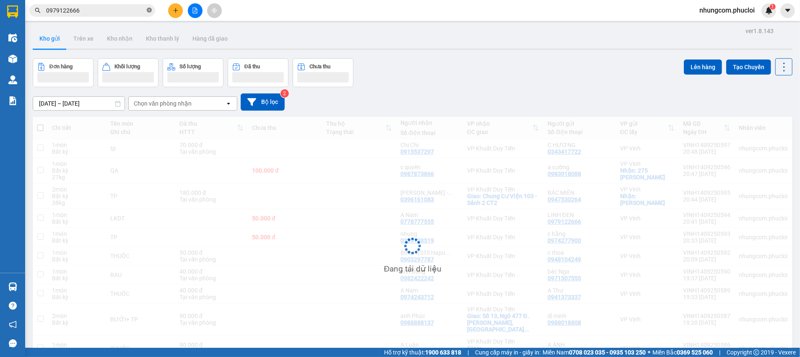
click at [149, 8] on icon "close-circle" at bounding box center [149, 10] width 5 height 5
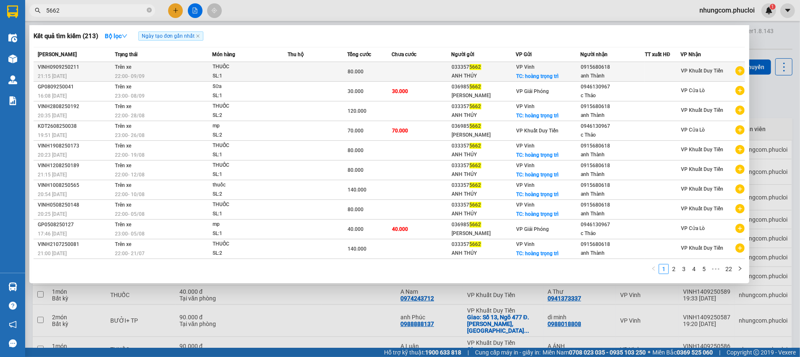
click at [601, 66] on div "0915680618" at bounding box center [613, 67] width 64 height 9
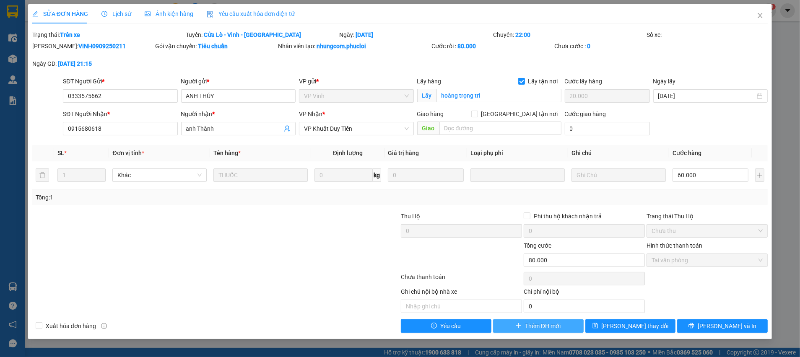
click at [547, 324] on span "Thêm ĐH mới" at bounding box center [543, 326] width 36 height 9
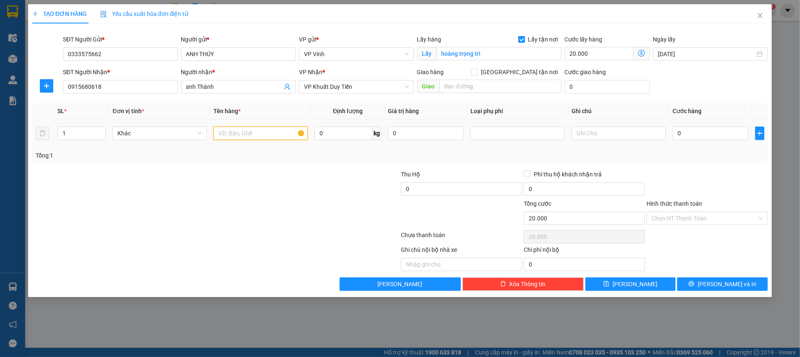
click at [267, 134] on input "text" at bounding box center [260, 133] width 94 height 13
click at [234, 161] on div "Tổng: 1" at bounding box center [399, 156] width 735 height 16
click at [710, 141] on div "0" at bounding box center [710, 133] width 76 height 17
click at [720, 133] on input "0" at bounding box center [710, 133] width 76 height 13
click at [739, 175] on div at bounding box center [707, 184] width 123 height 29
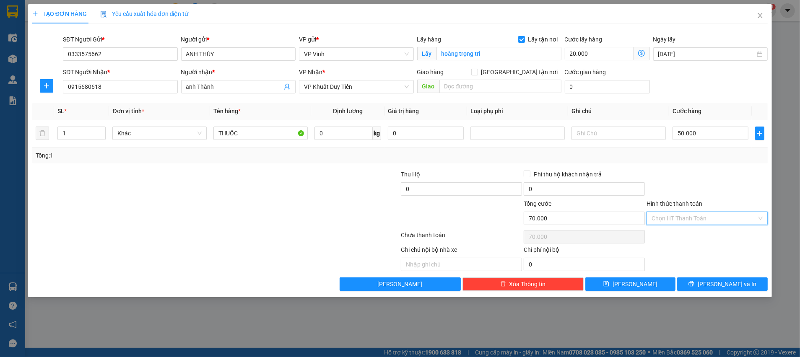
click at [691, 218] on input "Hình thức thanh toán" at bounding box center [703, 218] width 105 height 13
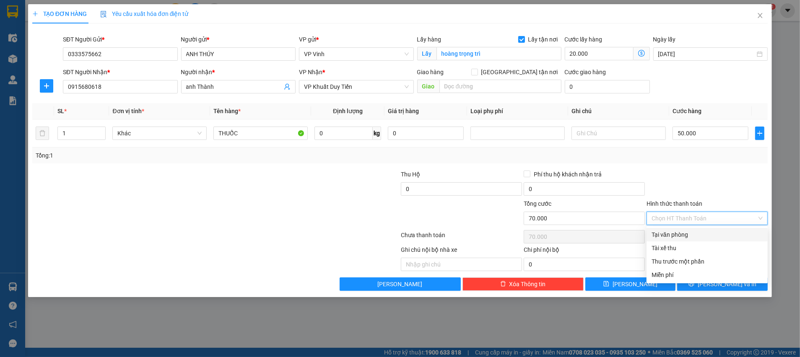
click at [662, 235] on div "Tại văn phòng" at bounding box center [706, 234] width 111 height 9
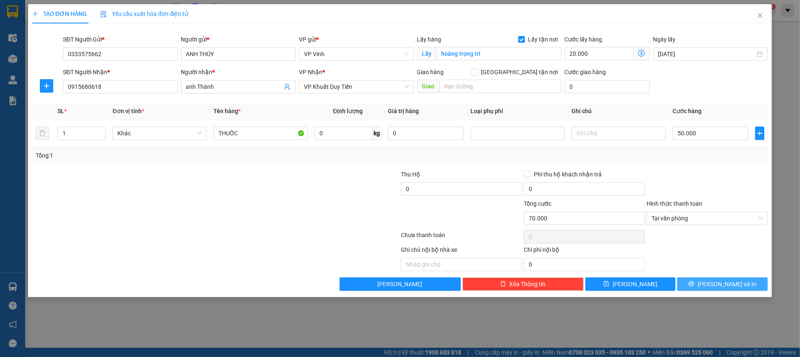
click at [709, 280] on button "[PERSON_NAME] và In" at bounding box center [722, 283] width 91 height 13
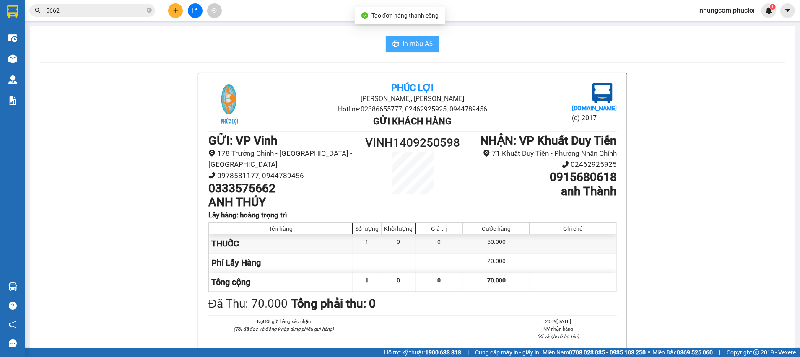
click at [422, 46] on span "In mẫu A5" at bounding box center [417, 44] width 30 height 10
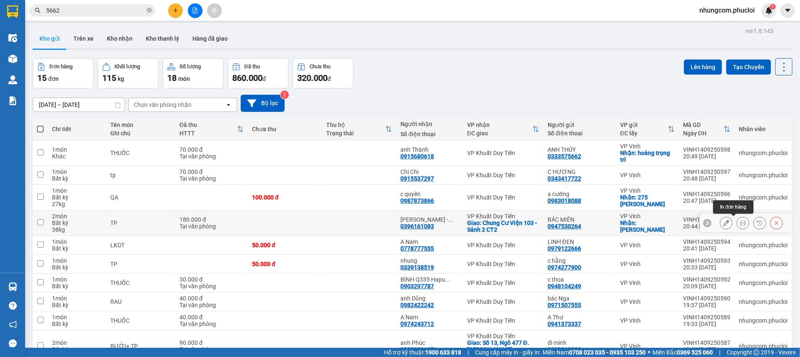
click at [740, 223] on icon at bounding box center [743, 223] width 6 height 6
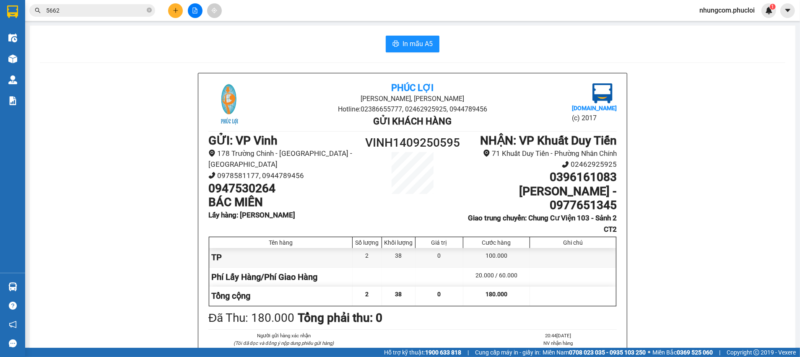
drag, startPoint x: 545, startPoint y: 116, endPoint x: 612, endPoint y: 115, distance: 67.1
click at [612, 115] on div "Phúc Lợi Đường [PERSON_NAME], Phường Nghi Hương Hotline: 02386655777, 024629259…" at bounding box center [412, 253] width 428 height 360
drag, startPoint x: 270, startPoint y: 115, endPoint x: 201, endPoint y: 114, distance: 68.8
click at [201, 114] on div "Phúc Lợi Đường [PERSON_NAME], Phường Nghi Hương Hotline: 02386655777, 024629259…" at bounding box center [412, 253] width 428 height 360
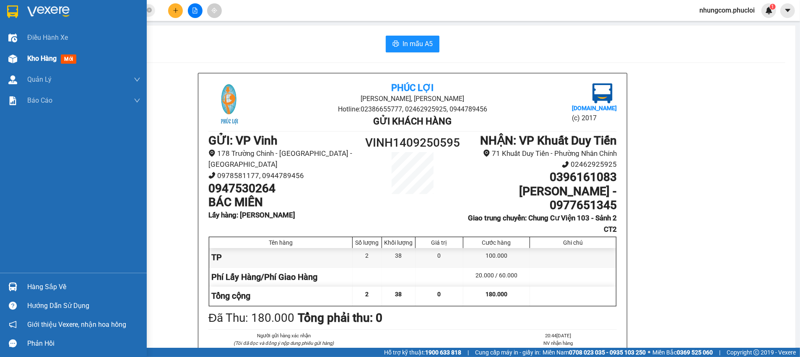
click at [52, 64] on div "Kho hàng mới" at bounding box center [83, 58] width 113 height 21
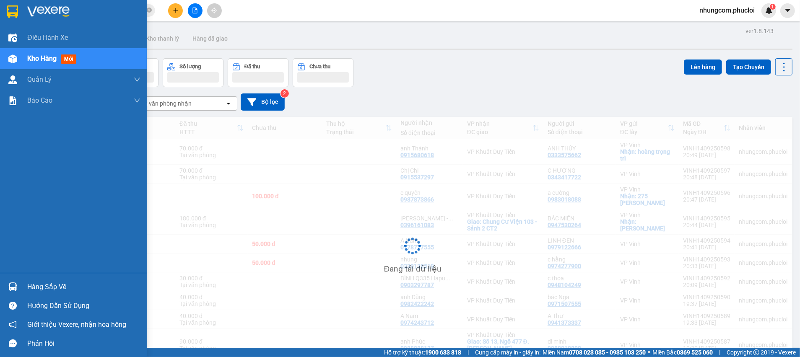
click at [56, 58] on span "Kho hàng" at bounding box center [41, 58] width 29 height 8
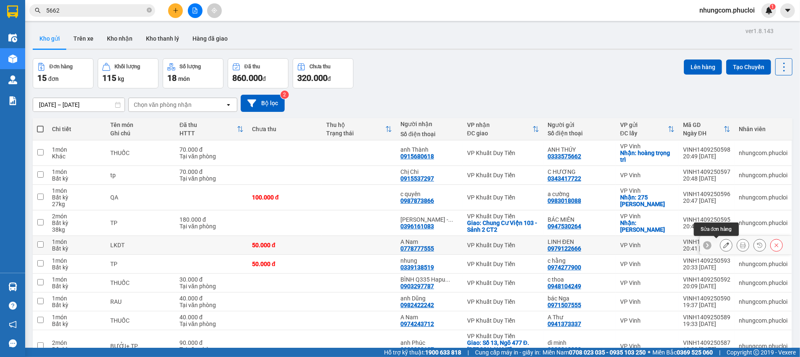
click at [723, 242] on icon at bounding box center [726, 245] width 6 height 6
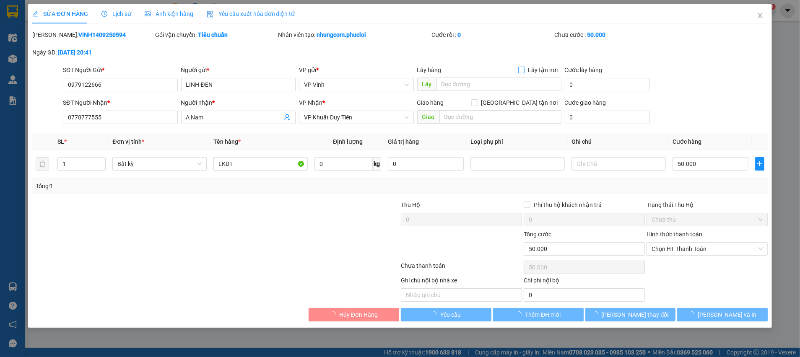
click at [522, 71] on input "Lấy tận nơi" at bounding box center [521, 70] width 6 height 6
click at [510, 80] on input "text" at bounding box center [498, 84] width 125 height 13
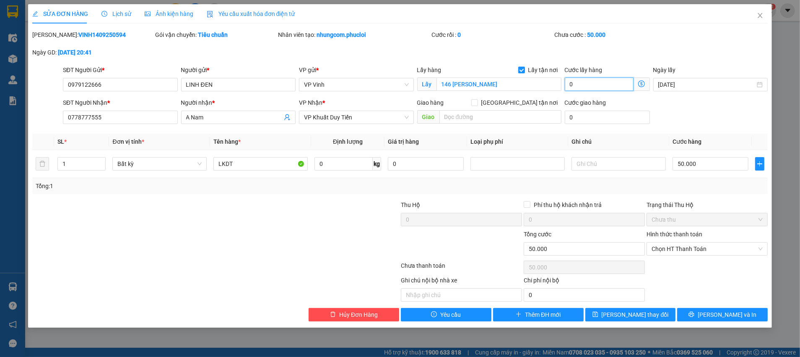
click at [576, 84] on input "0" at bounding box center [599, 84] width 69 height 13
click at [697, 317] on button "[PERSON_NAME] và In" at bounding box center [722, 314] width 91 height 13
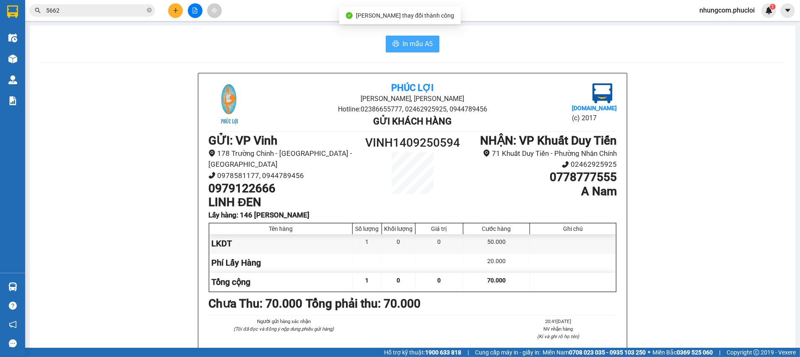
click at [410, 40] on span "In mẫu A5" at bounding box center [417, 44] width 30 height 10
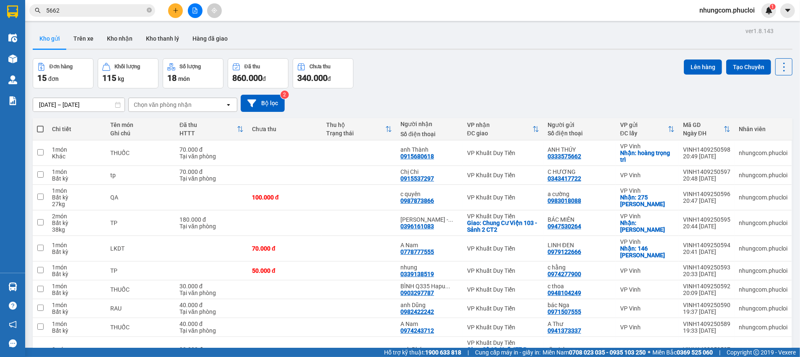
click at [581, 84] on div "Đơn hàng 15 đơn Khối lượng 115 kg Số lượng 18 món Đã thu 860.000 đ Chưa thu 340…" at bounding box center [413, 73] width 760 height 30
click at [41, 130] on span at bounding box center [40, 129] width 7 height 7
click at [40, 125] on input "checkbox" at bounding box center [40, 125] width 0 height 0
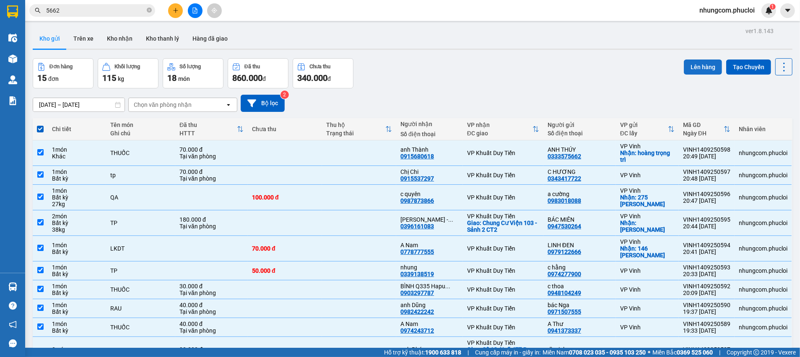
click at [697, 68] on button "Lên hàng" at bounding box center [703, 67] width 38 height 15
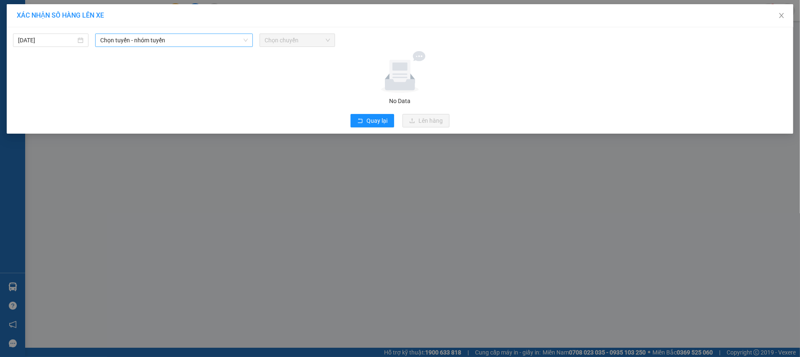
click at [116, 36] on span "Chọn tuyến - nhóm tuyến" at bounding box center [174, 40] width 148 height 13
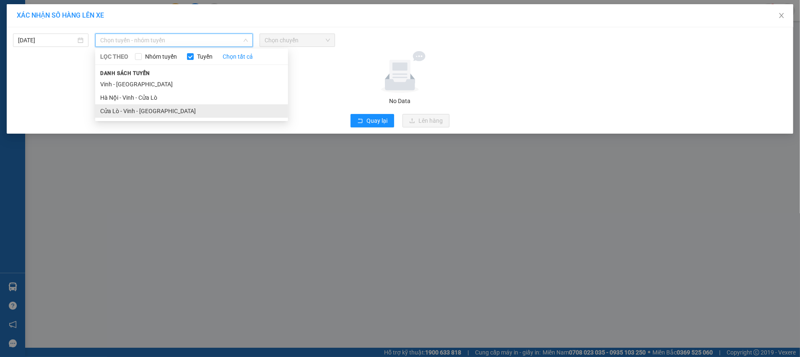
click at [123, 112] on li "Cửa Lò - Vinh - [GEOGRAPHIC_DATA]" at bounding box center [191, 110] width 193 height 13
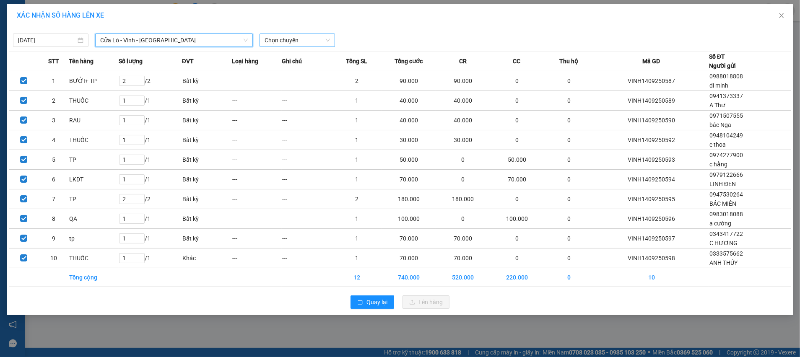
click at [310, 41] on span "Chọn chuyến" at bounding box center [296, 40] width 65 height 13
click at [378, 34] on div at bounding box center [499, 40] width 324 height 13
drag, startPoint x: 371, startPoint y: 301, endPoint x: 757, endPoint y: 18, distance: 478.6
click at [370, 300] on span "Quay lại" at bounding box center [376, 302] width 21 height 9
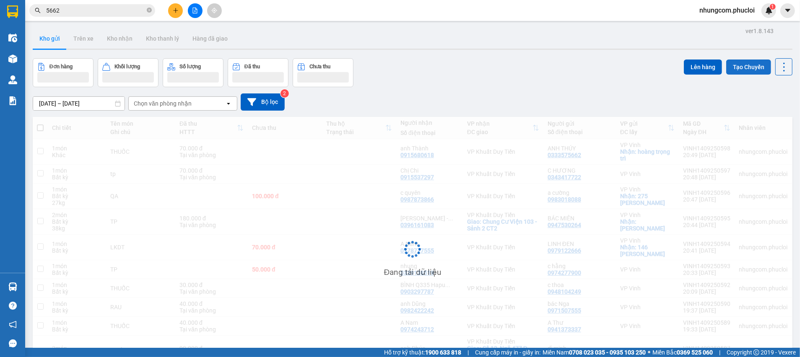
click at [735, 65] on button "Tạo Chuyến" at bounding box center [748, 67] width 45 height 15
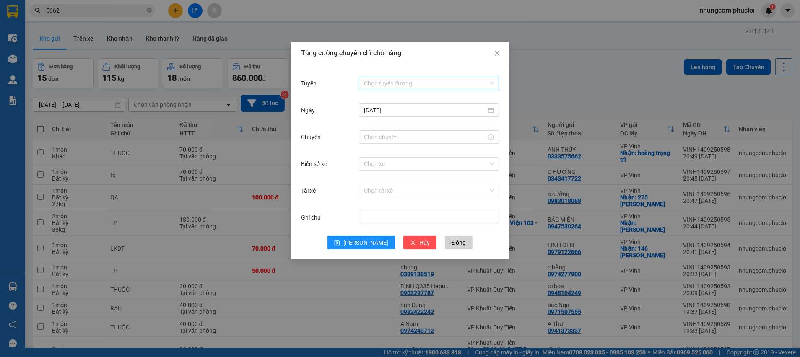
click at [415, 82] on input "Tuyến" at bounding box center [426, 83] width 124 height 13
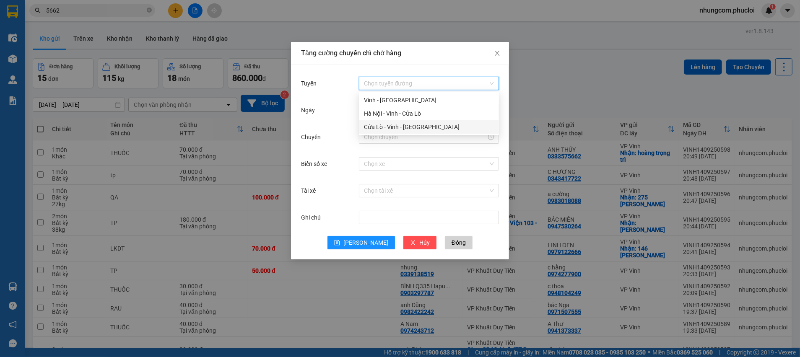
click at [400, 126] on div "Cửa Lò - Vinh - [GEOGRAPHIC_DATA]" at bounding box center [429, 126] width 130 height 9
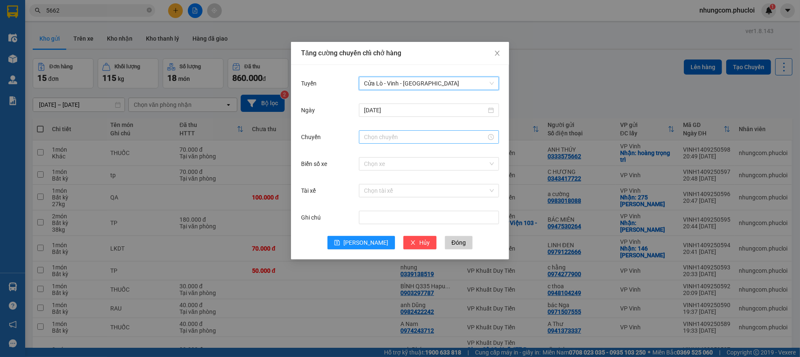
click at [405, 137] on input "Chuyến" at bounding box center [425, 136] width 122 height 9
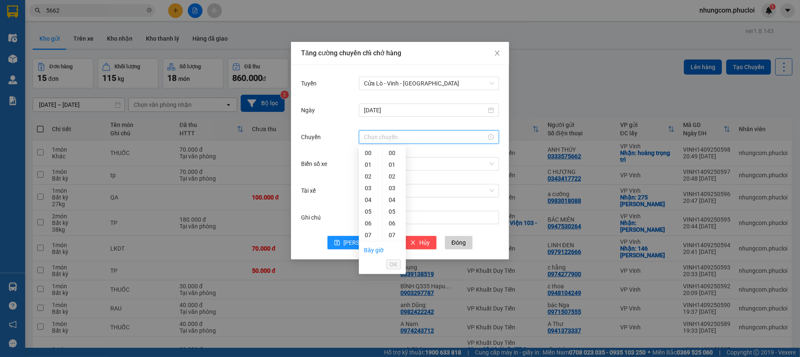
click at [368, 288] on div "12" at bounding box center [370, 294] width 23 height 12
click at [392, 267] on span "OK" at bounding box center [393, 264] width 8 height 9
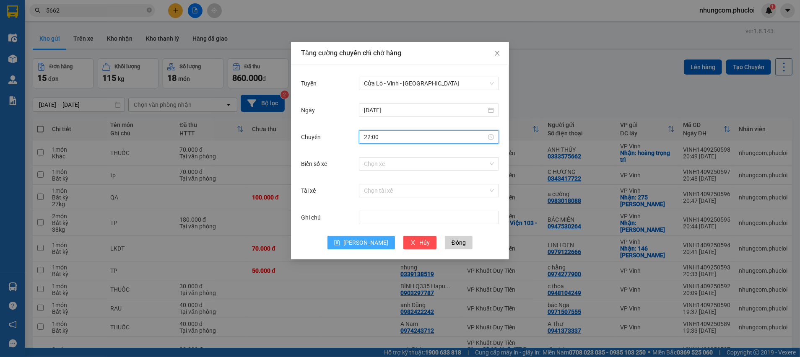
click at [363, 245] on span "[PERSON_NAME]" at bounding box center [365, 242] width 45 height 9
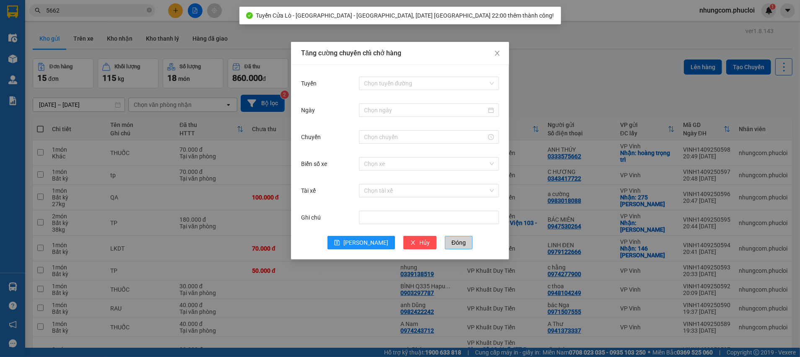
click at [451, 240] on span "Đóng" at bounding box center [458, 242] width 14 height 9
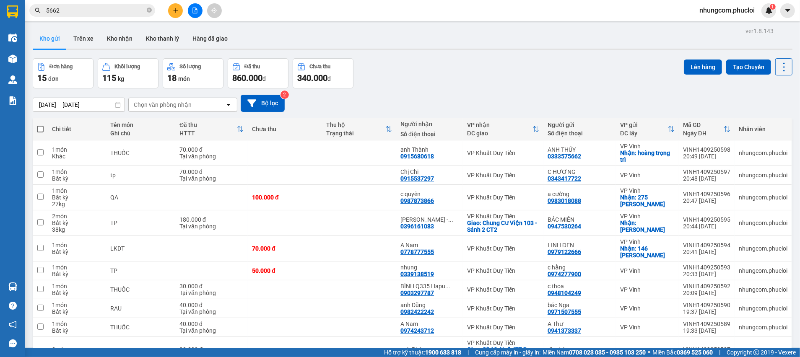
click at [41, 129] on span at bounding box center [40, 129] width 7 height 7
click at [40, 125] on input "checkbox" at bounding box center [40, 125] width 0 height 0
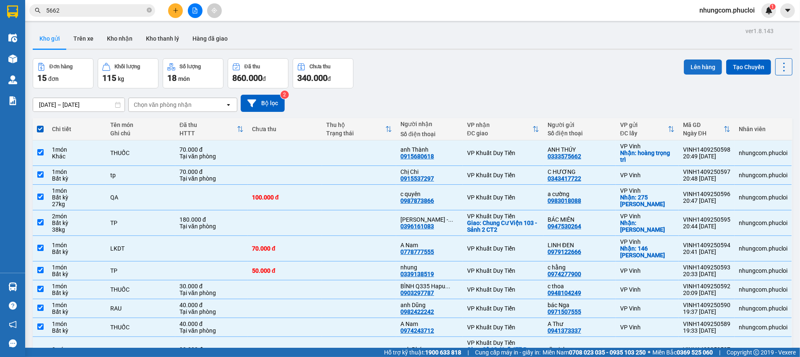
click at [692, 62] on button "Lên hàng" at bounding box center [703, 67] width 38 height 15
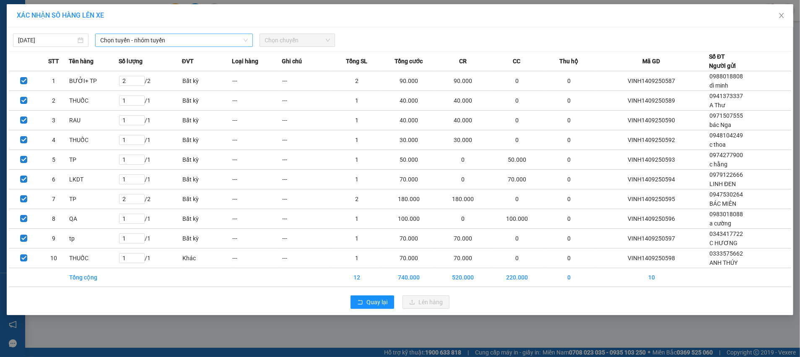
click at [172, 39] on span "Chọn tuyến - nhóm tuyến" at bounding box center [174, 40] width 148 height 13
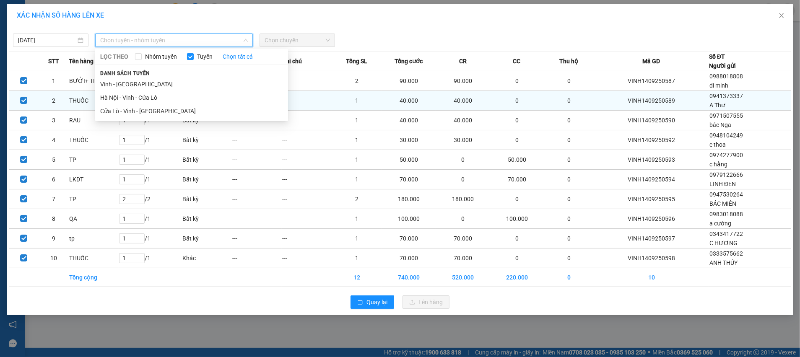
click at [125, 111] on li "Cửa Lò - Vinh - [GEOGRAPHIC_DATA]" at bounding box center [191, 110] width 193 height 13
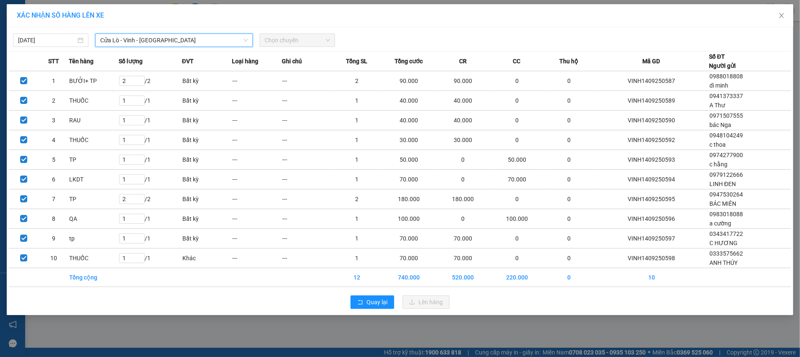
click at [313, 37] on span "Chọn chuyến" at bounding box center [296, 40] width 65 height 13
click at [316, 41] on span "Chọn chuyến" at bounding box center [296, 40] width 65 height 13
click at [369, 301] on span "Quay lại" at bounding box center [376, 302] width 21 height 9
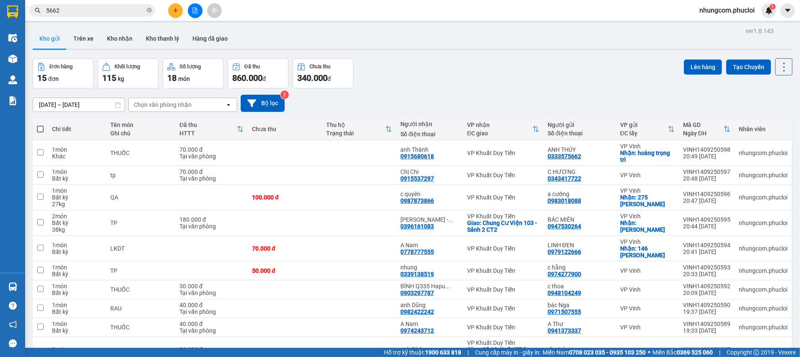
drag, startPoint x: 434, startPoint y: 92, endPoint x: 200, endPoint y: 145, distance: 240.7
click at [434, 91] on div "[DATE] – [DATE] Press the down arrow key to interact with the calendar and sele…" at bounding box center [413, 103] width 760 height 30
click at [40, 128] on span at bounding box center [40, 129] width 7 height 7
click at [40, 125] on input "checkbox" at bounding box center [40, 125] width 0 height 0
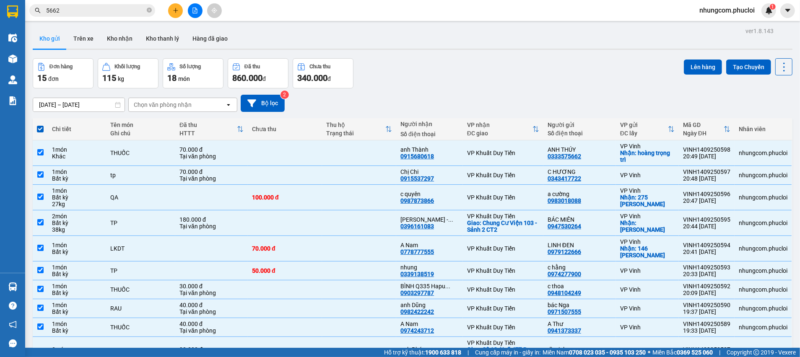
click at [699, 66] on button "Lên hàng" at bounding box center [703, 67] width 38 height 15
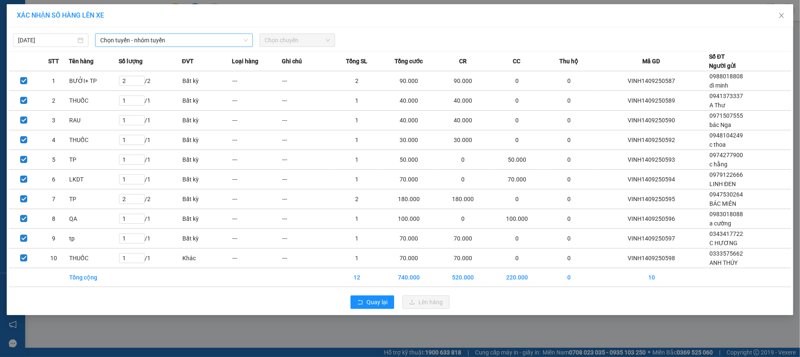
click at [148, 39] on span "Chọn tuyến - nhóm tuyến" at bounding box center [174, 40] width 148 height 13
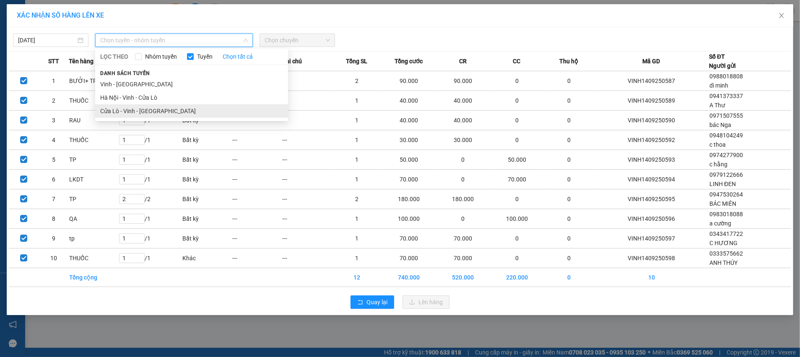
click at [114, 113] on li "Cửa Lò - Vinh - [GEOGRAPHIC_DATA]" at bounding box center [191, 110] width 193 height 13
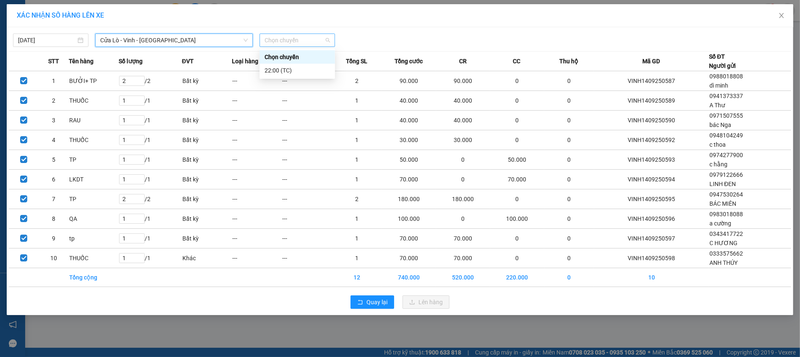
click at [304, 44] on span "Chọn chuyến" at bounding box center [296, 40] width 65 height 13
click at [279, 72] on div "22:00 (TC)" at bounding box center [296, 70] width 65 height 9
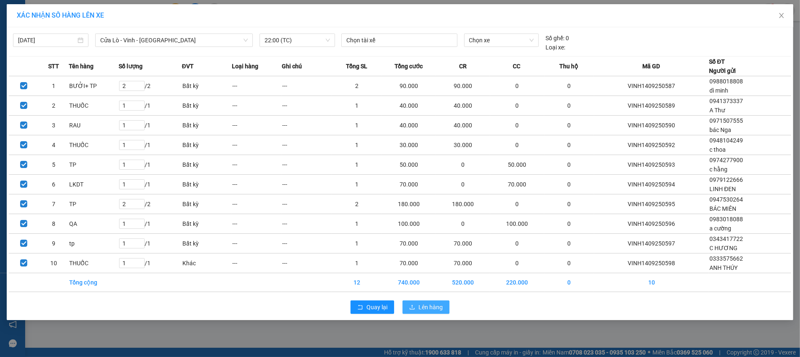
drag, startPoint x: 433, startPoint y: 308, endPoint x: 213, endPoint y: 266, distance: 224.4
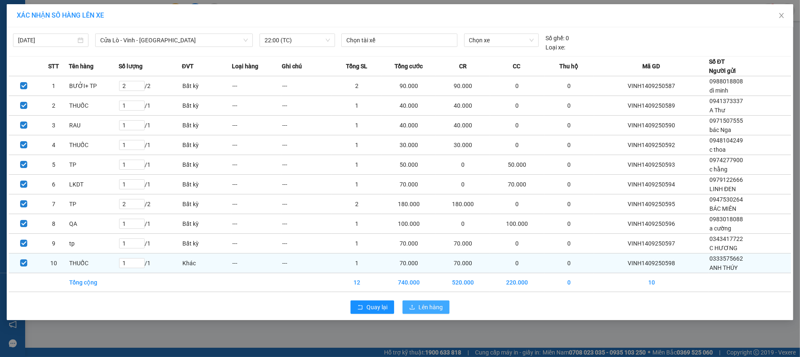
click at [433, 307] on span "Lên hàng" at bounding box center [430, 307] width 24 height 9
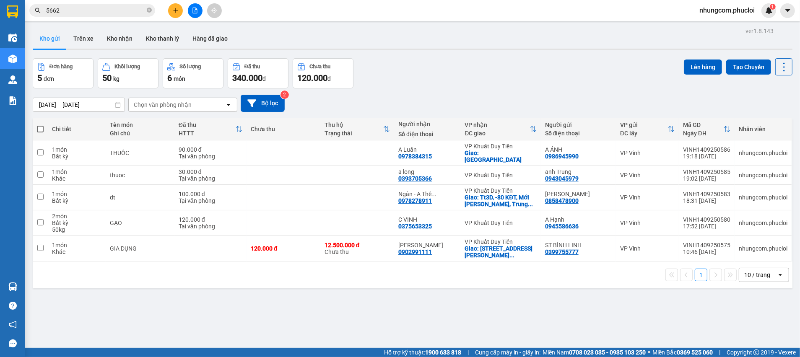
click at [42, 130] on span at bounding box center [40, 129] width 7 height 7
click at [40, 125] on input "checkbox" at bounding box center [40, 125] width 0 height 0
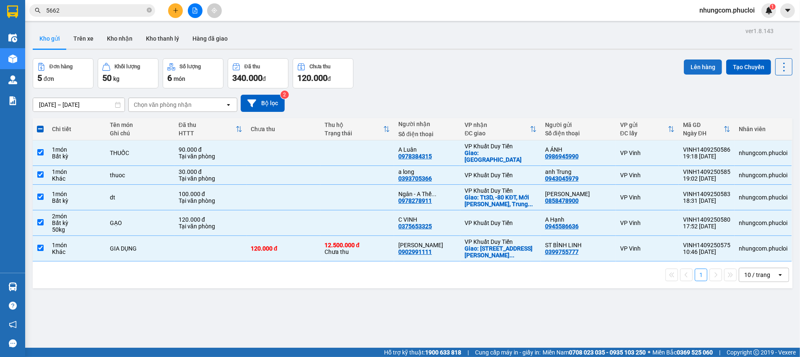
click at [697, 66] on button "Lên hàng" at bounding box center [703, 67] width 38 height 15
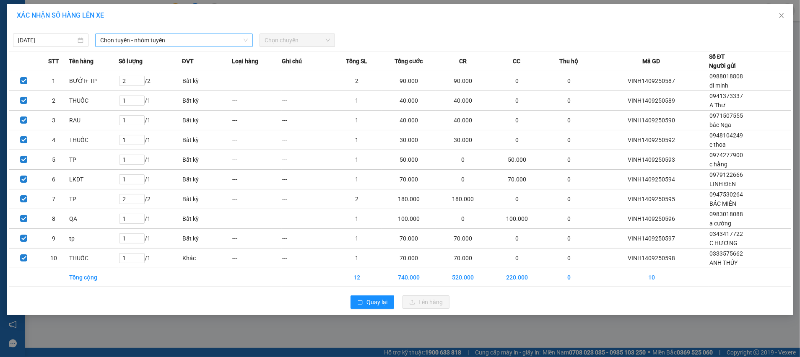
click at [148, 42] on span "Chọn tuyến - nhóm tuyến" at bounding box center [174, 40] width 148 height 13
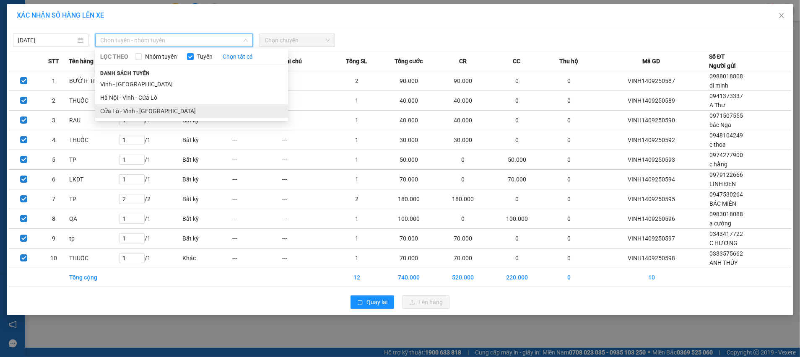
click at [115, 109] on li "Cửa Lò - Vinh - [GEOGRAPHIC_DATA]" at bounding box center [191, 110] width 193 height 13
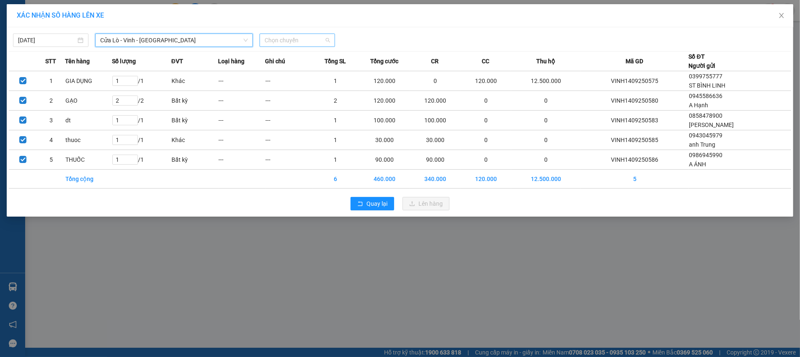
click at [293, 39] on span "Chọn chuyến" at bounding box center [296, 40] width 65 height 13
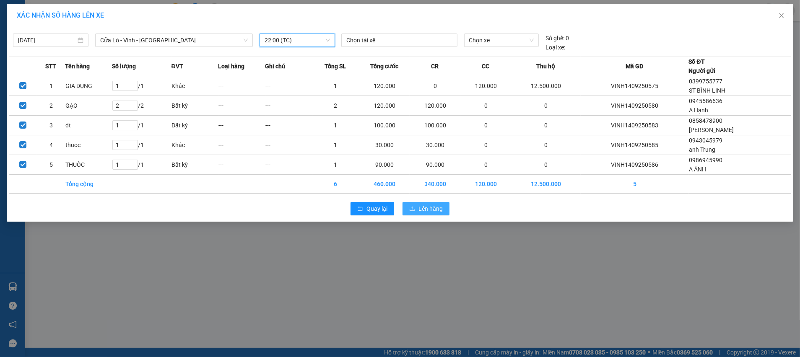
click at [436, 207] on span "Lên hàng" at bounding box center [430, 208] width 24 height 9
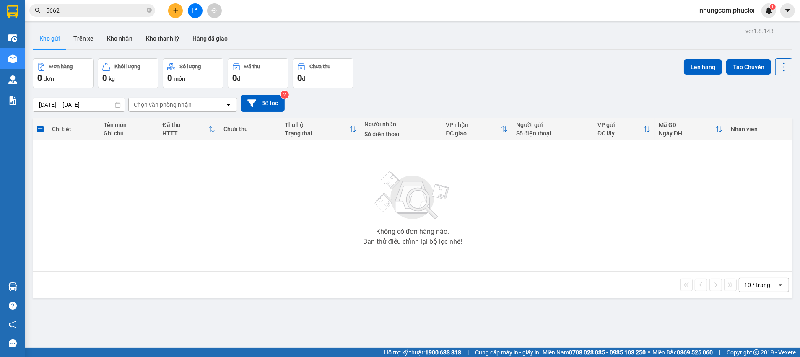
click at [446, 192] on img at bounding box center [413, 195] width 84 height 59
